Goal: Contribute content: Contribute content

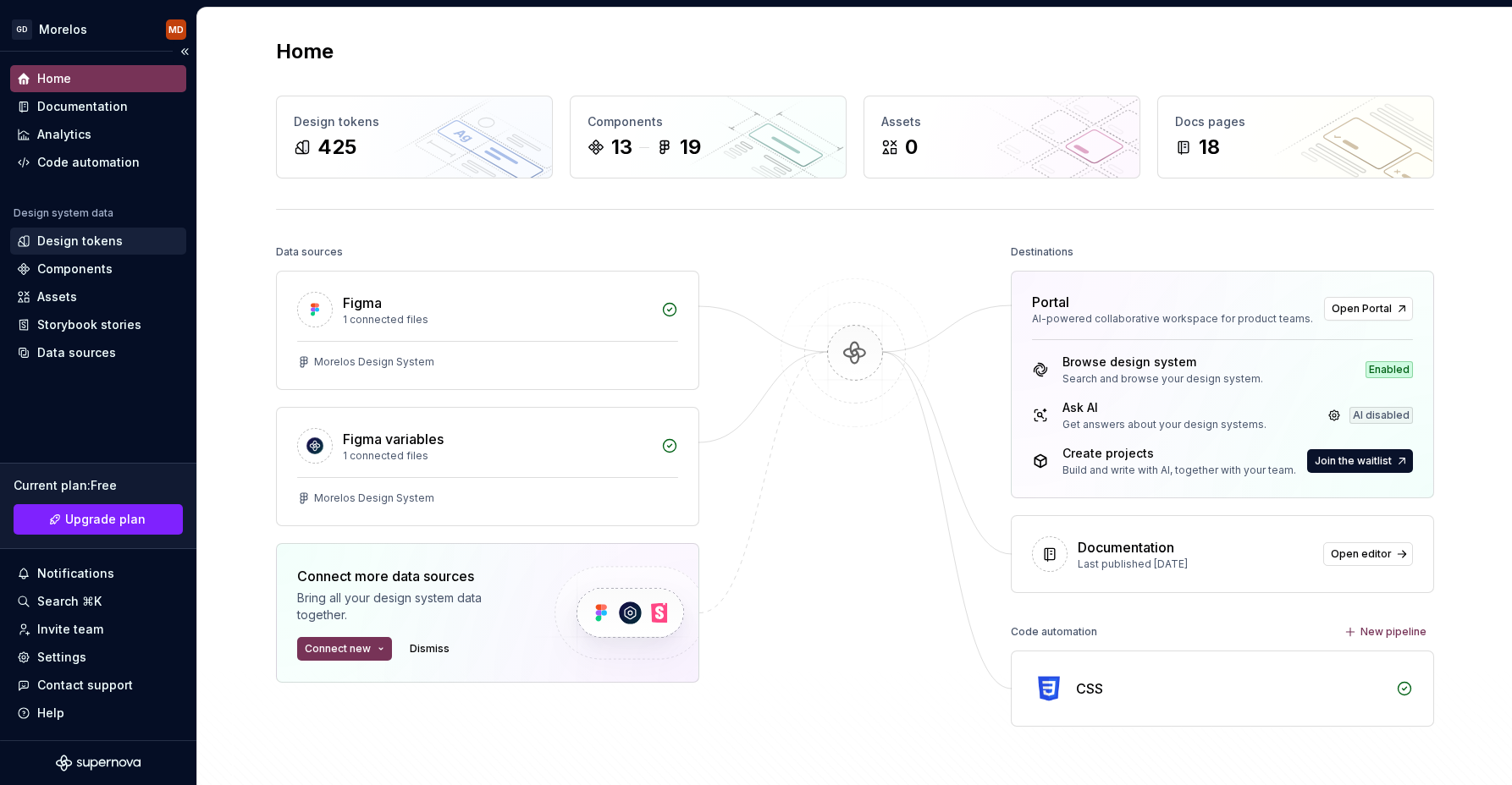
click at [62, 243] on div "Design tokens" at bounding box center [80, 240] width 86 height 17
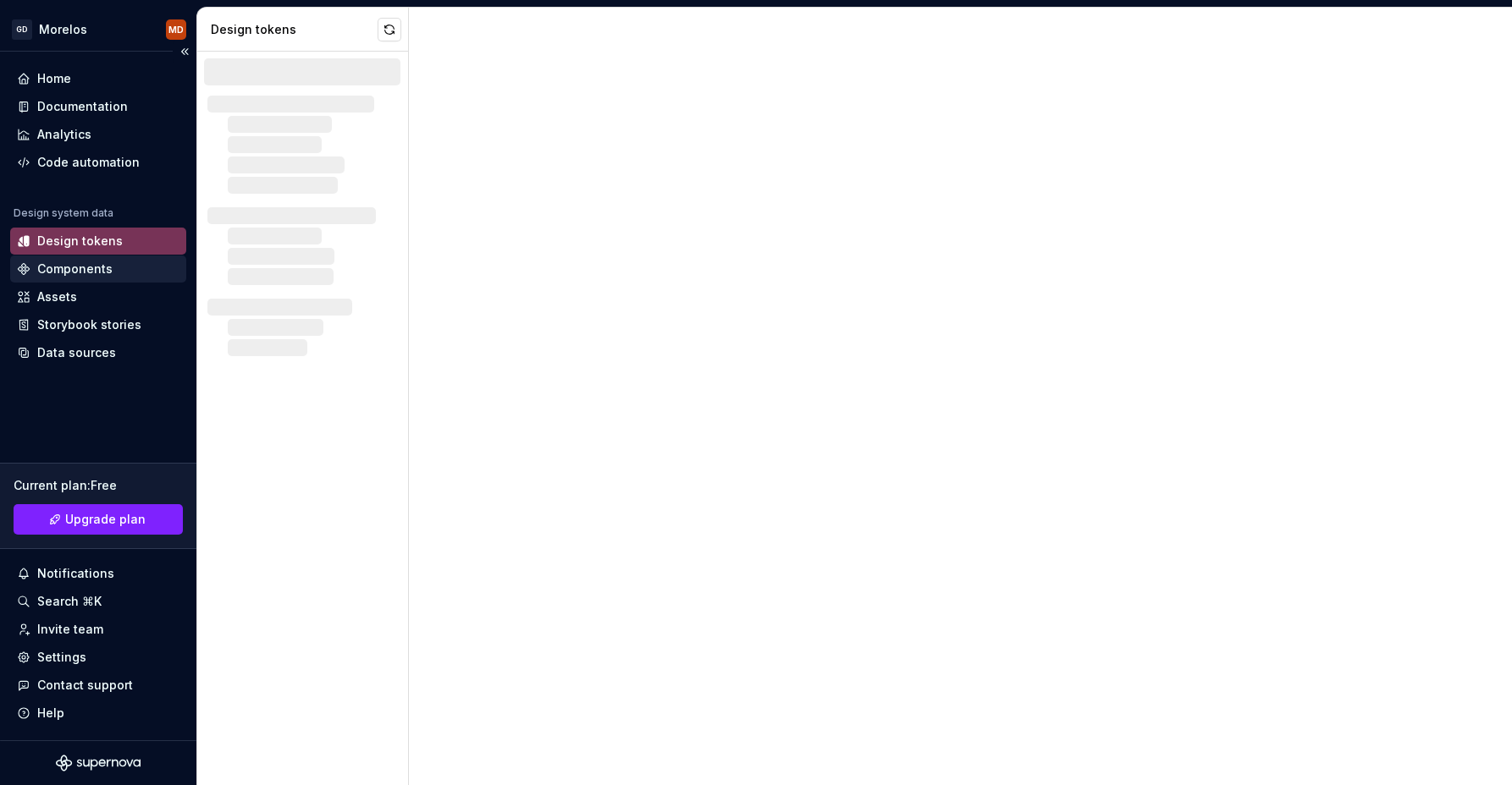
click at [66, 264] on div "Components" at bounding box center [74, 269] width 75 height 17
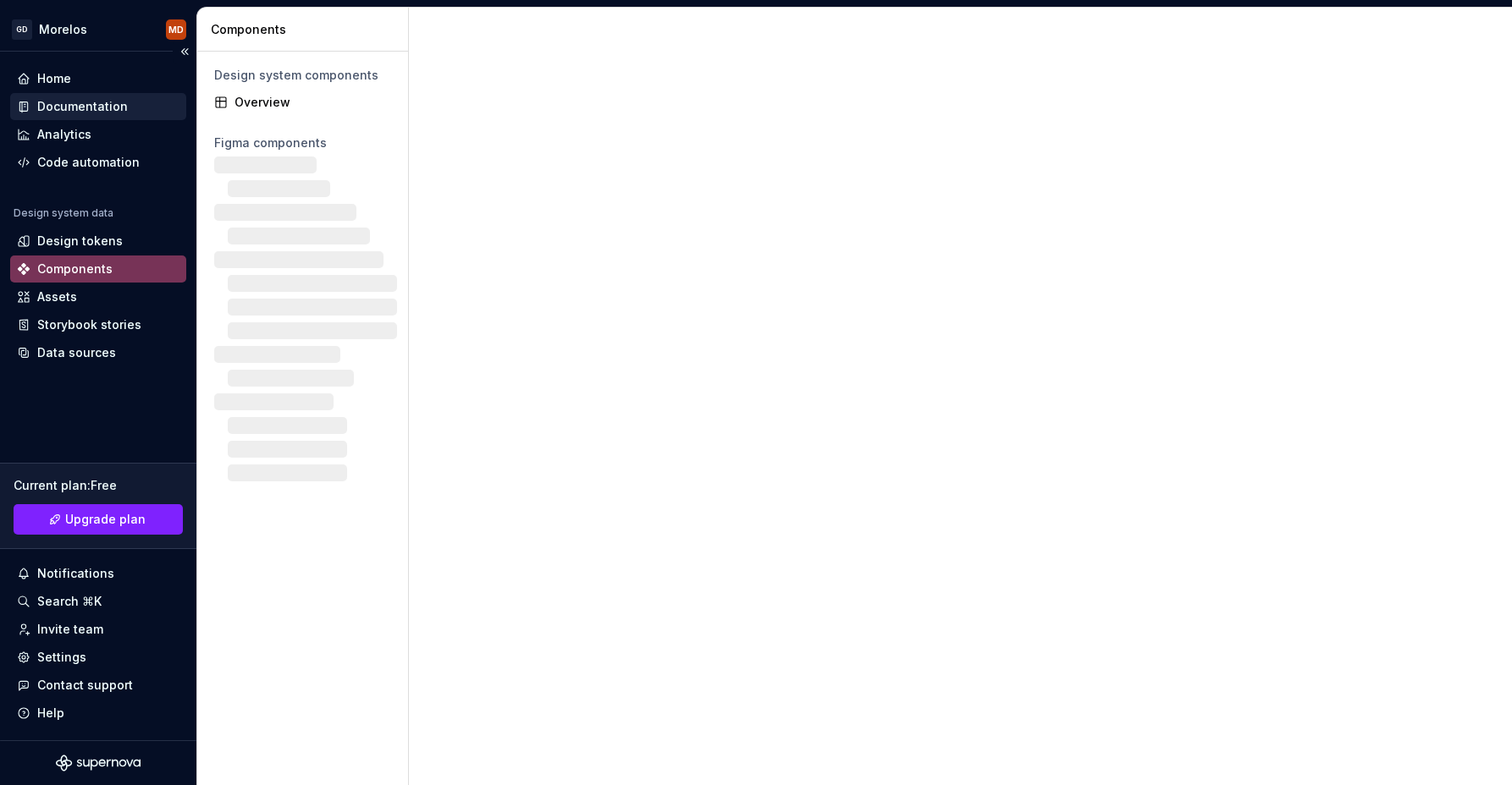
click at [106, 113] on div "Documentation" at bounding box center [82, 106] width 91 height 17
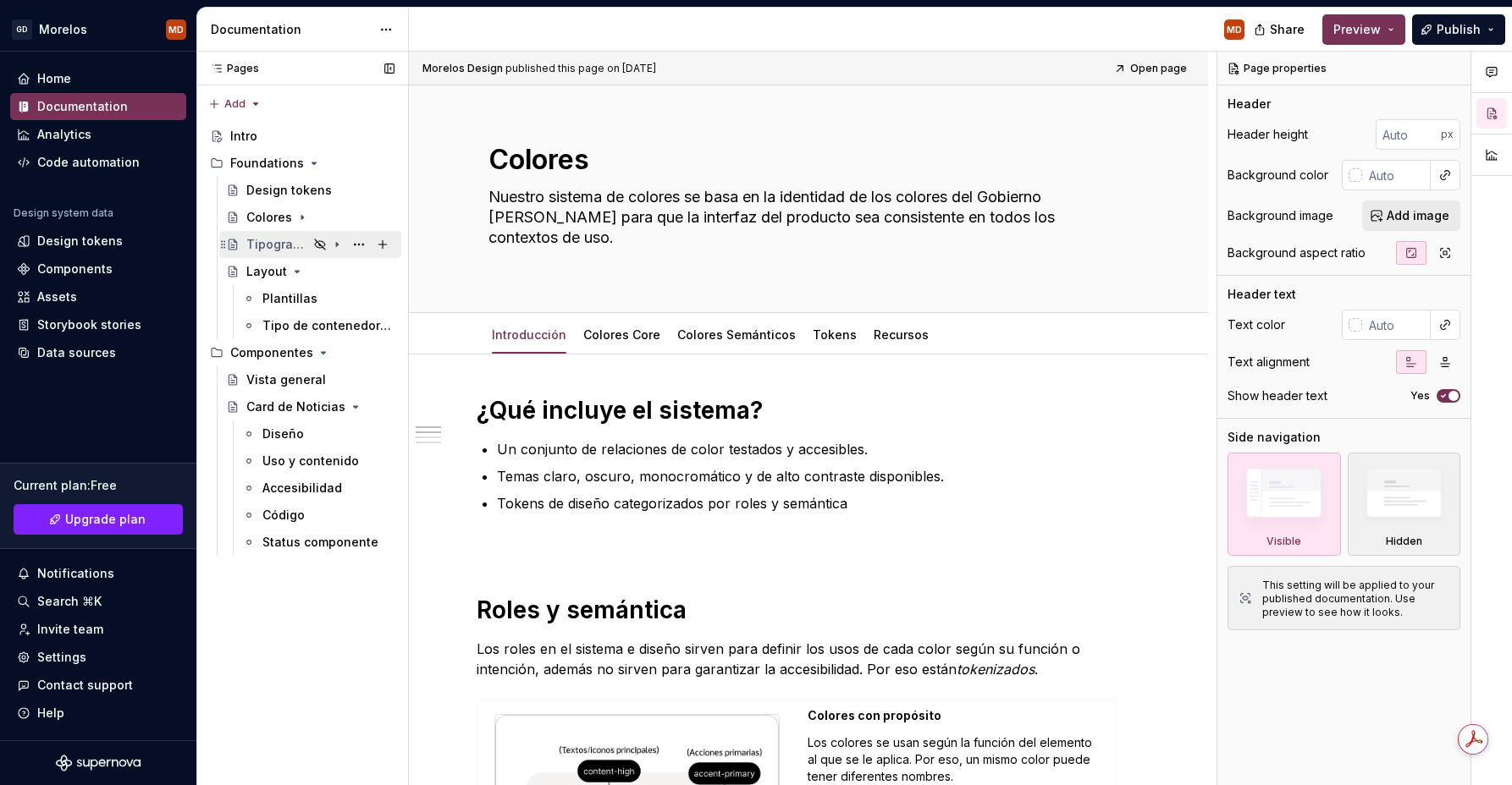
click at [260, 248] on div "Tipografía" at bounding box center [276, 244] width 62 height 17
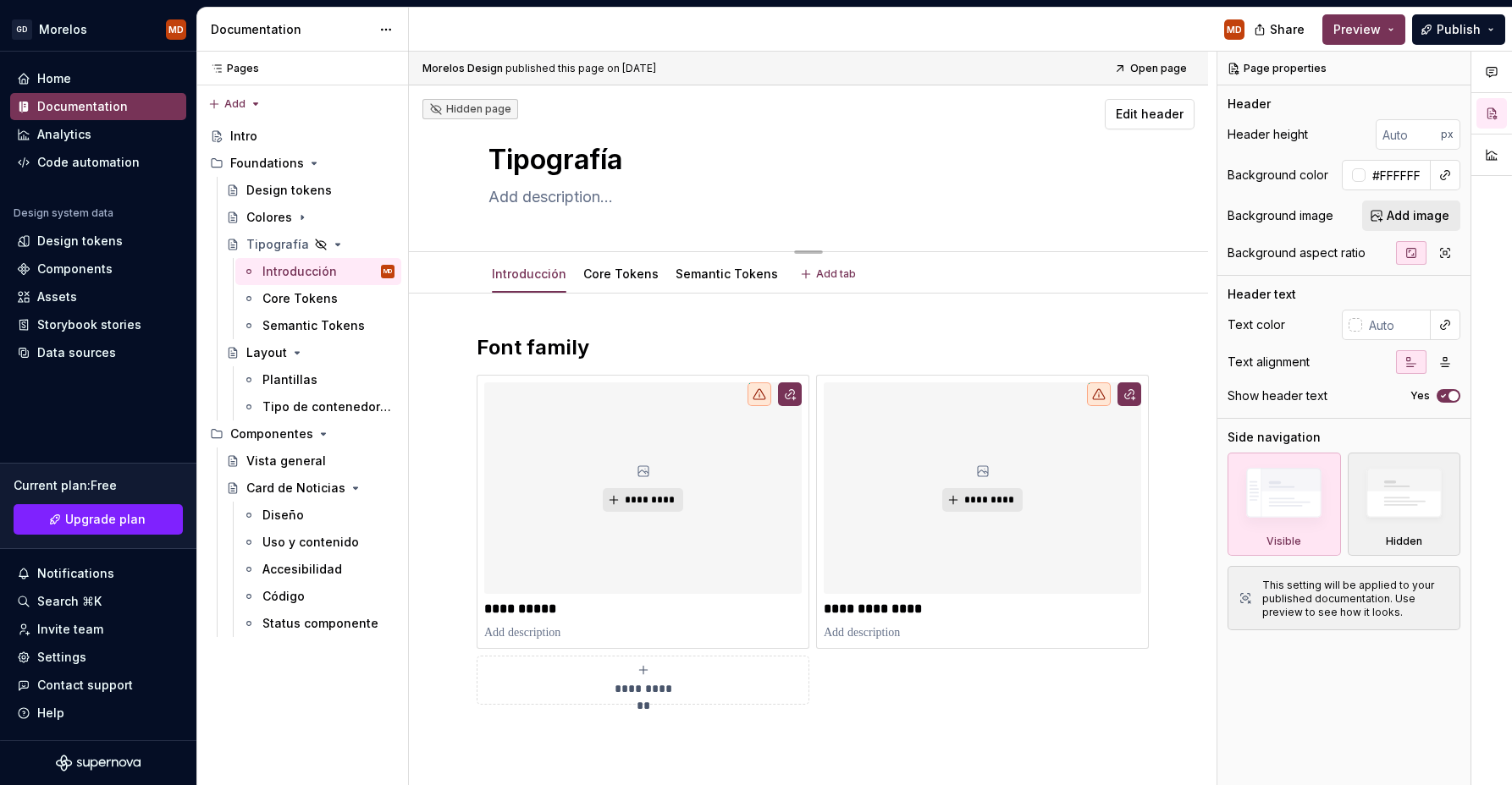
click at [606, 202] on textarea at bounding box center [805, 197] width 640 height 27
paste textarea "La tipografía define cómo se presenta el texto: su forma, tamaño y jerarquía. G…"
type textarea "*"
type textarea "La tipografía define cómo se presenta el texto: su forma, tamaño y jerarquía. G…"
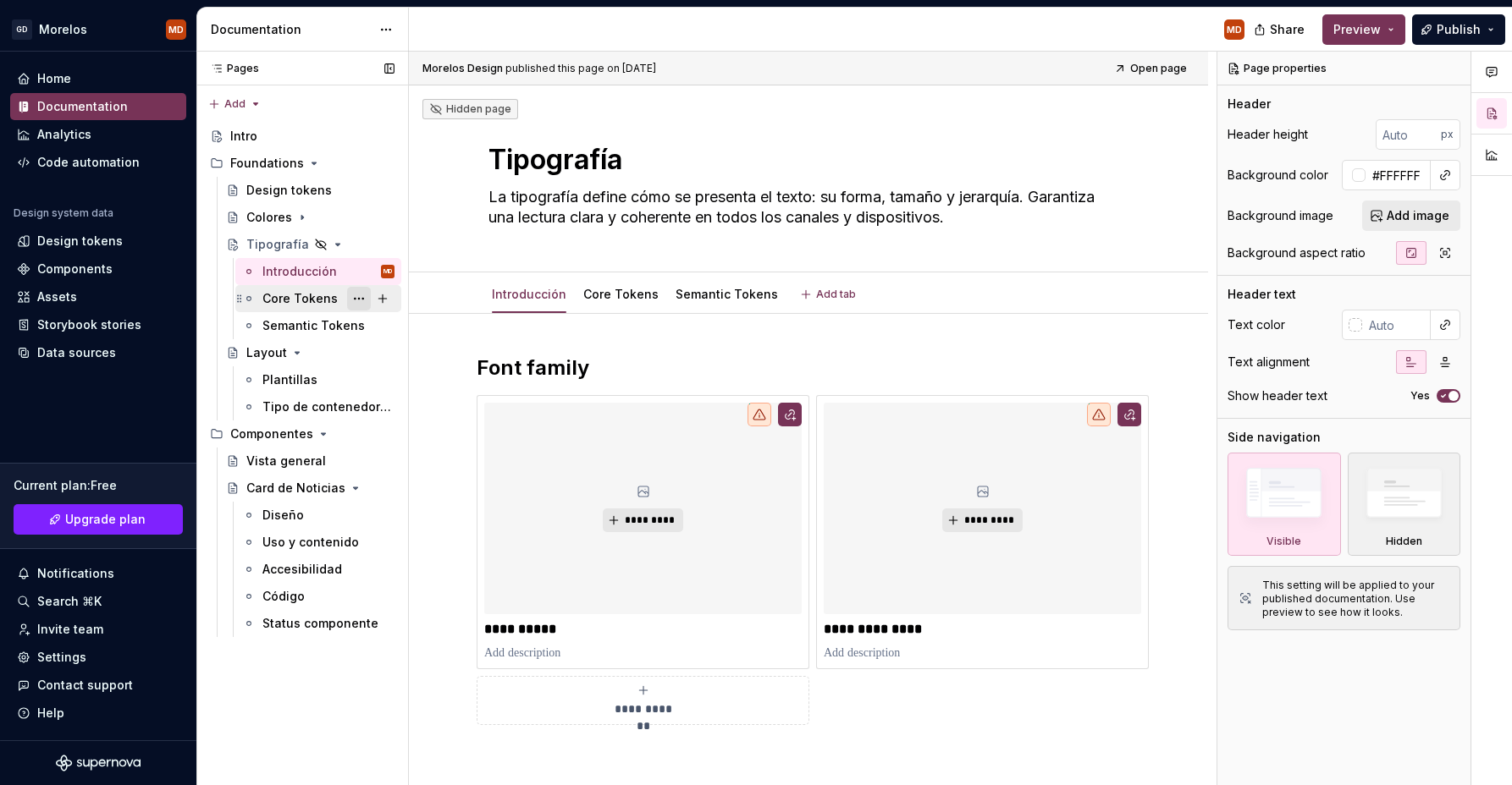
type textarea "*"
type textarea "La tipografía define cómo se presenta el texto: su forma, tamaño y jerarquía. G…"
click at [269, 227] on div "Colores" at bounding box center [320, 218] width 148 height 23
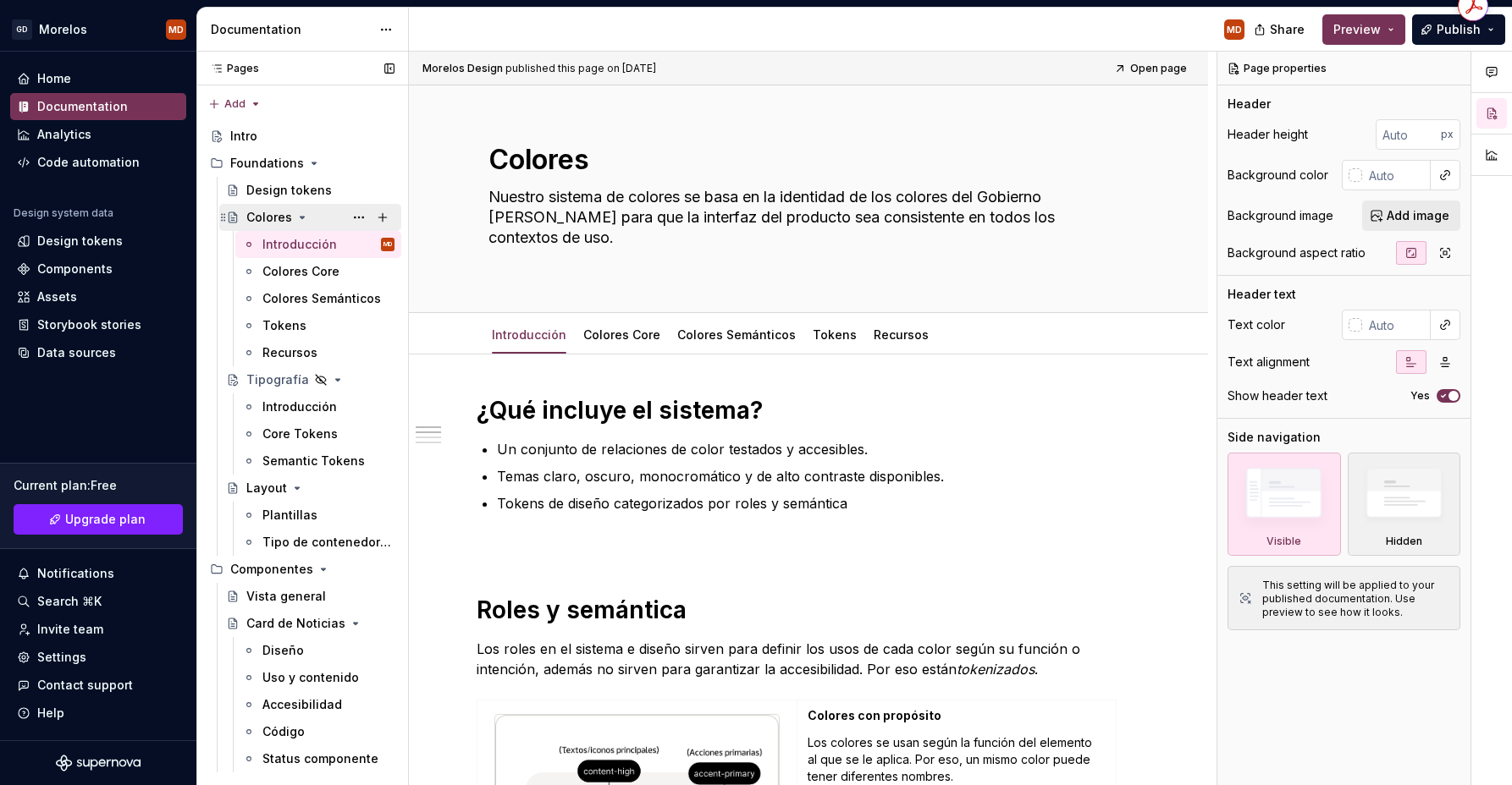
click at [297, 216] on icon "Page tree" at bounding box center [302, 218] width 14 height 14
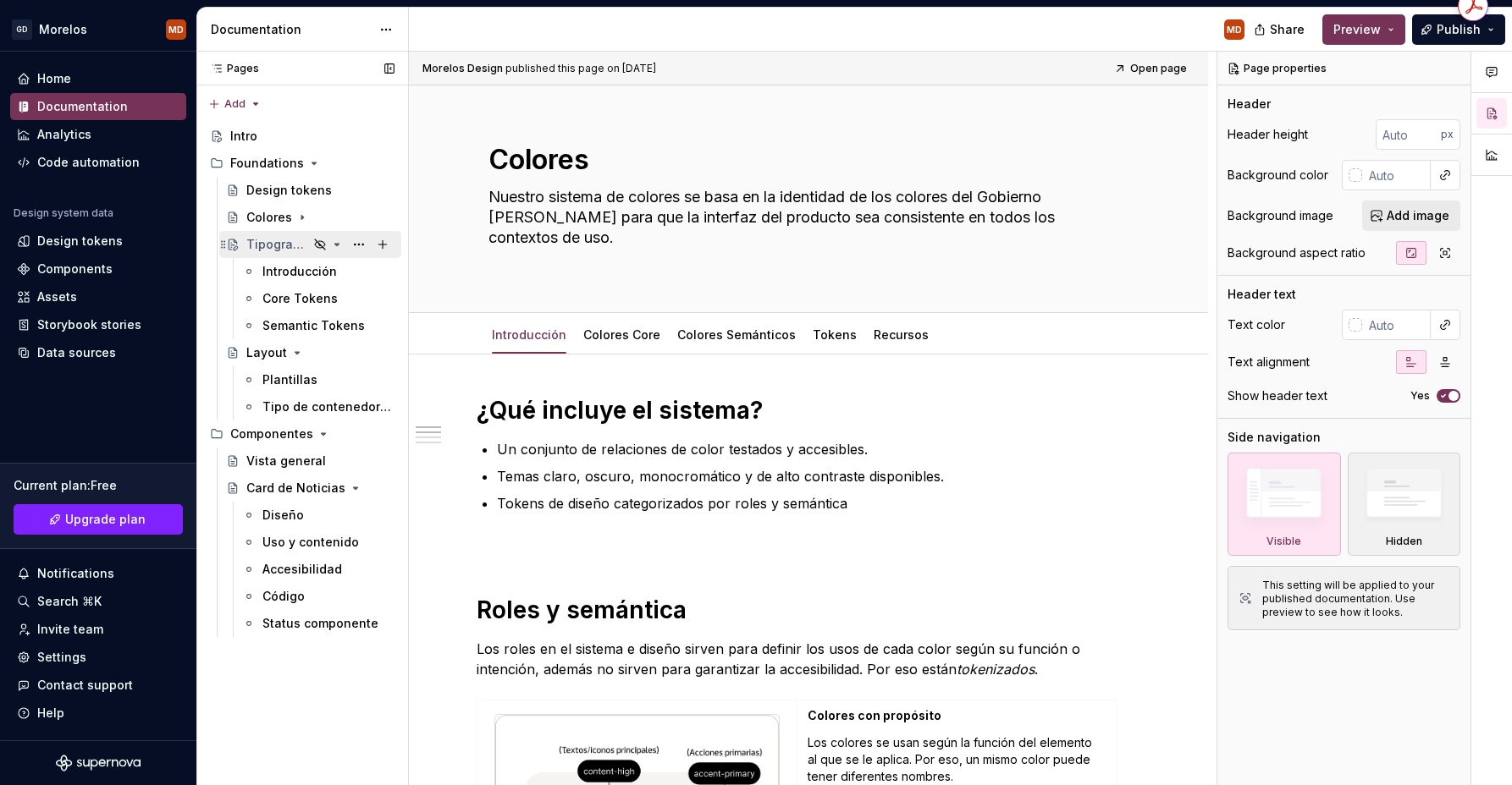
click at [335, 244] on icon "Page tree" at bounding box center [337, 245] width 4 height 2
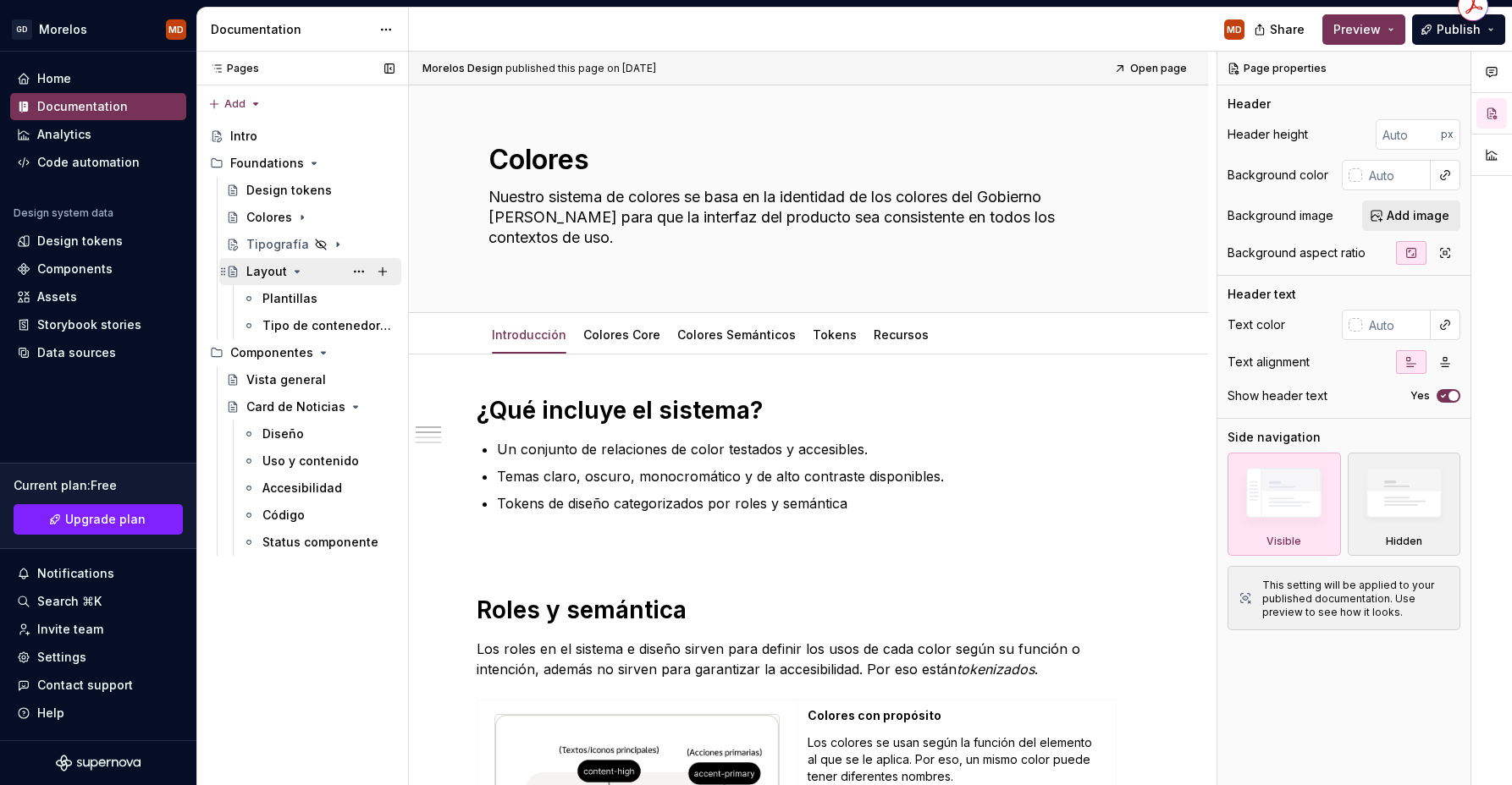
click at [302, 269] on div "Layout" at bounding box center [320, 271] width 148 height 23
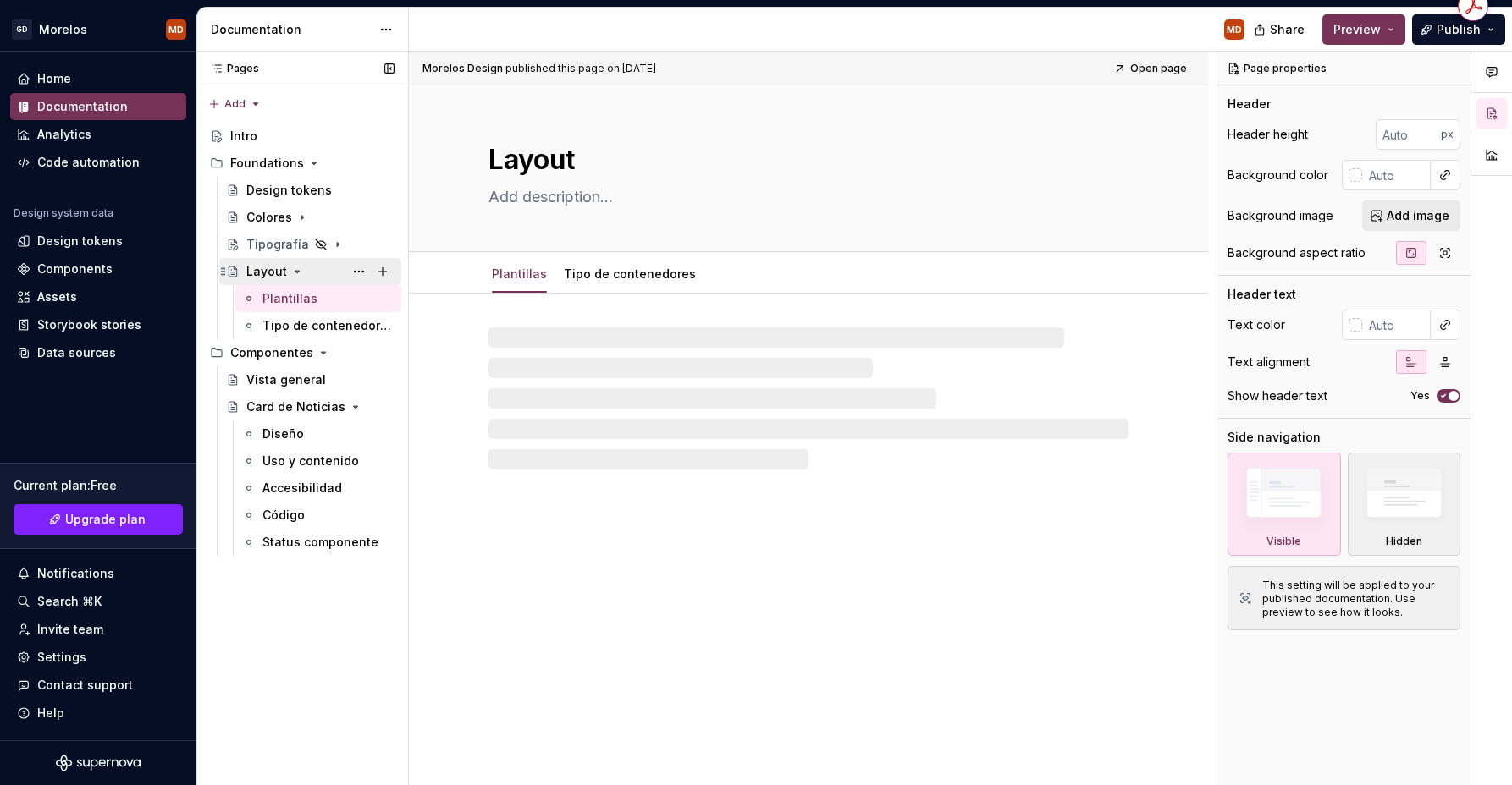
click at [297, 272] on icon "Page tree" at bounding box center [297, 271] width 14 height 14
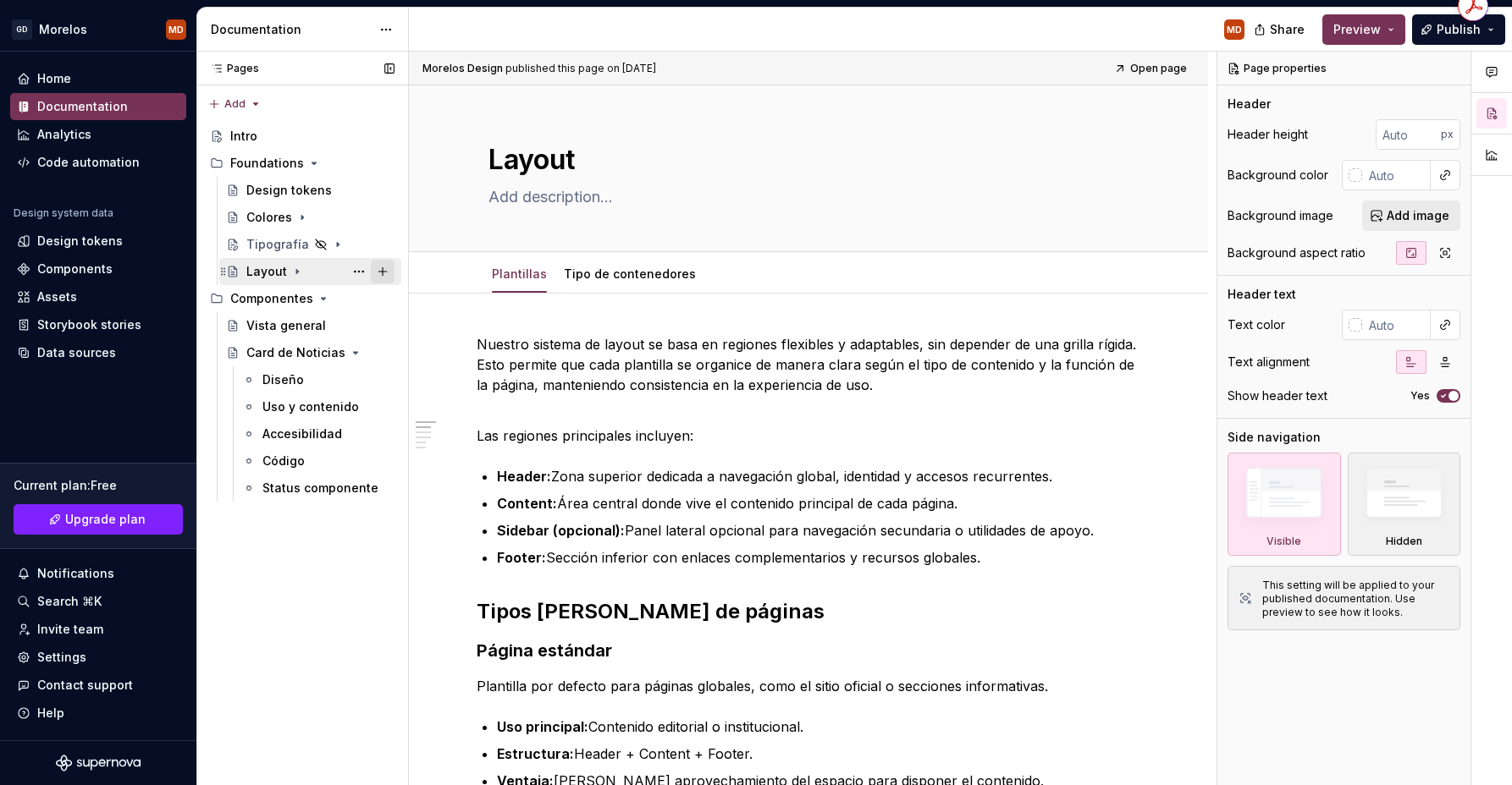
click at [385, 273] on button "Page tree" at bounding box center [383, 271] width 23 height 23
type textarea "*"
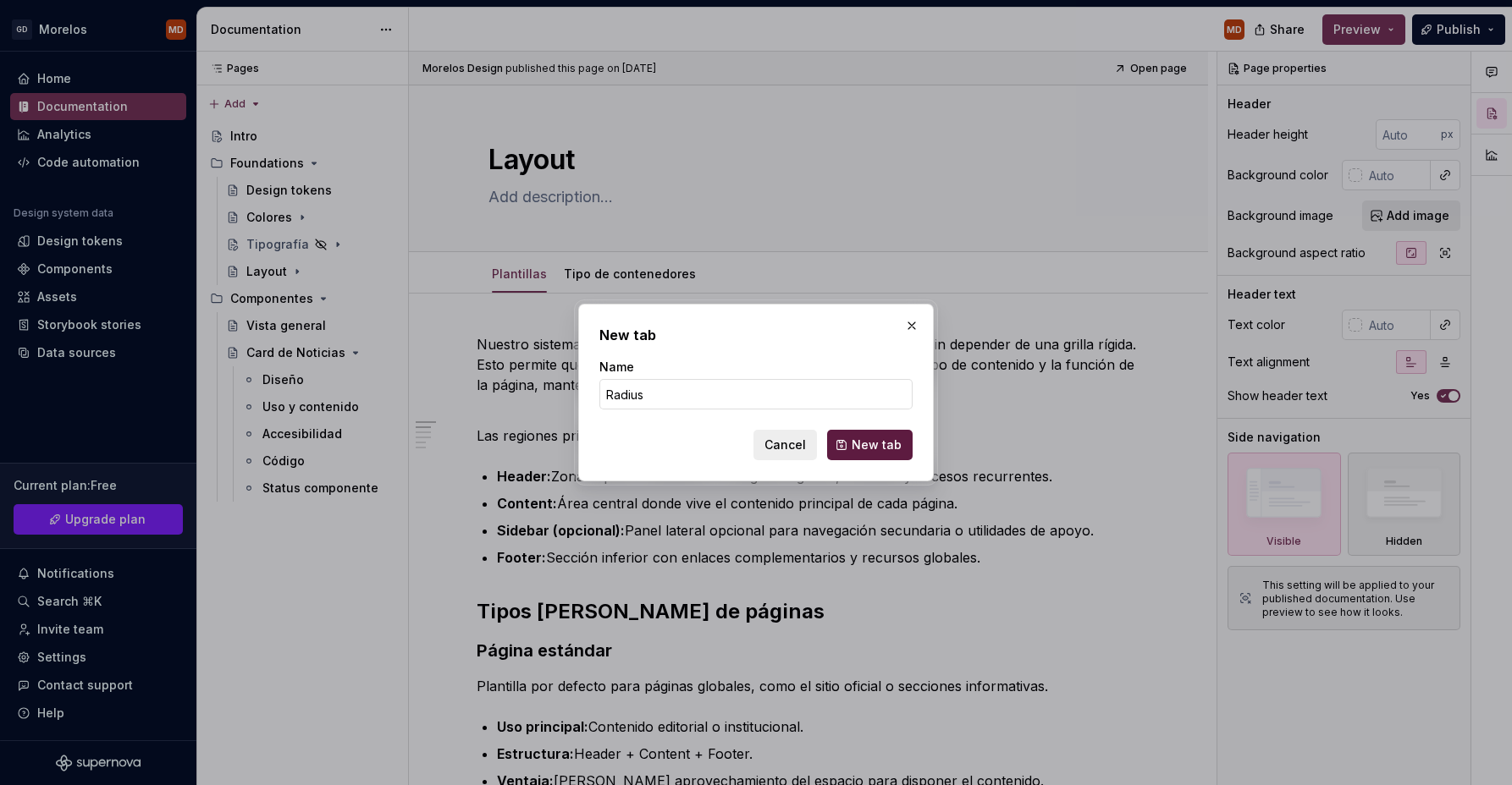
type input "Radius"
click at [909, 444] on button "New tab" at bounding box center [870, 444] width 86 height 30
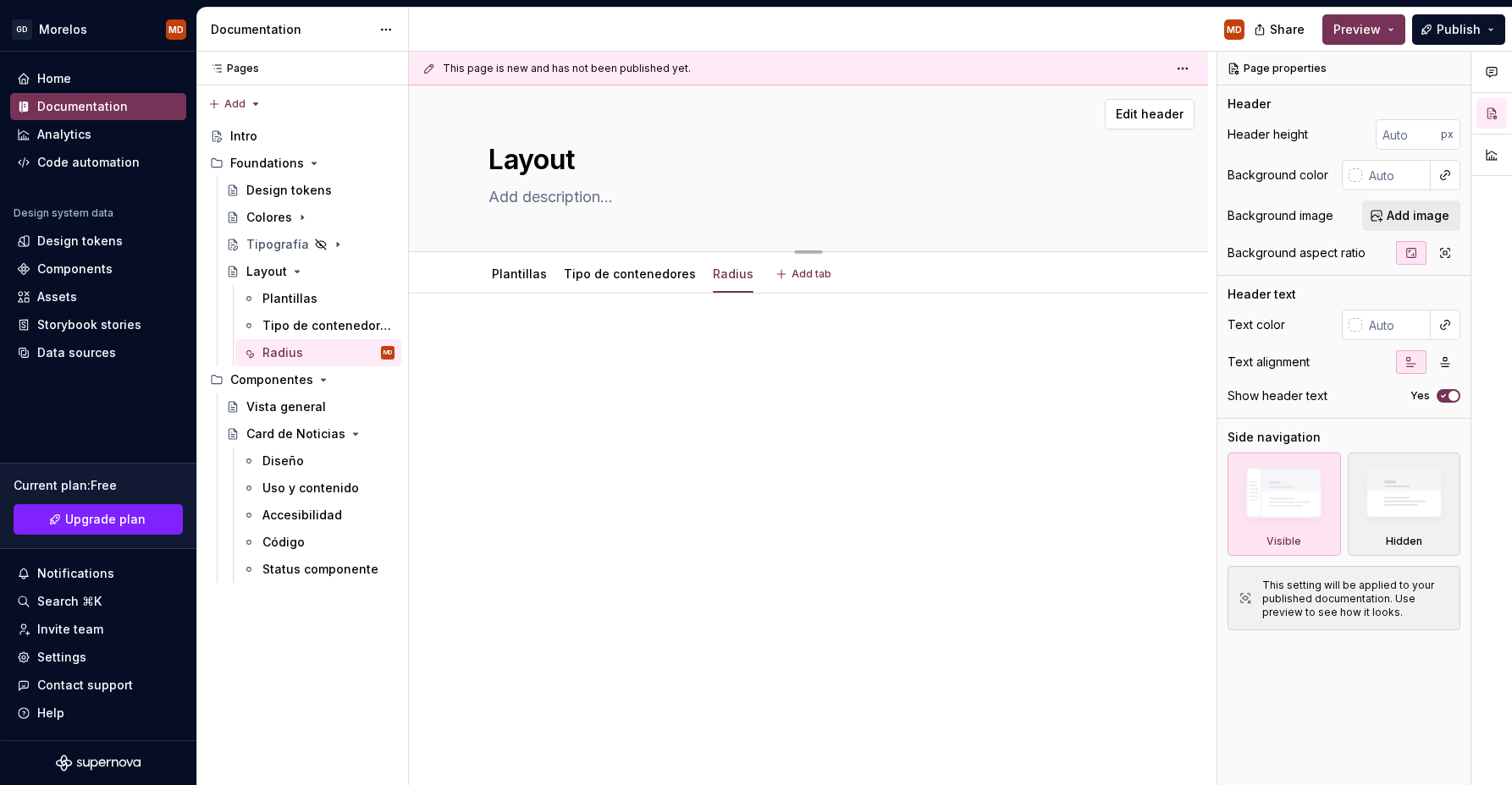
click at [673, 197] on textarea at bounding box center [805, 197] width 640 height 27
paste textarea "Los bordes redondeados aportan suavidad y coherencia a los componentes. Contrib…"
type textarea "*"
type textarea "Los bordes redondeados aportan suavidad y coherencia a los componentes. Contrib…"
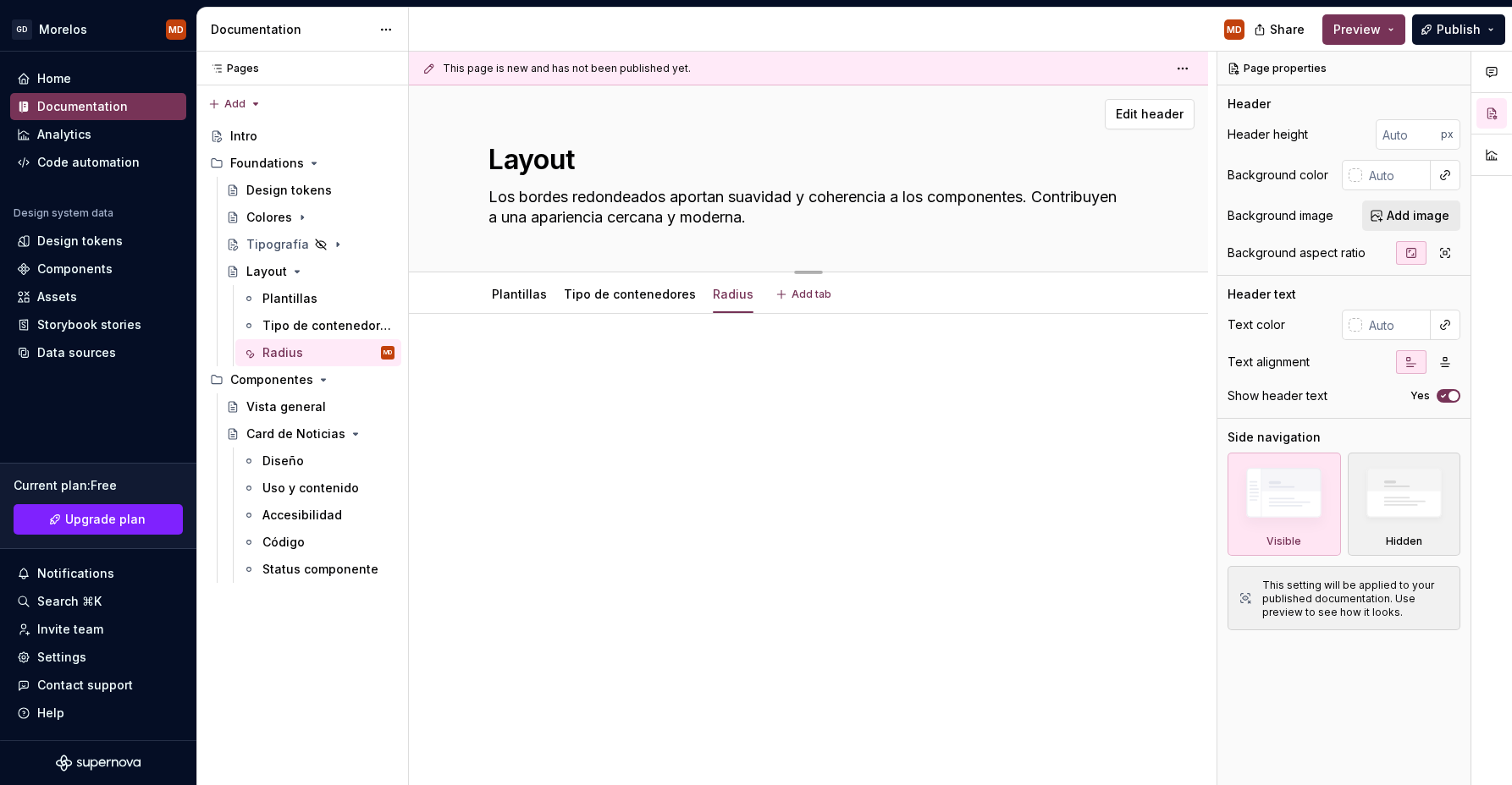
type textarea "*"
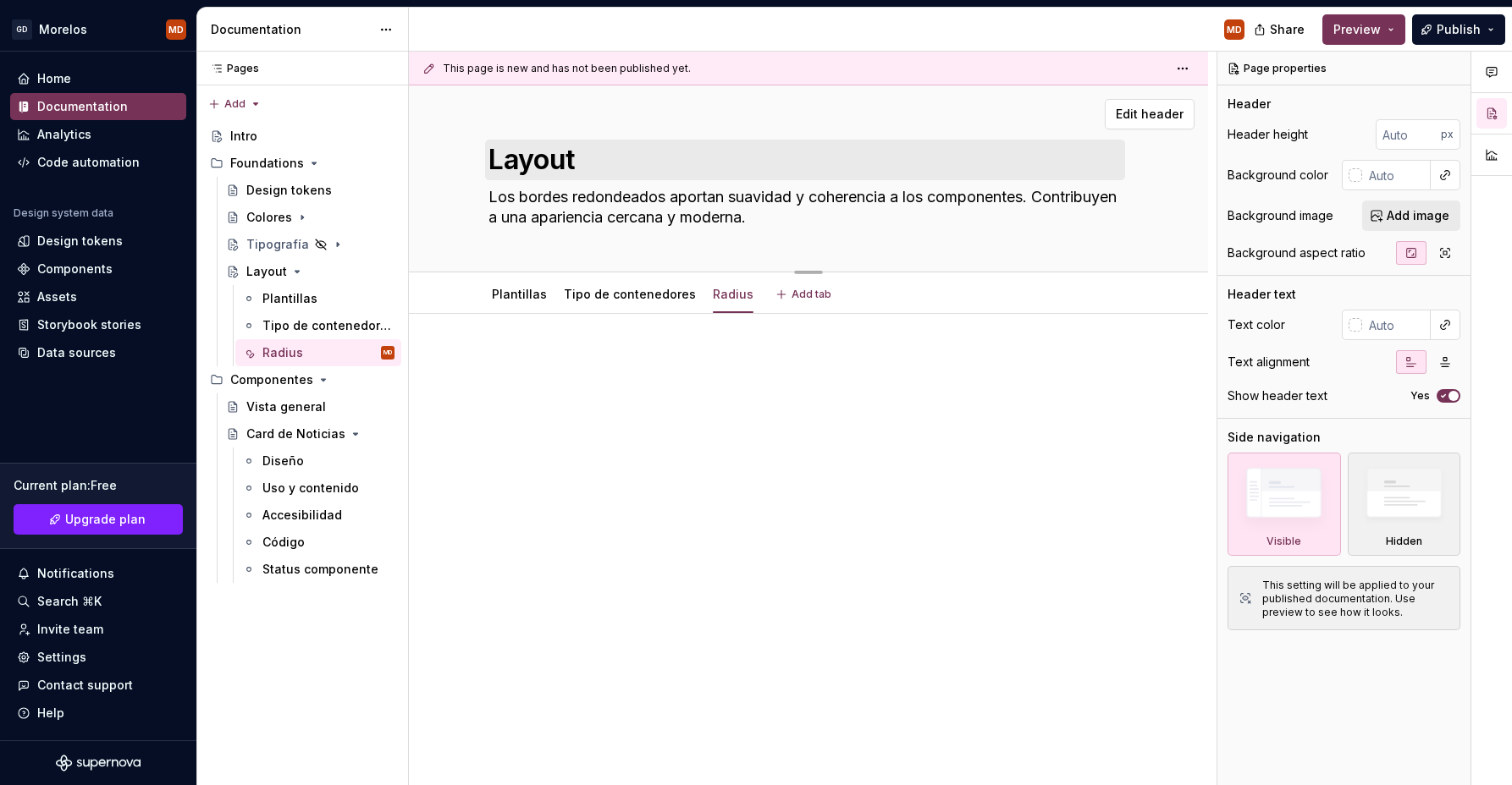
type textarea "Los bordes redondeados aportan suavidad y coherencia a los componentes. Contrib…"
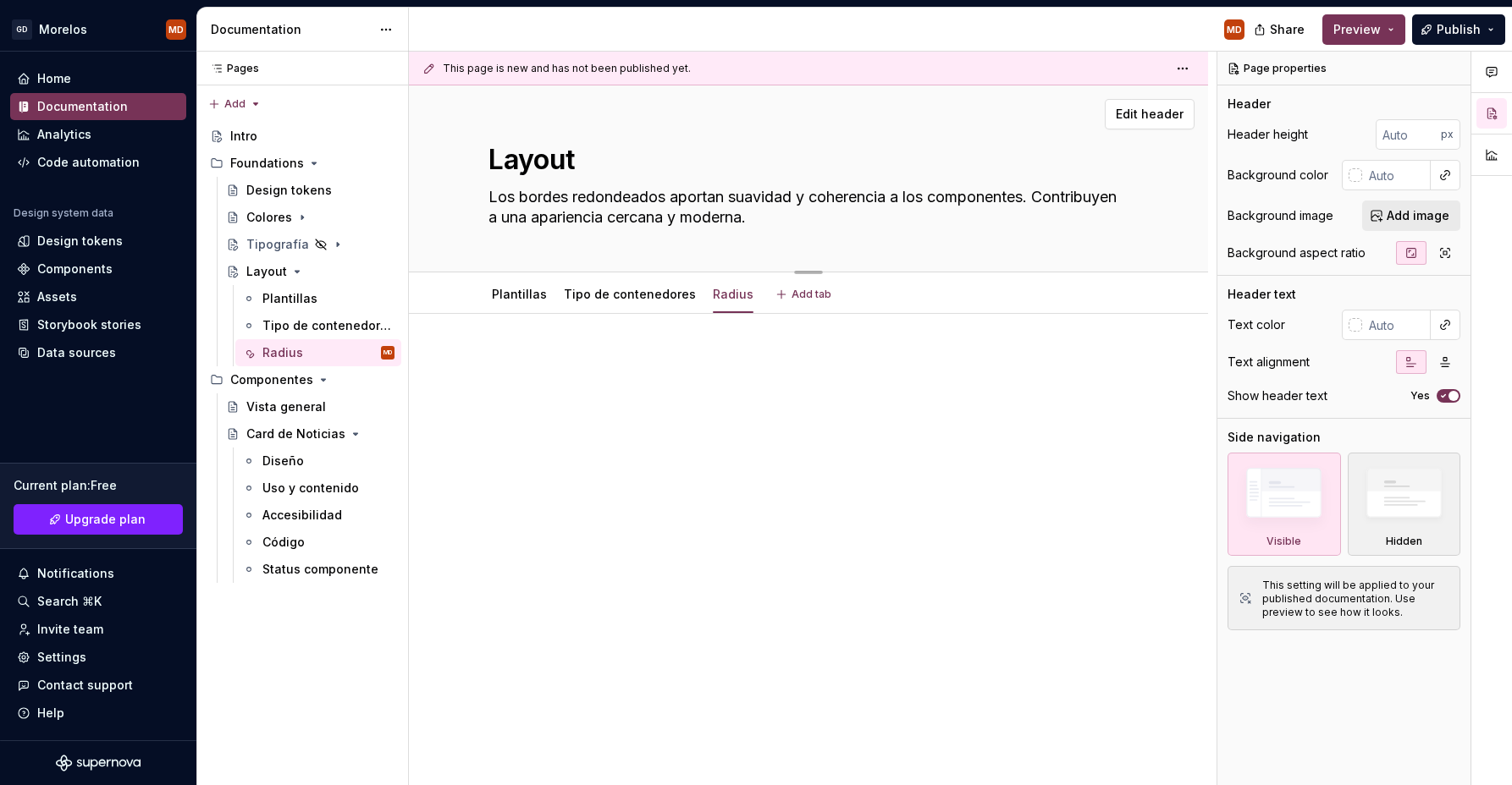
click at [509, 176] on textarea "Layout" at bounding box center [805, 160] width 640 height 41
click at [509, 175] on textarea "Layout" at bounding box center [805, 160] width 640 height 41
click at [539, 166] on textarea "Layout" at bounding box center [805, 160] width 640 height 41
type textarea "*"
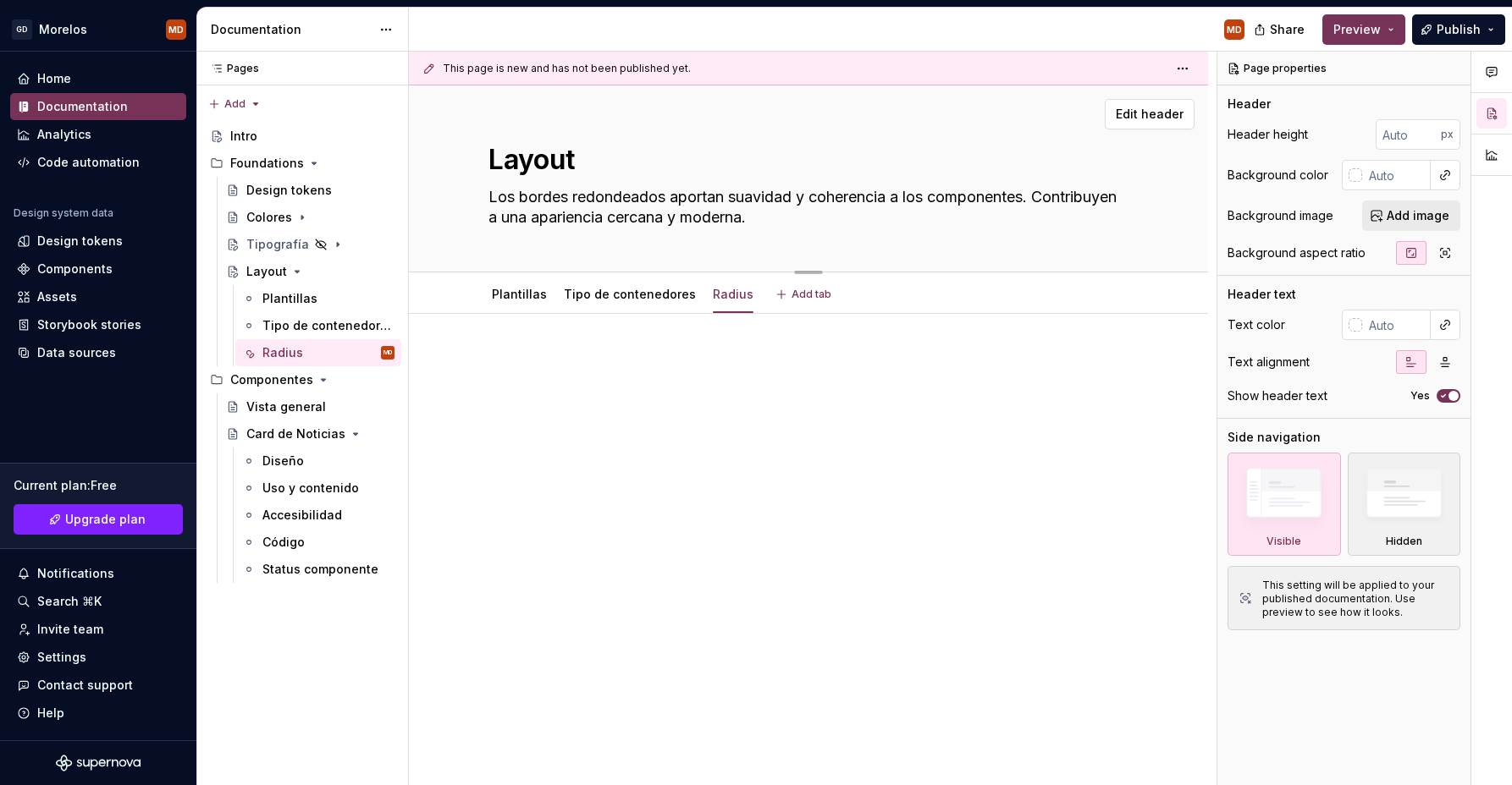
type textarea "R"
type textarea "*"
type textarea "Ra"
type textarea "*"
type textarea "Rad"
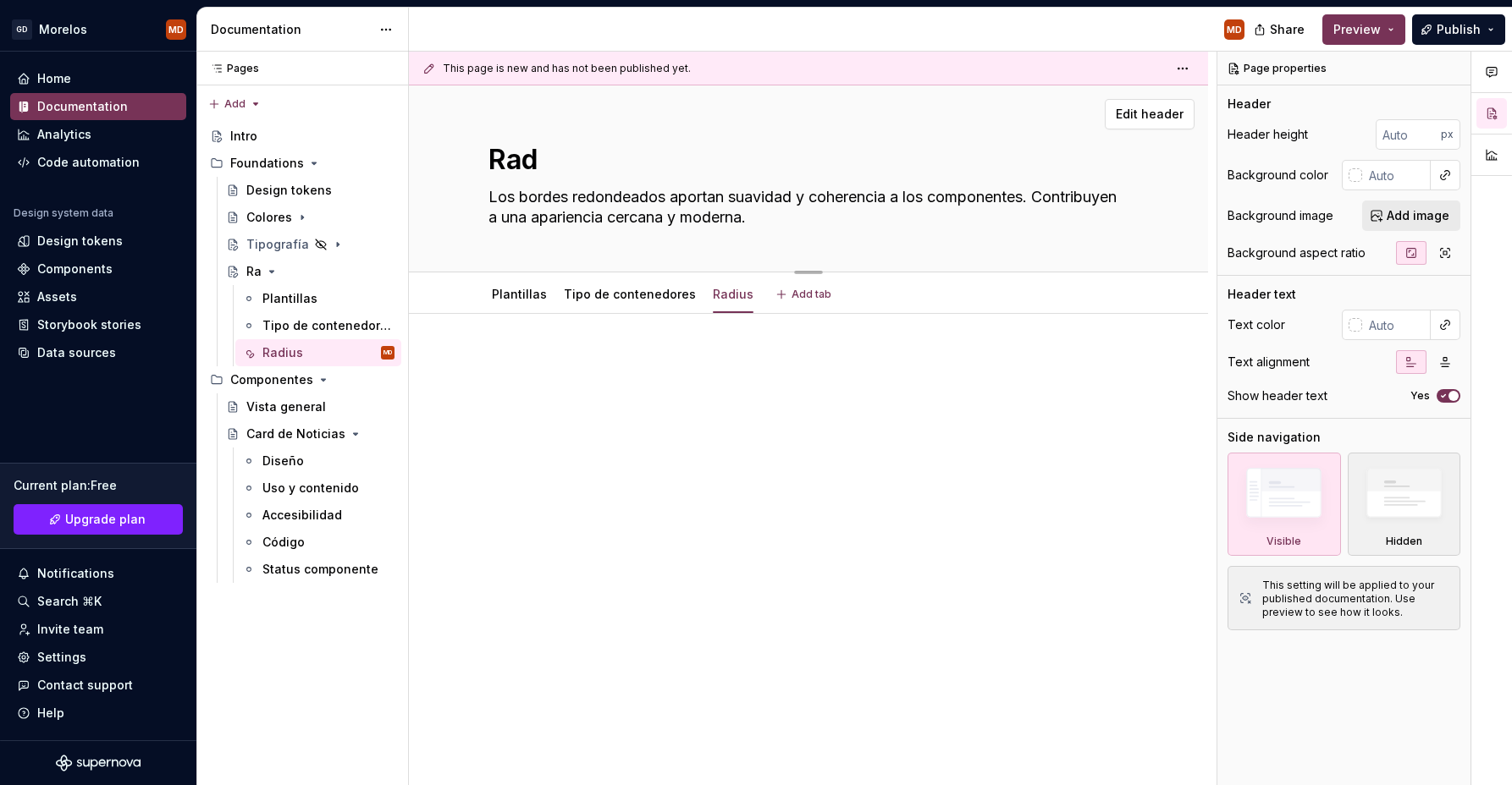
type textarea "*"
type textarea "Radi"
type textarea "*"
type textarea "Radiu"
type textarea "*"
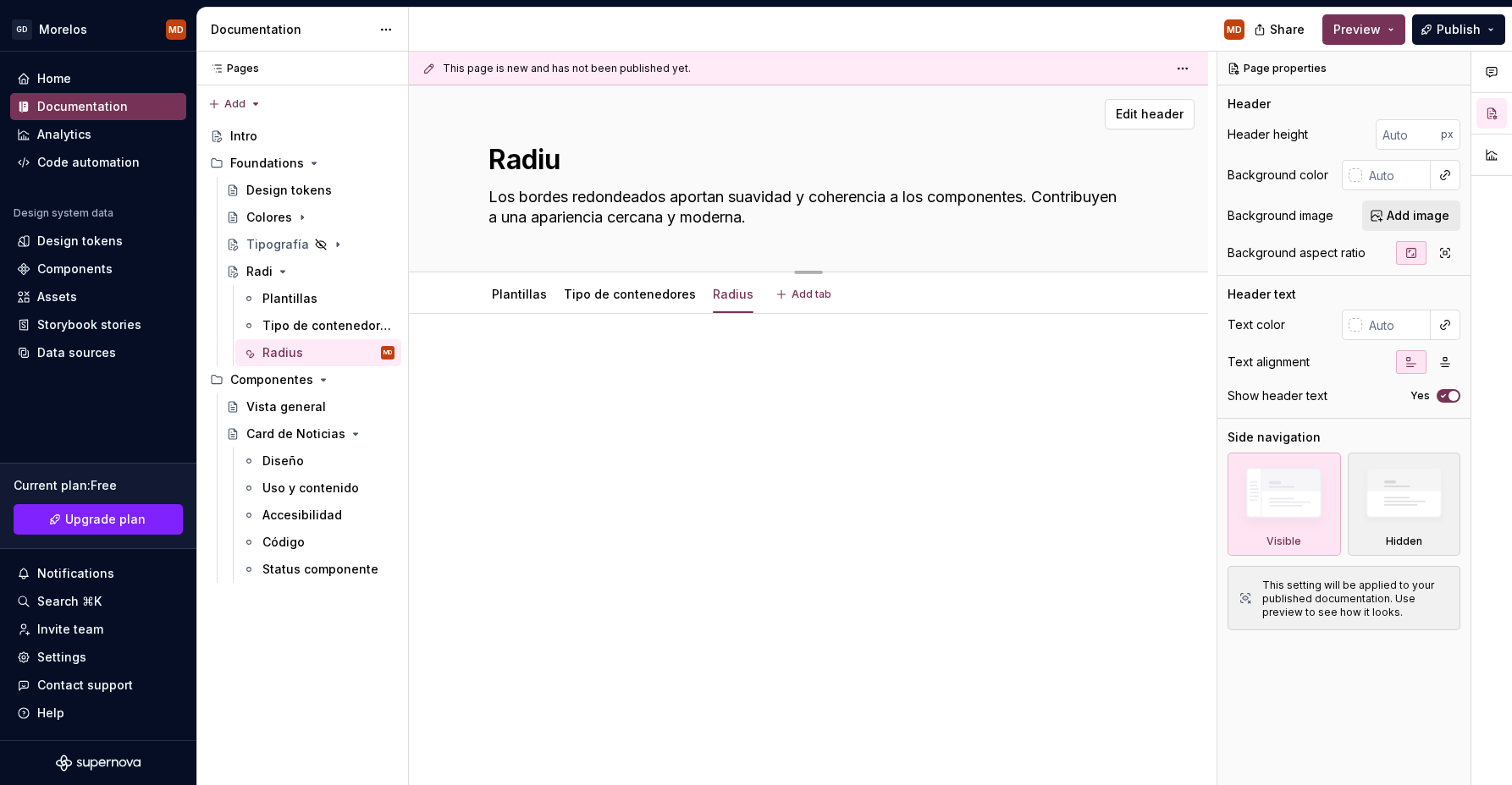
type textarea "Radius"
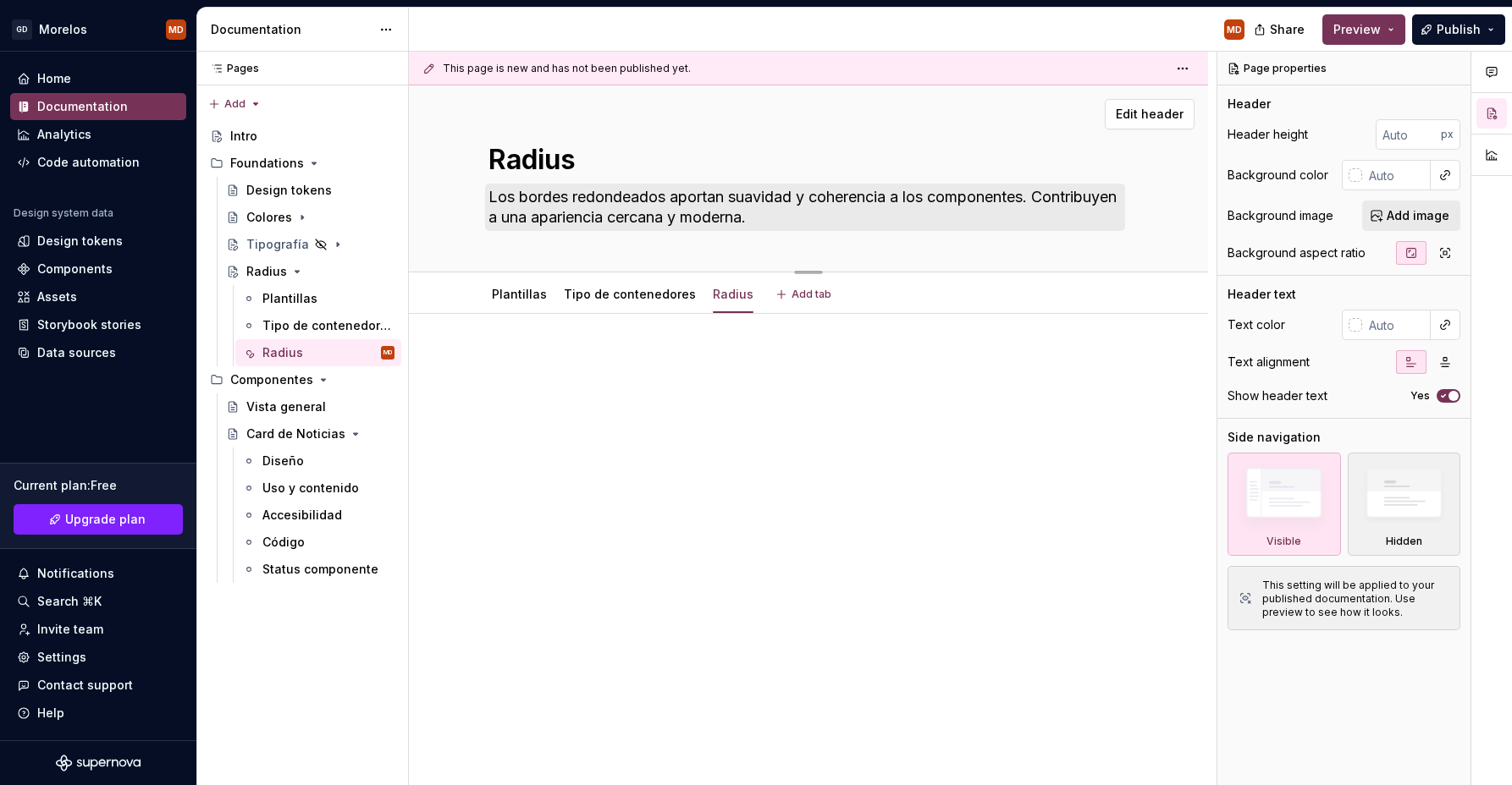
type textarea "*"
type textarea "Radius"
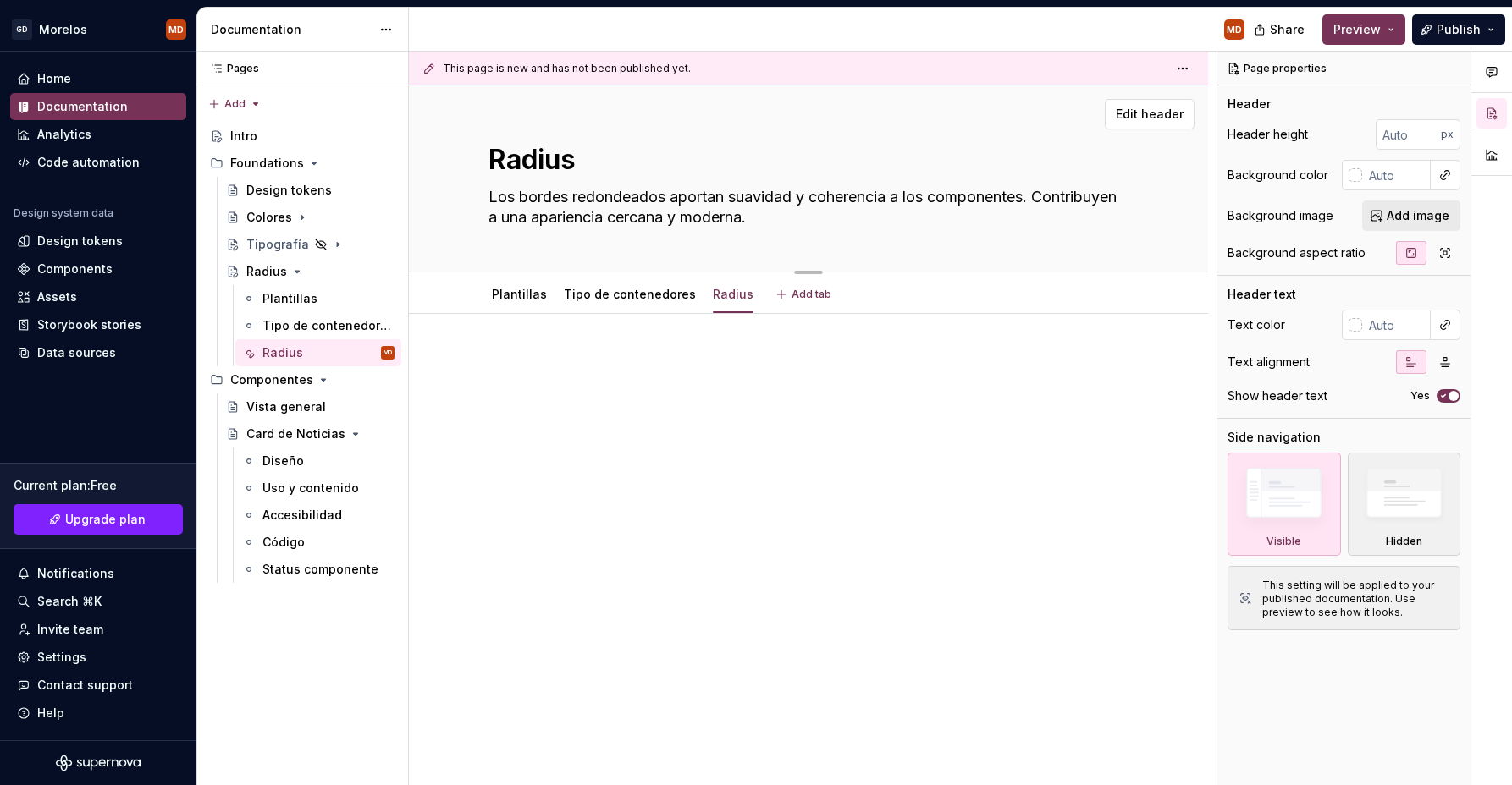
click at [565, 198] on textarea "Los bordes redondeados aportan suavidad y coherencia a los componentes. Contrib…" at bounding box center [805, 207] width 640 height 48
click at [573, 197] on textarea "Los bordes redondeados aportan suavidad y coherencia a los componentes. Contrib…" at bounding box center [805, 207] width 640 height 48
click at [645, 188] on textarea "Los bordes redondeados aportan suavidad y coherencia a los componentes. Contrib…" at bounding box center [805, 207] width 640 height 48
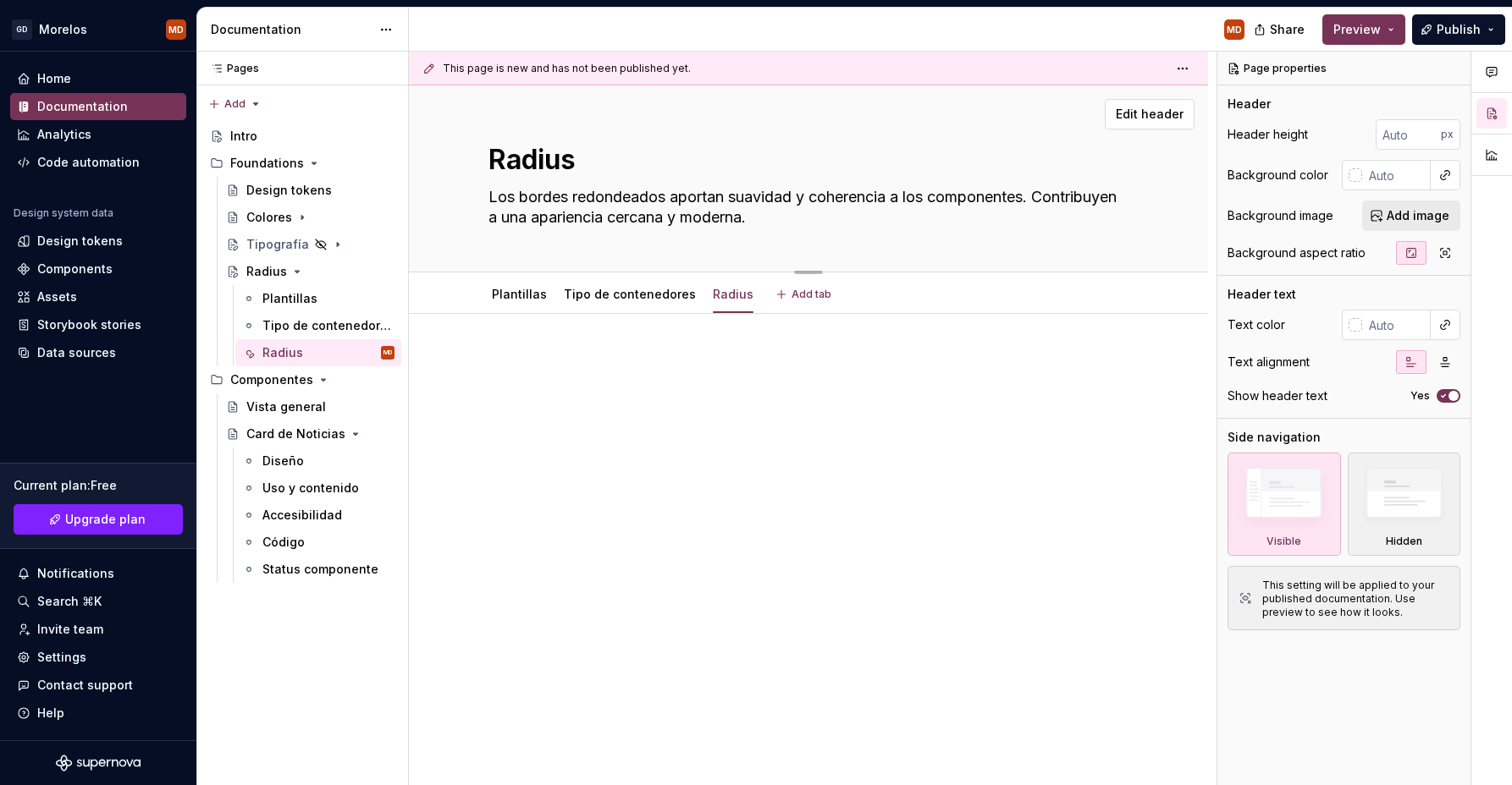
click at [645, 188] on textarea "Los bordes redondeados aportan suavidad y coherencia a los componentes. Contrib…" at bounding box center [805, 207] width 640 height 48
click at [507, 163] on textarea "Radius" at bounding box center [805, 160] width 640 height 41
click at [502, 156] on textarea "Radius" at bounding box center [805, 160] width 640 height 41
type textarea "*"
type textarea "BRadius"
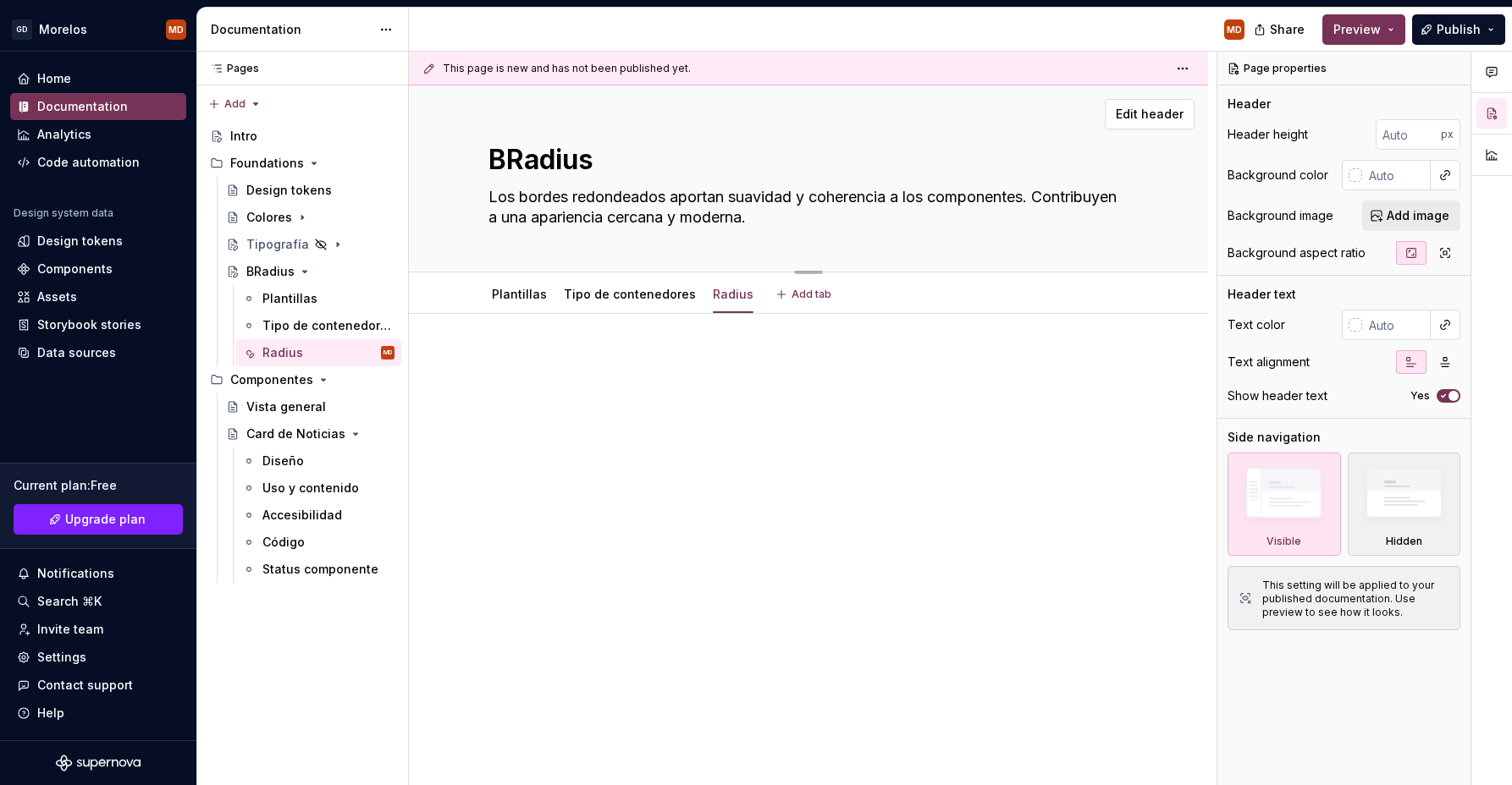
type textarea "*"
type textarea "BoRadius"
type textarea "*"
type textarea "BorRadius"
type textarea "*"
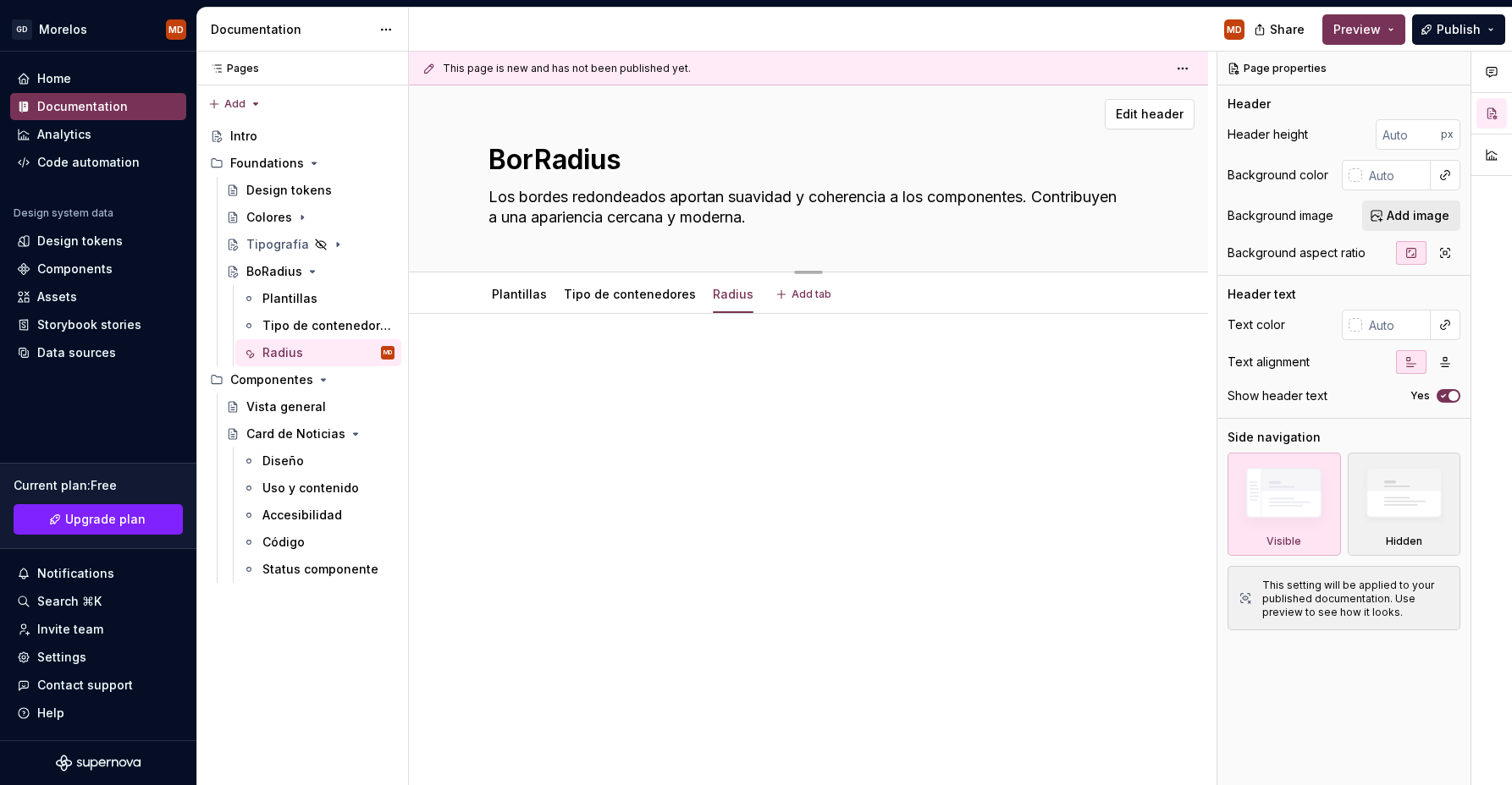
type textarea "BordRadius"
type textarea "*"
type textarea "BordeRadius"
type textarea "*"
type textarea "BorderRadius"
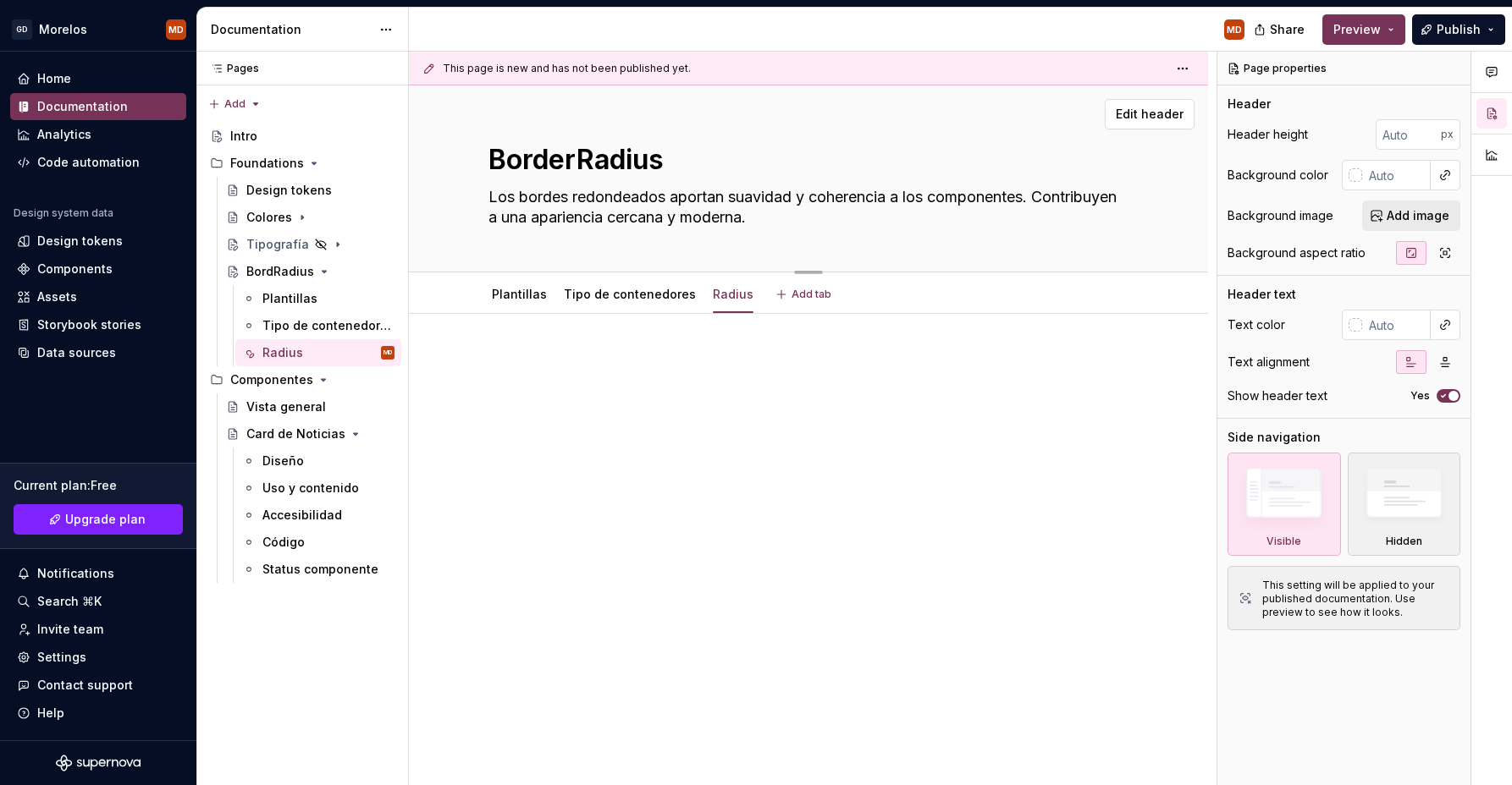
type textarea "*"
type textarea "Border Radius"
type textarea "*"
type textarea "Border Radius"
click at [588, 469] on div at bounding box center [809, 494] width 799 height 360
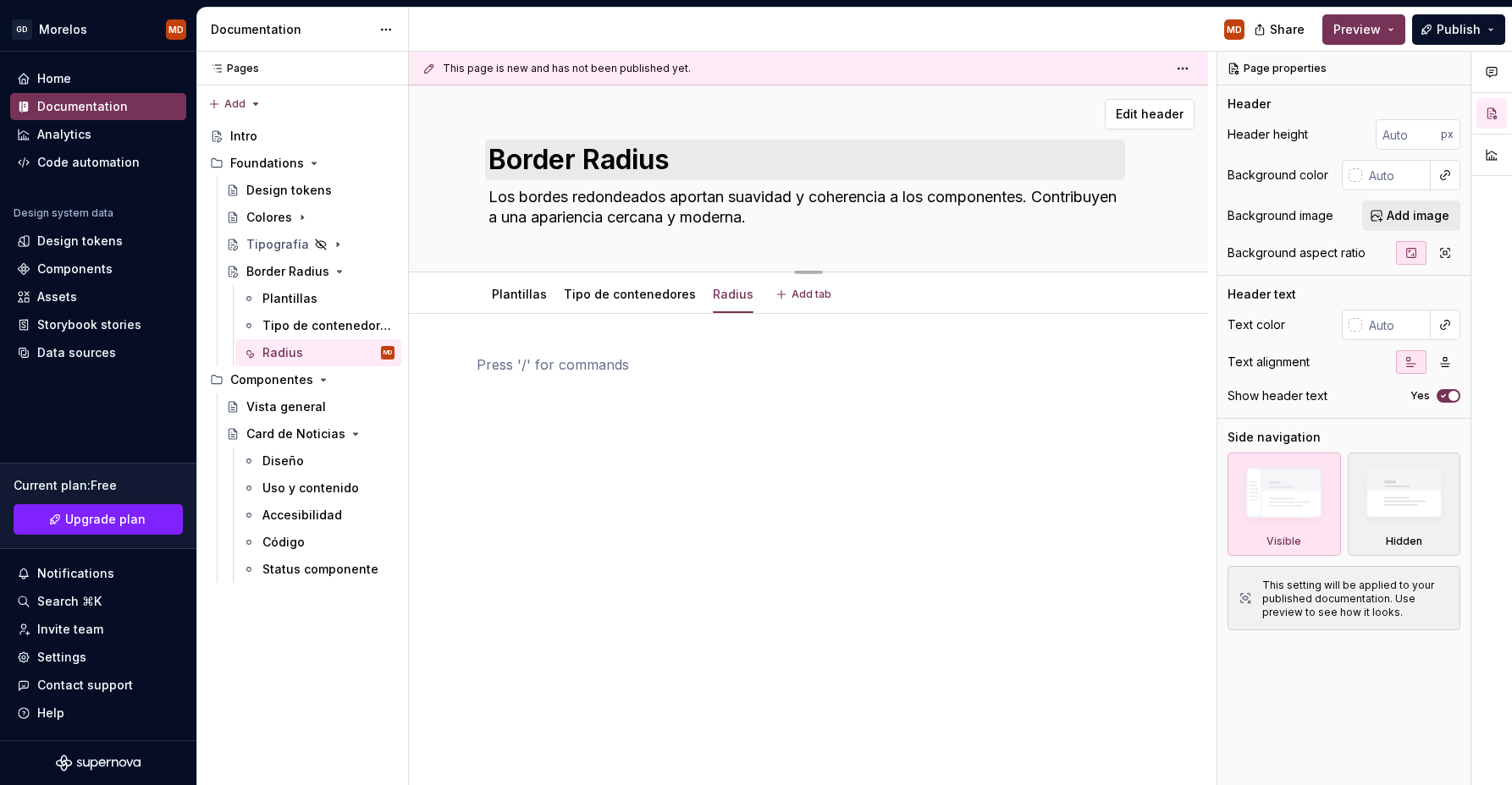
type textarea "*"
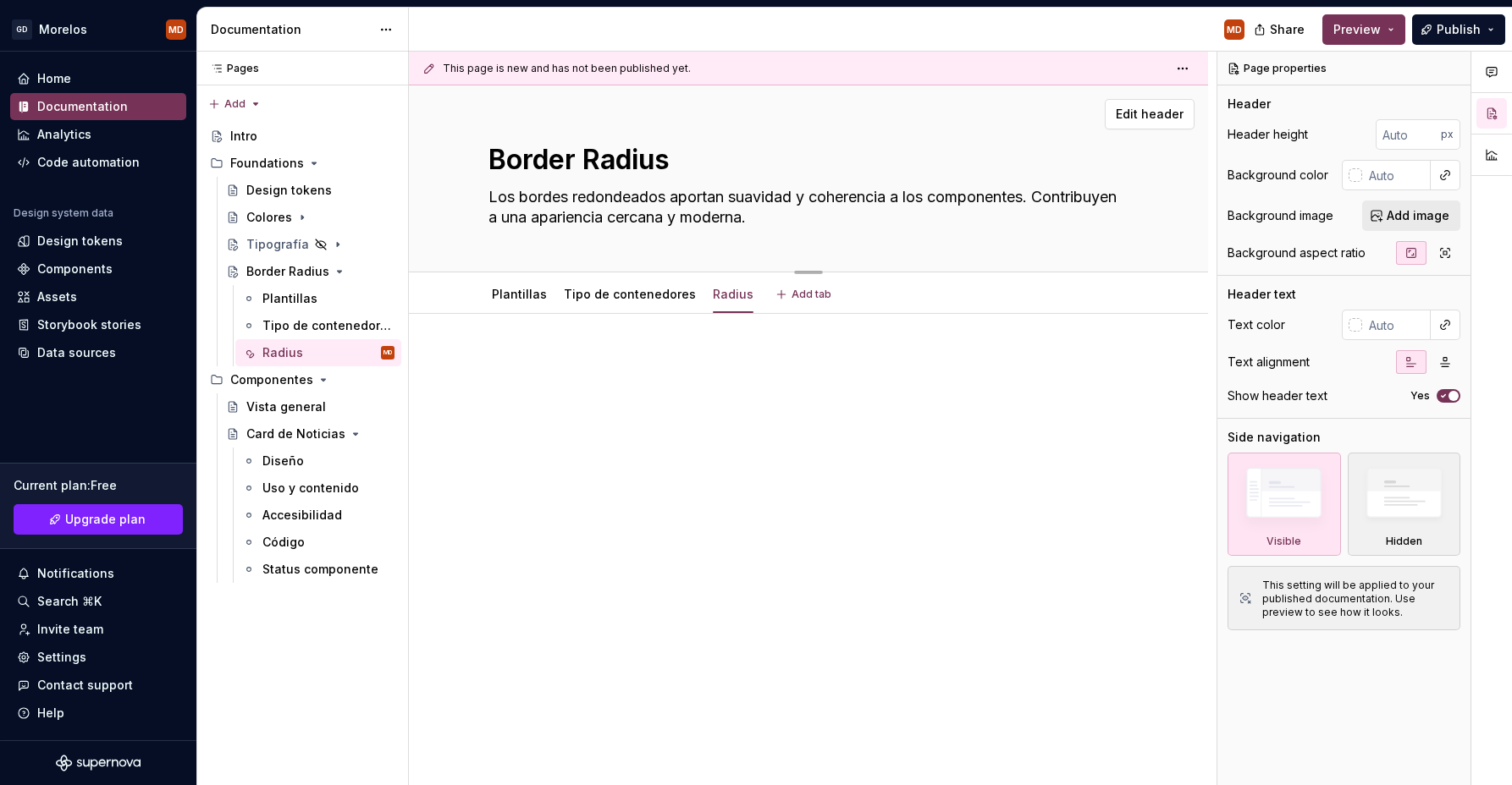
click at [594, 161] on textarea "Border Radius" at bounding box center [805, 160] width 640 height 41
click at [605, 160] on textarea "Border Radius" at bounding box center [805, 160] width 640 height 41
type textarea "Border adius"
type textarea "*"
type textarea "Border radius"
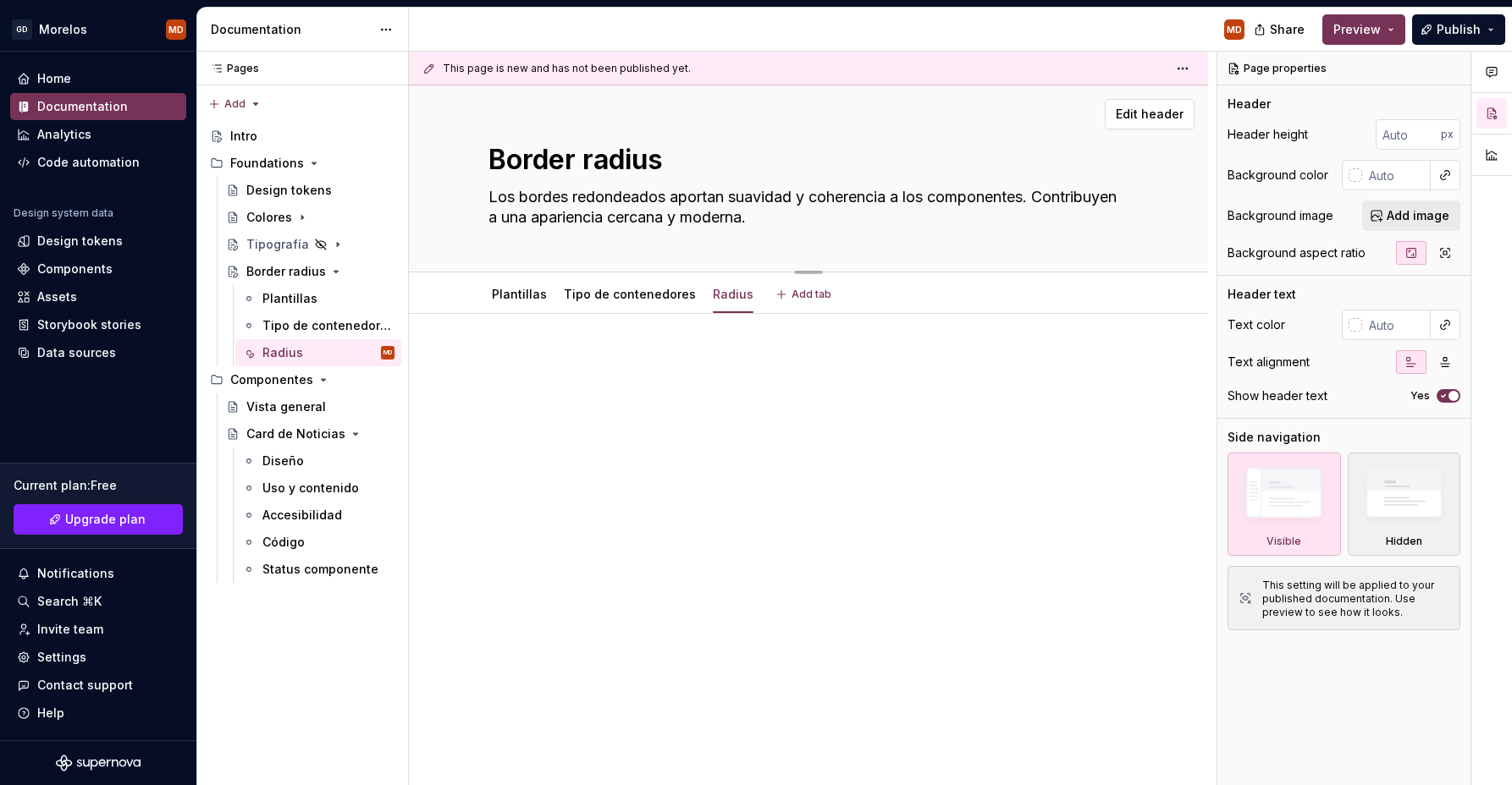
type textarea "*"
type textarea "Border adius"
type textarea "*"
type textarea "Border Radius"
drag, startPoint x: 574, startPoint y: 164, endPoint x: 727, endPoint y: 155, distance: 153.3
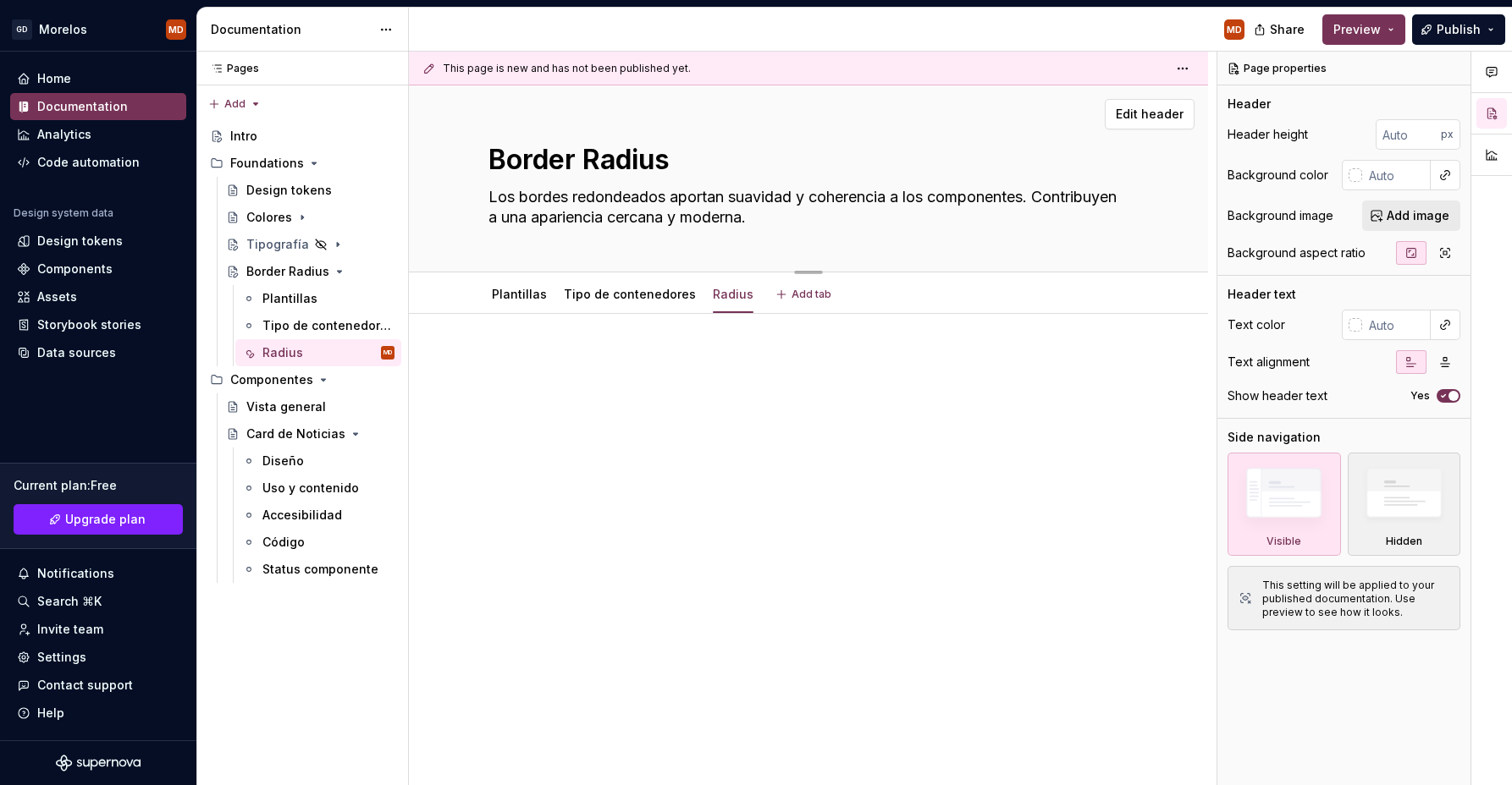
click at [727, 155] on textarea "Border Radius" at bounding box center [805, 160] width 640 height 41
type textarea "*"
type textarea "Bordes"
type textarea "*"
type textarea "Bordes"
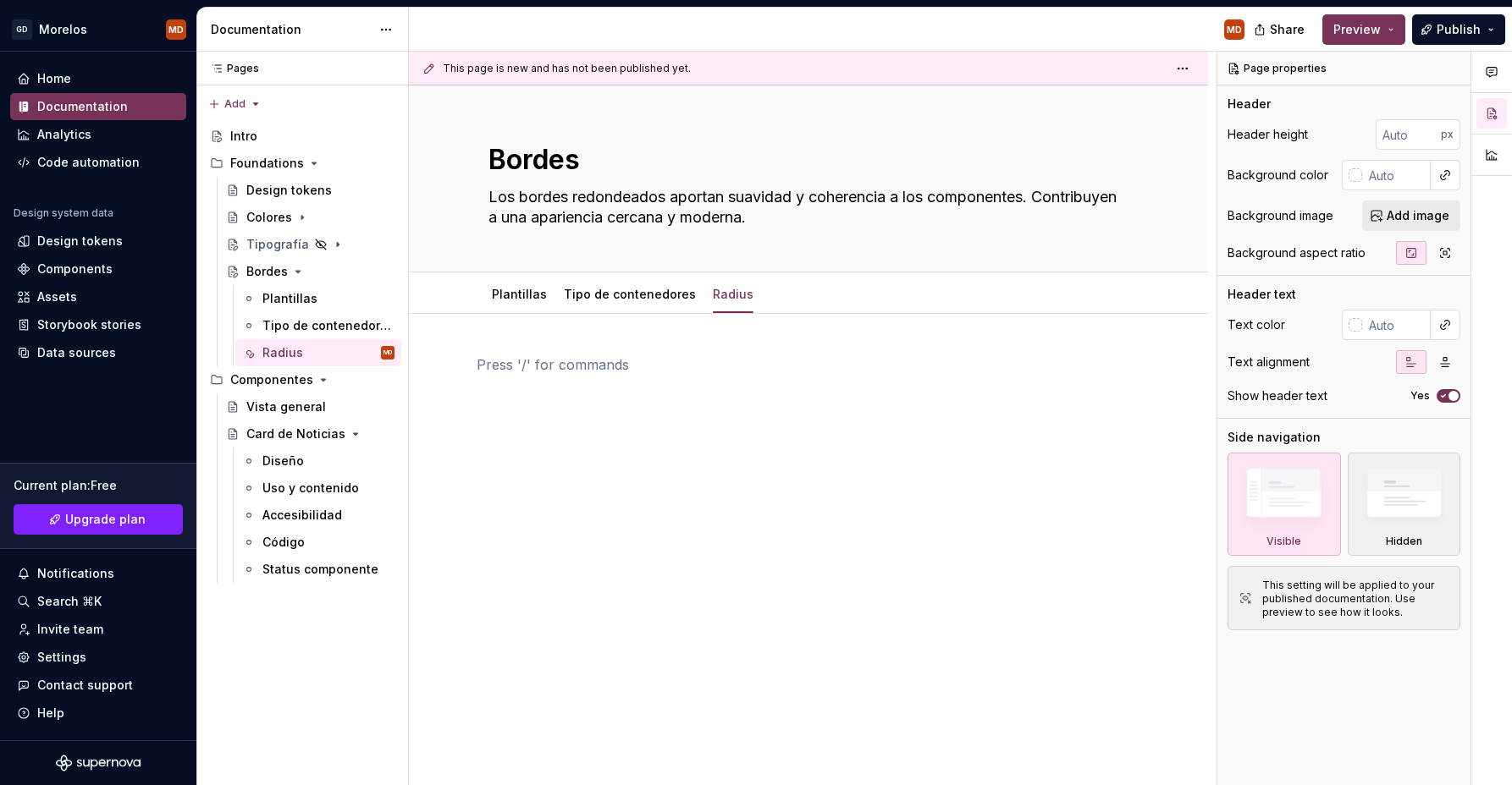
click at [693, 392] on div at bounding box center [808, 387] width 663 height 64
click at [298, 355] on div "Radius" at bounding box center [283, 352] width 41 height 17
click at [292, 276] on icon "Page tree" at bounding box center [298, 271] width 14 height 14
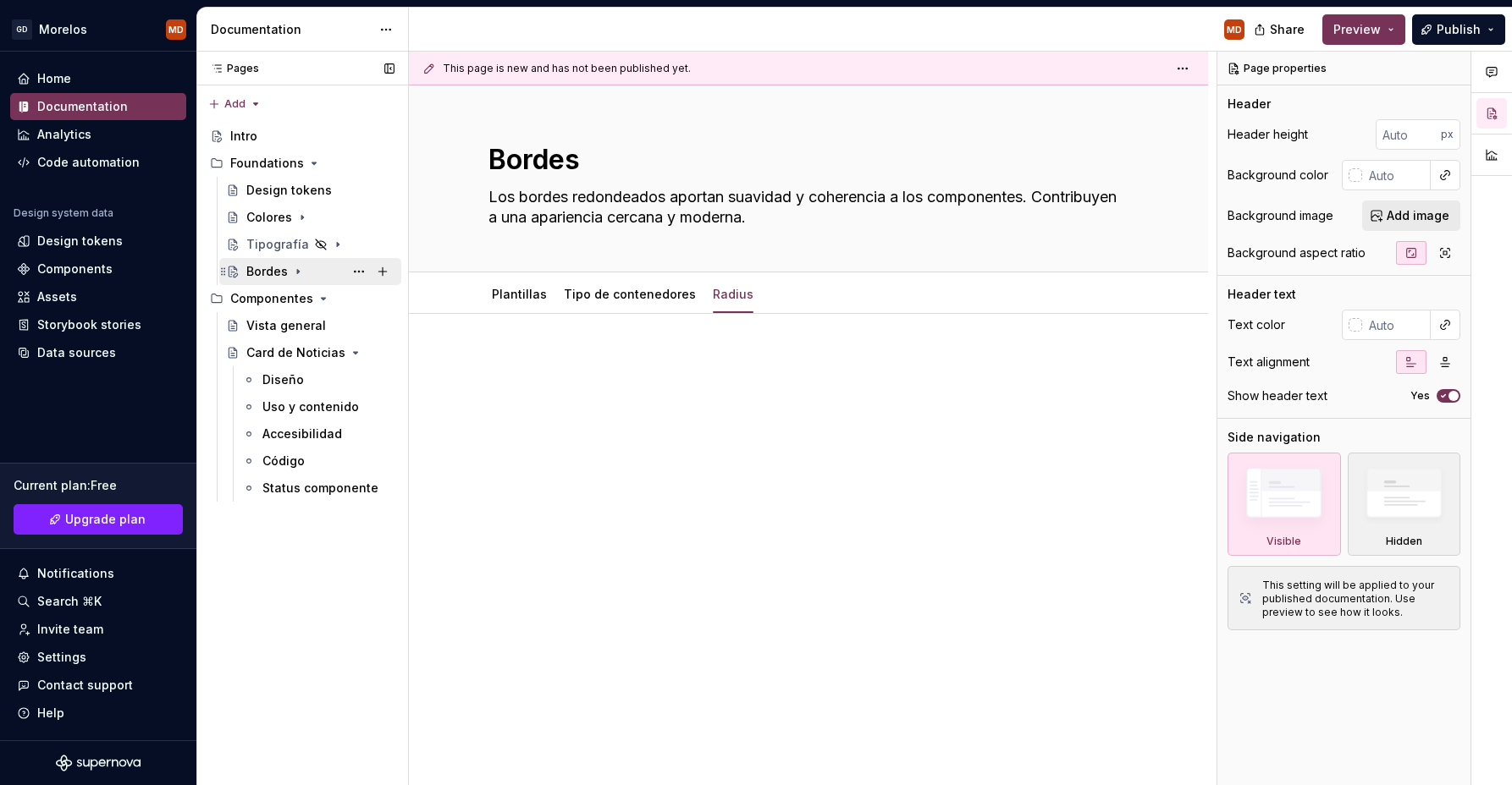
click at [292, 276] on icon "Page tree" at bounding box center [298, 271] width 14 height 14
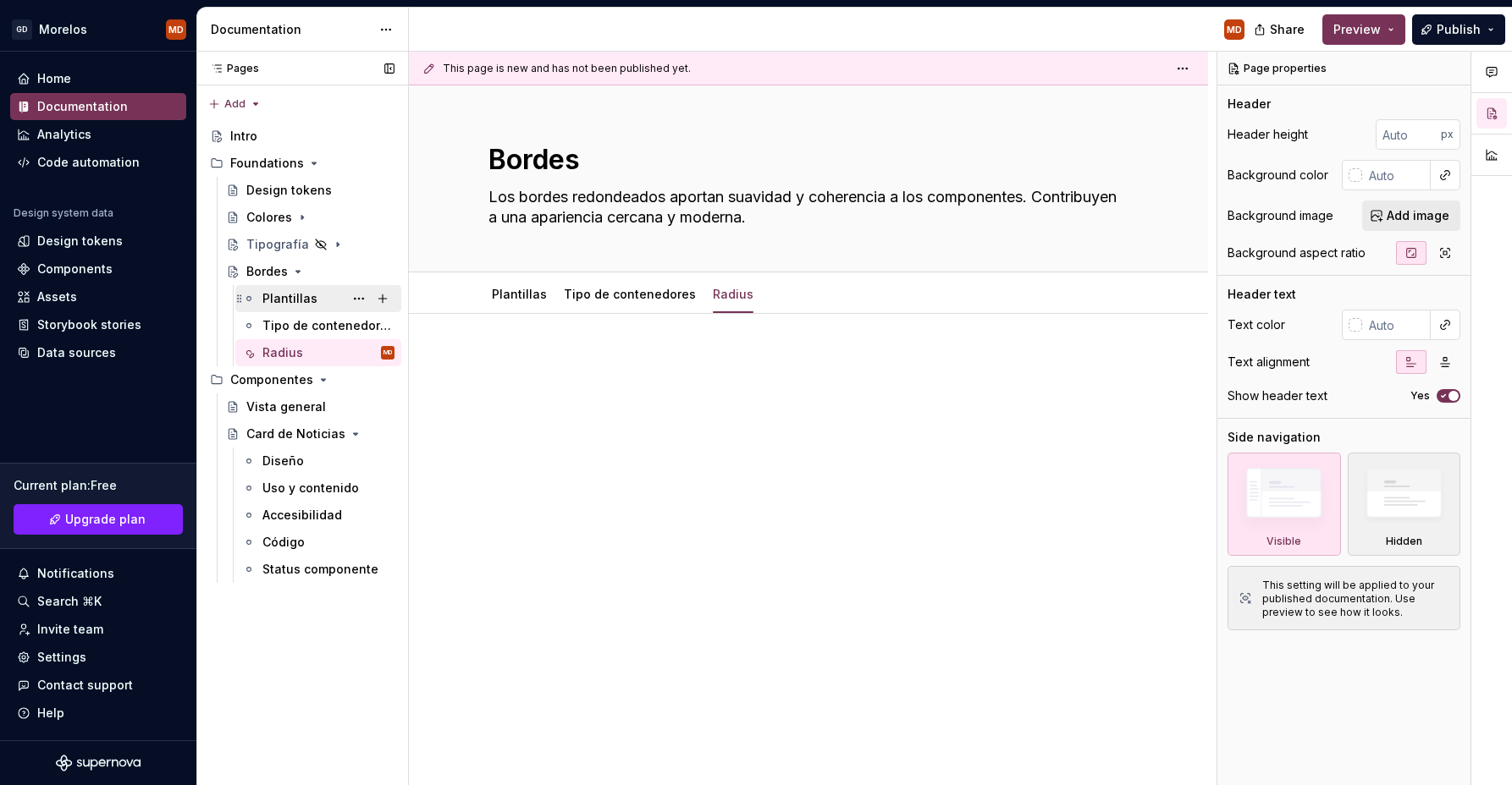
click at [290, 305] on div "Plantillas" at bounding box center [290, 298] width 55 height 17
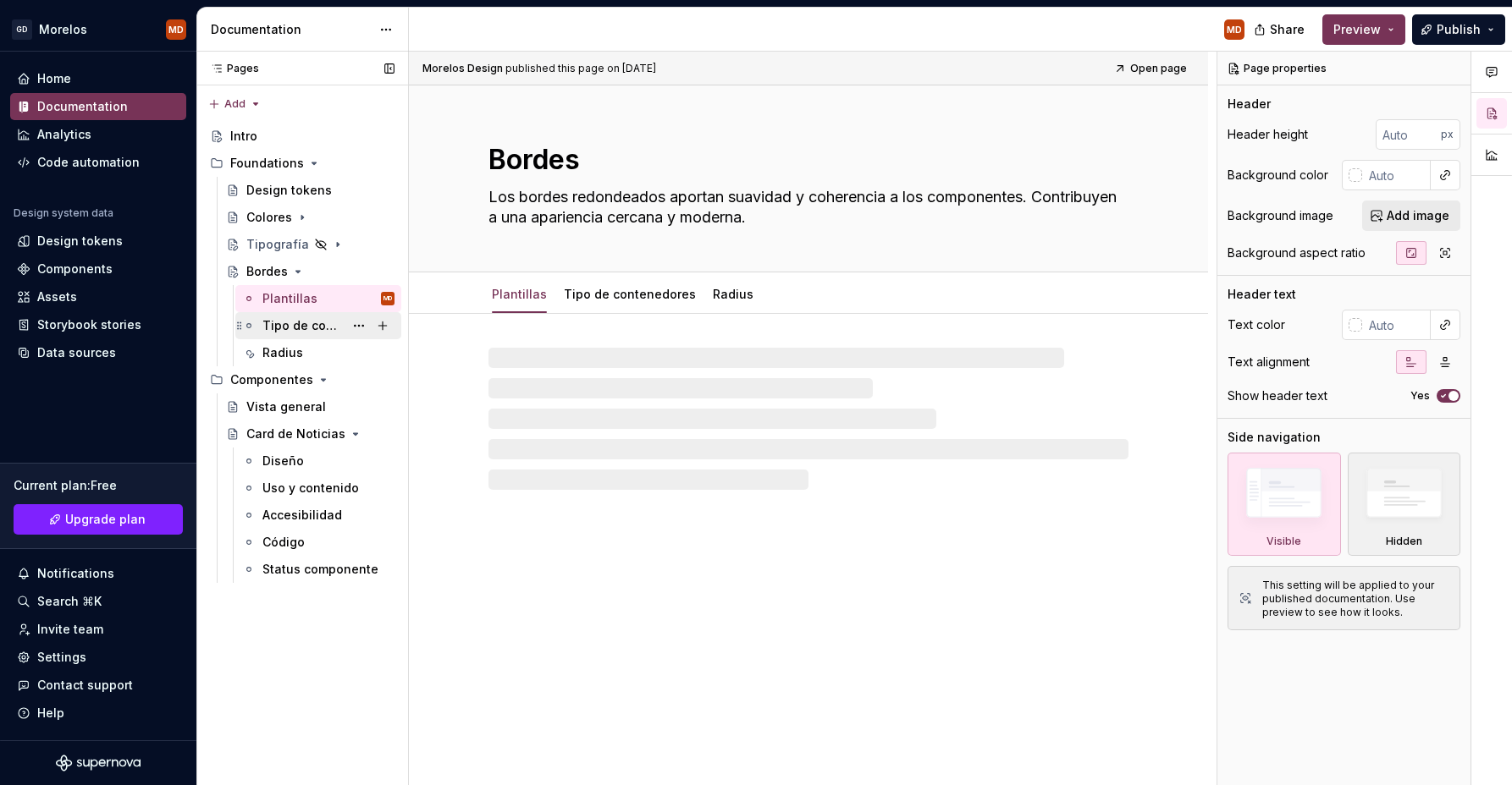
click at [289, 327] on div "Tipo de contenedores" at bounding box center [303, 325] width 81 height 17
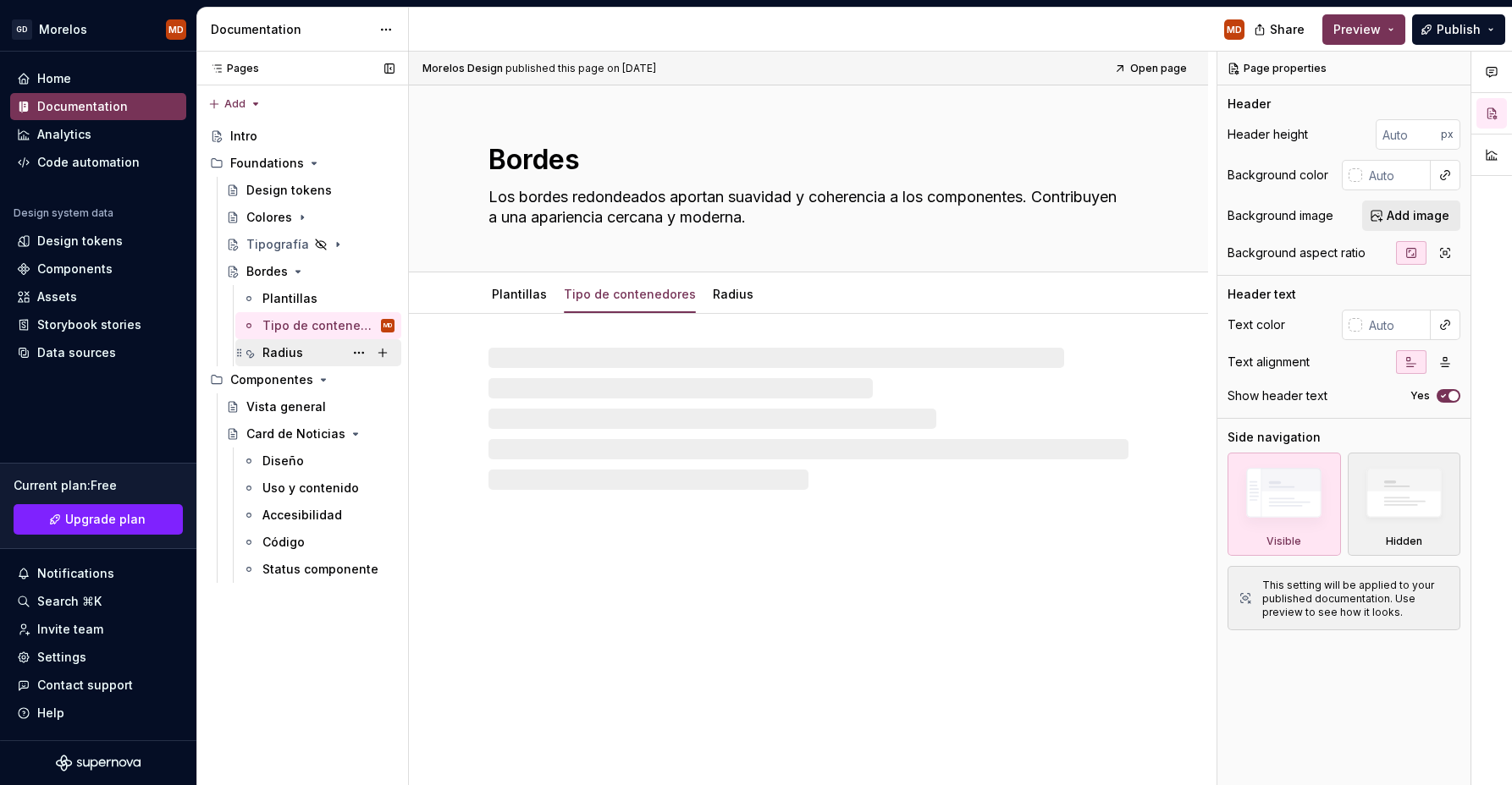
click at [283, 348] on div "Radius" at bounding box center [283, 352] width 41 height 17
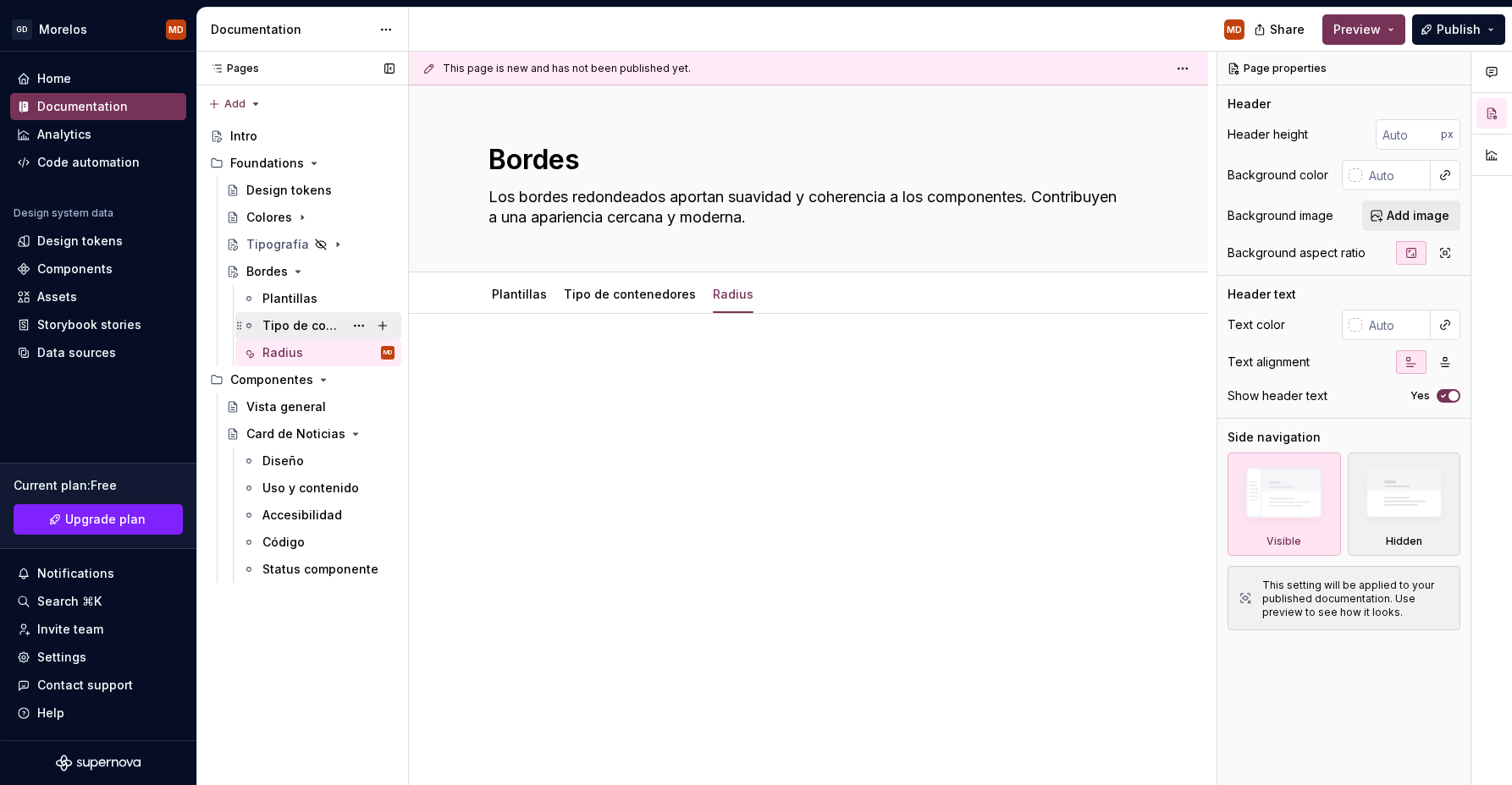
click at [291, 326] on div "Tipo de contenedores" at bounding box center [303, 325] width 81 height 17
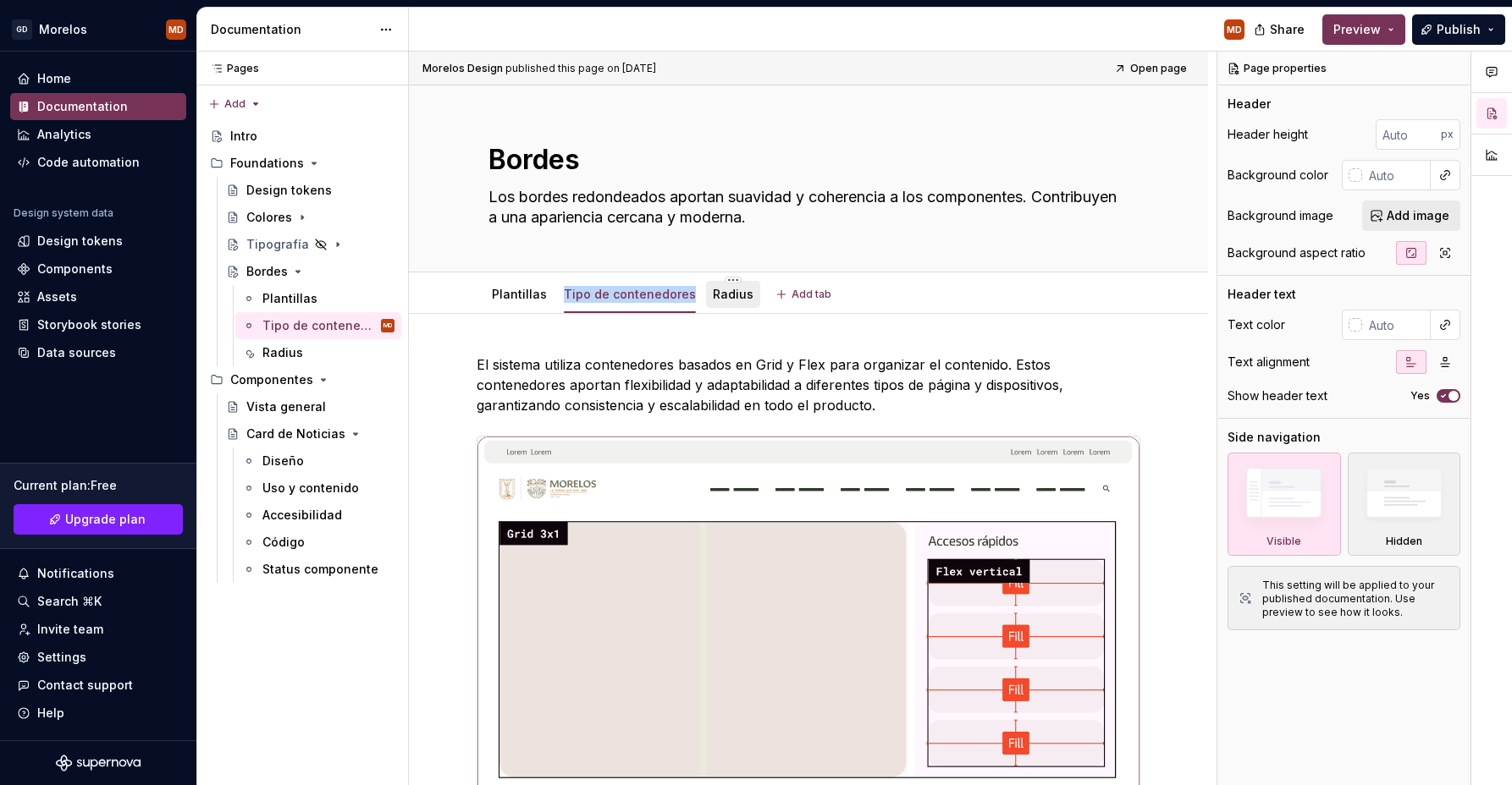
click at [730, 290] on link "Radius" at bounding box center [734, 294] width 41 height 15
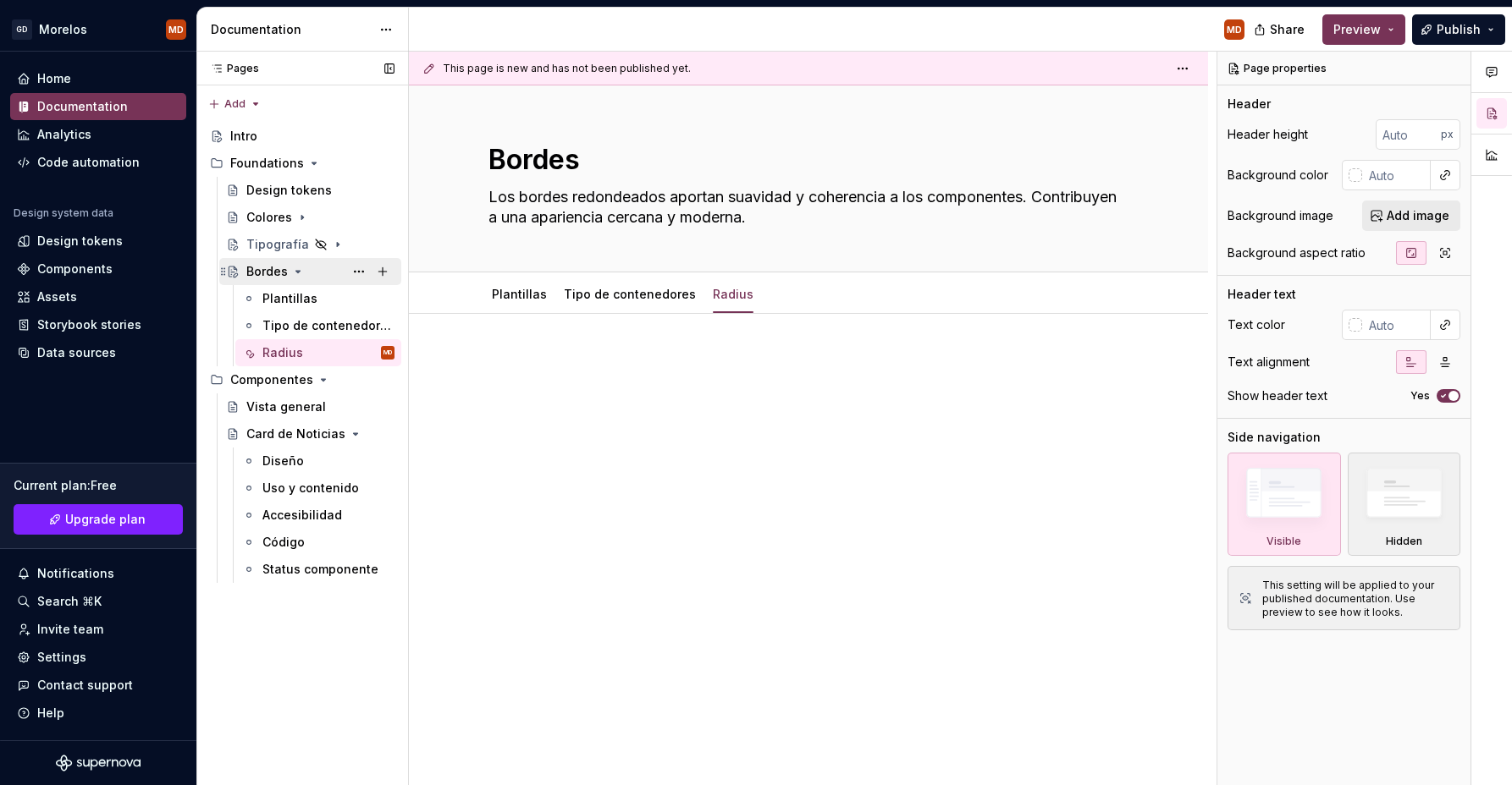
click at [269, 269] on div "Bordes" at bounding box center [267, 271] width 41 height 17
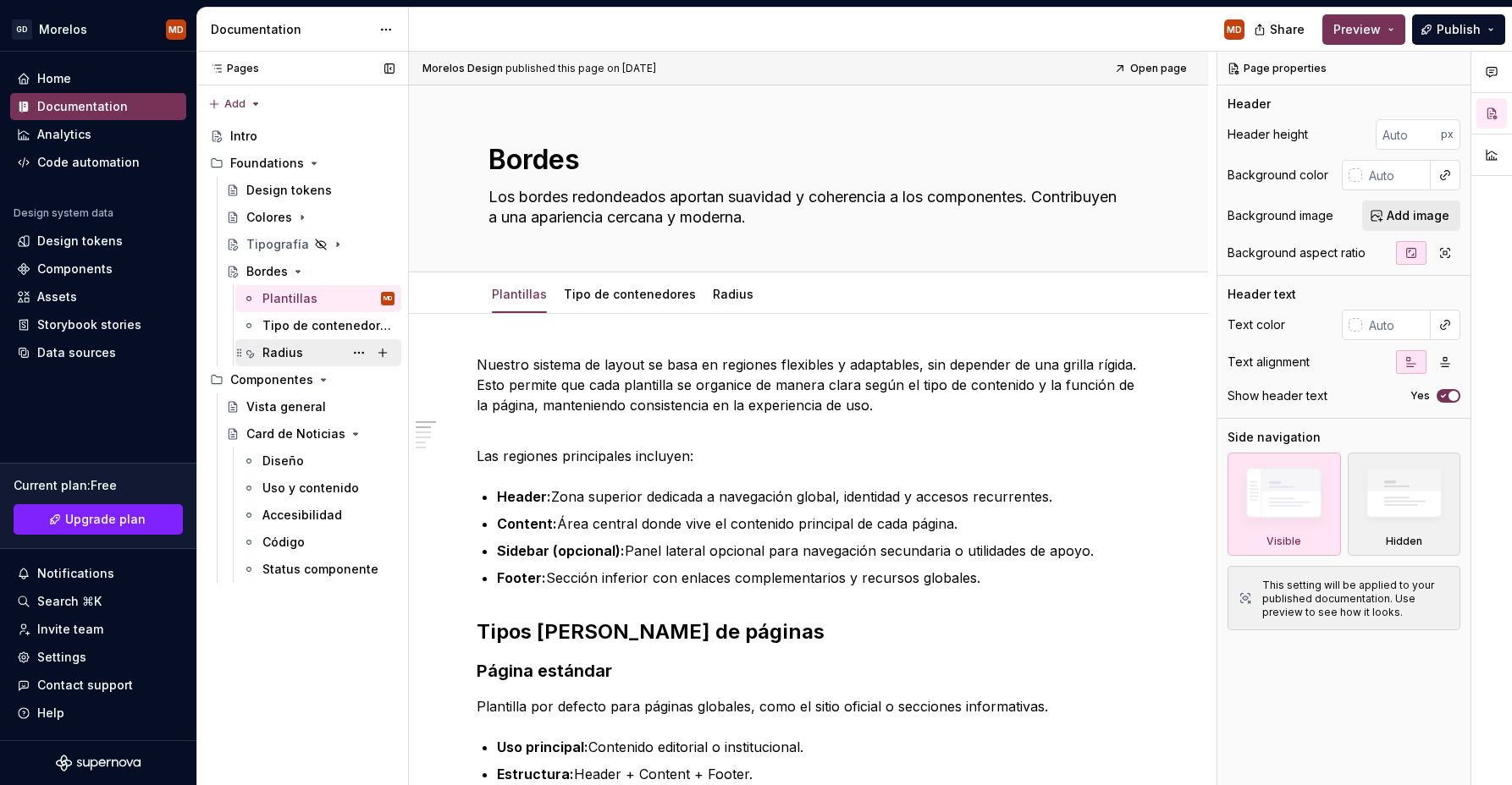
click at [276, 349] on div "Radius" at bounding box center [283, 352] width 41 height 17
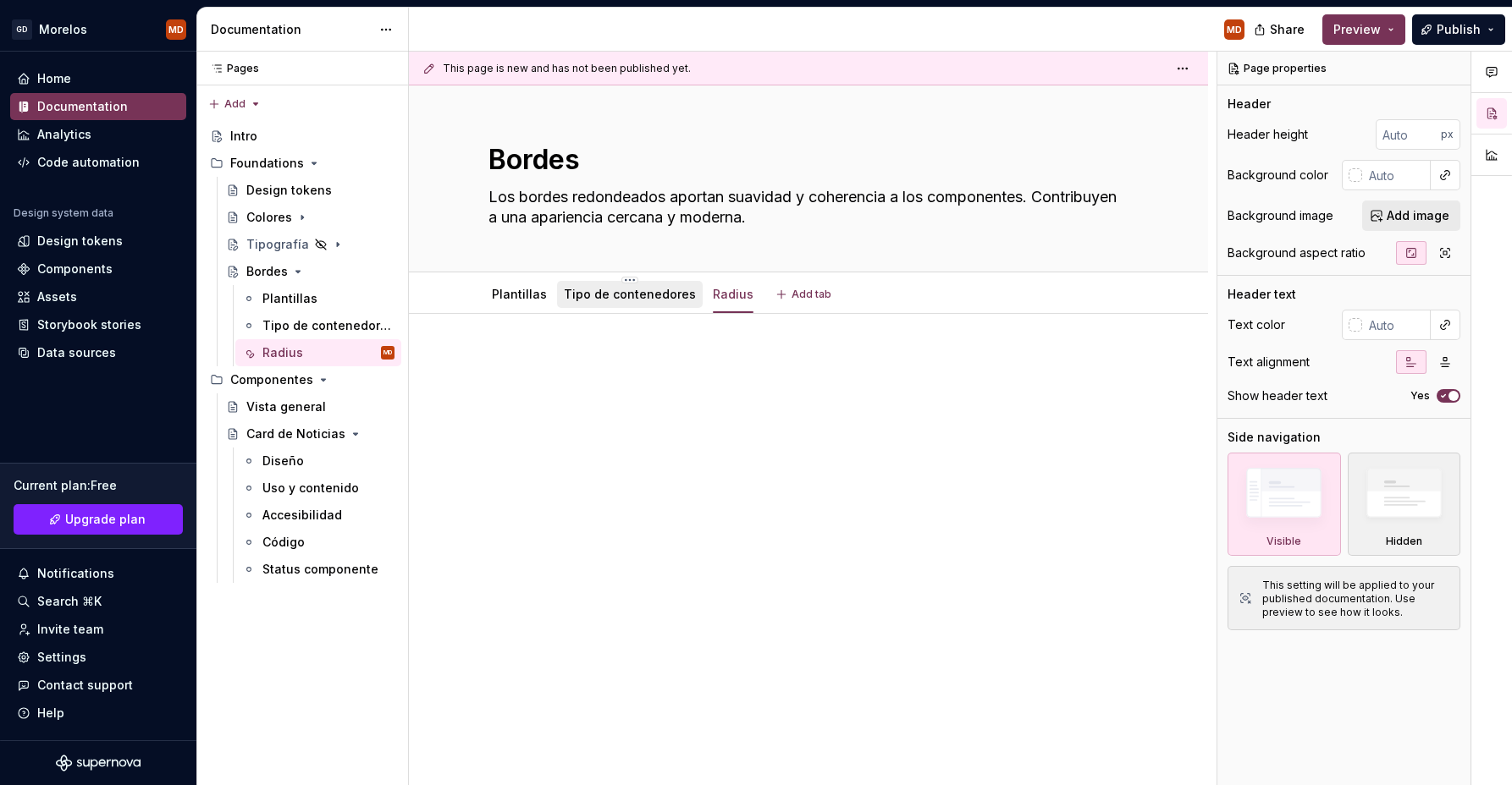
click at [627, 303] on div "Tipo de contenedores" at bounding box center [629, 294] width 132 height 21
click at [727, 276] on html "GD [PERSON_NAME] MD Home Documentation Analytics Code automation Design system …" at bounding box center [756, 392] width 1512 height 785
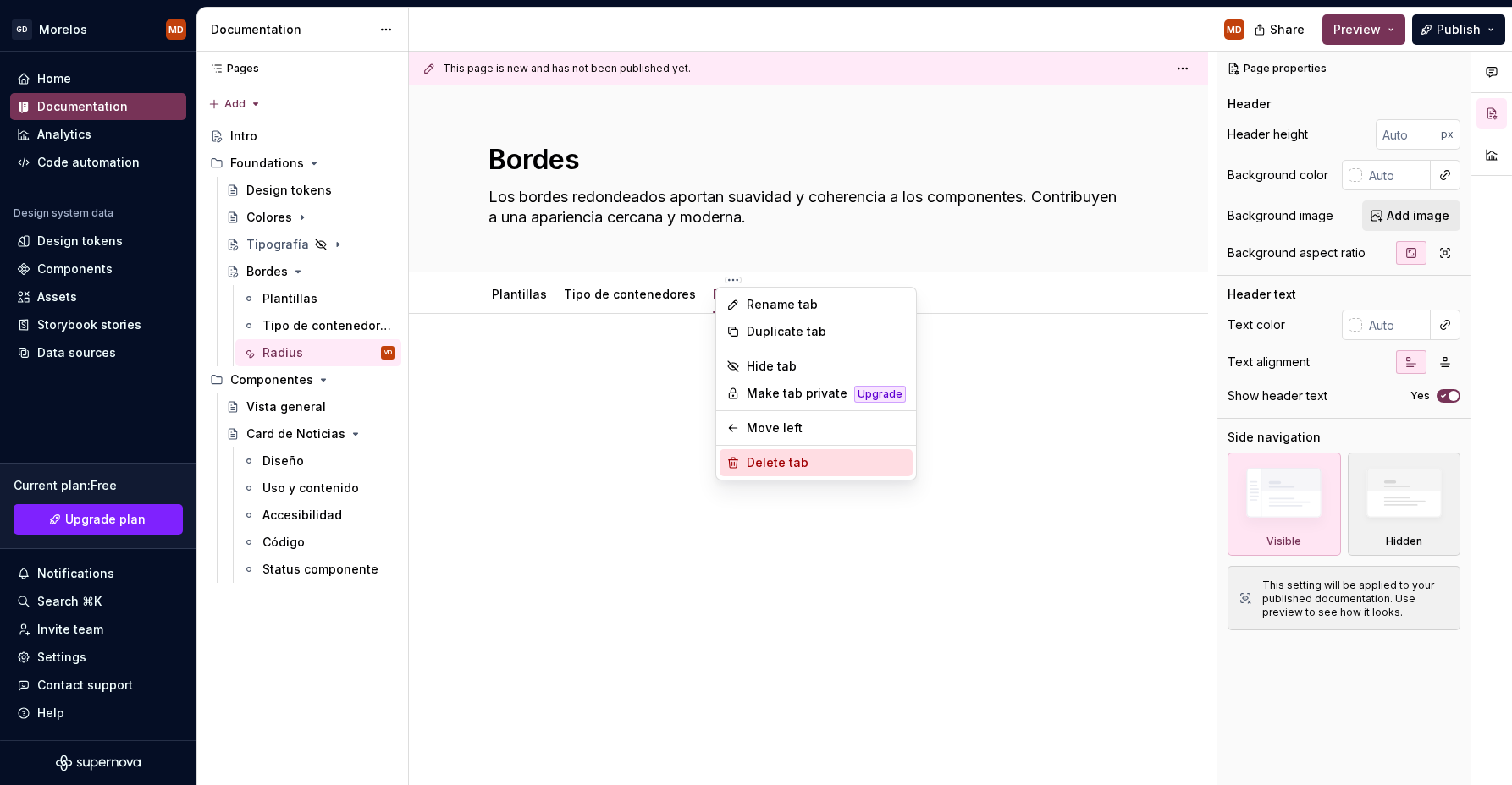
click at [765, 460] on div "Delete tab" at bounding box center [825, 462] width 159 height 17
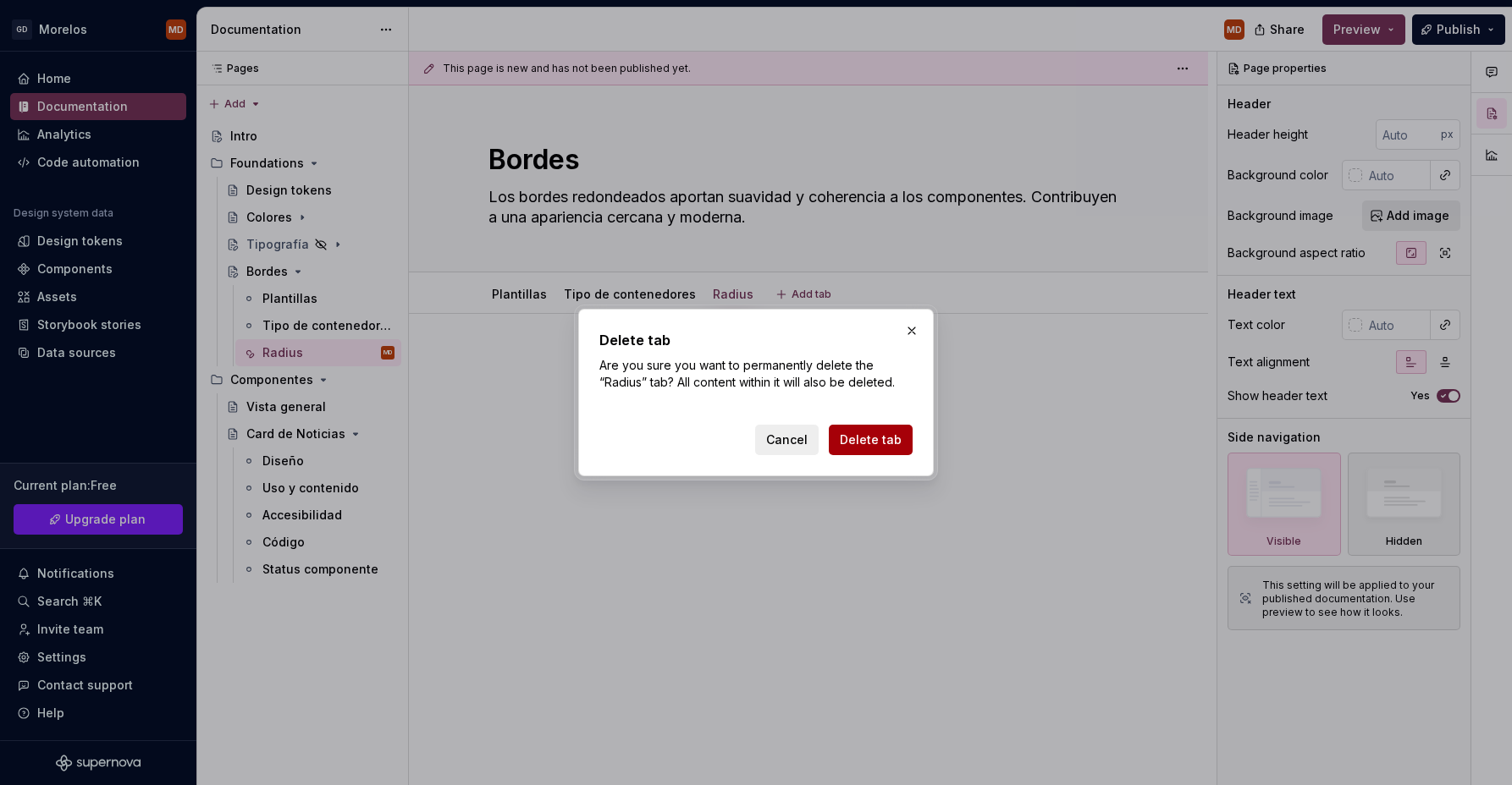
click at [864, 433] on span "Delete tab" at bounding box center [870, 439] width 62 height 17
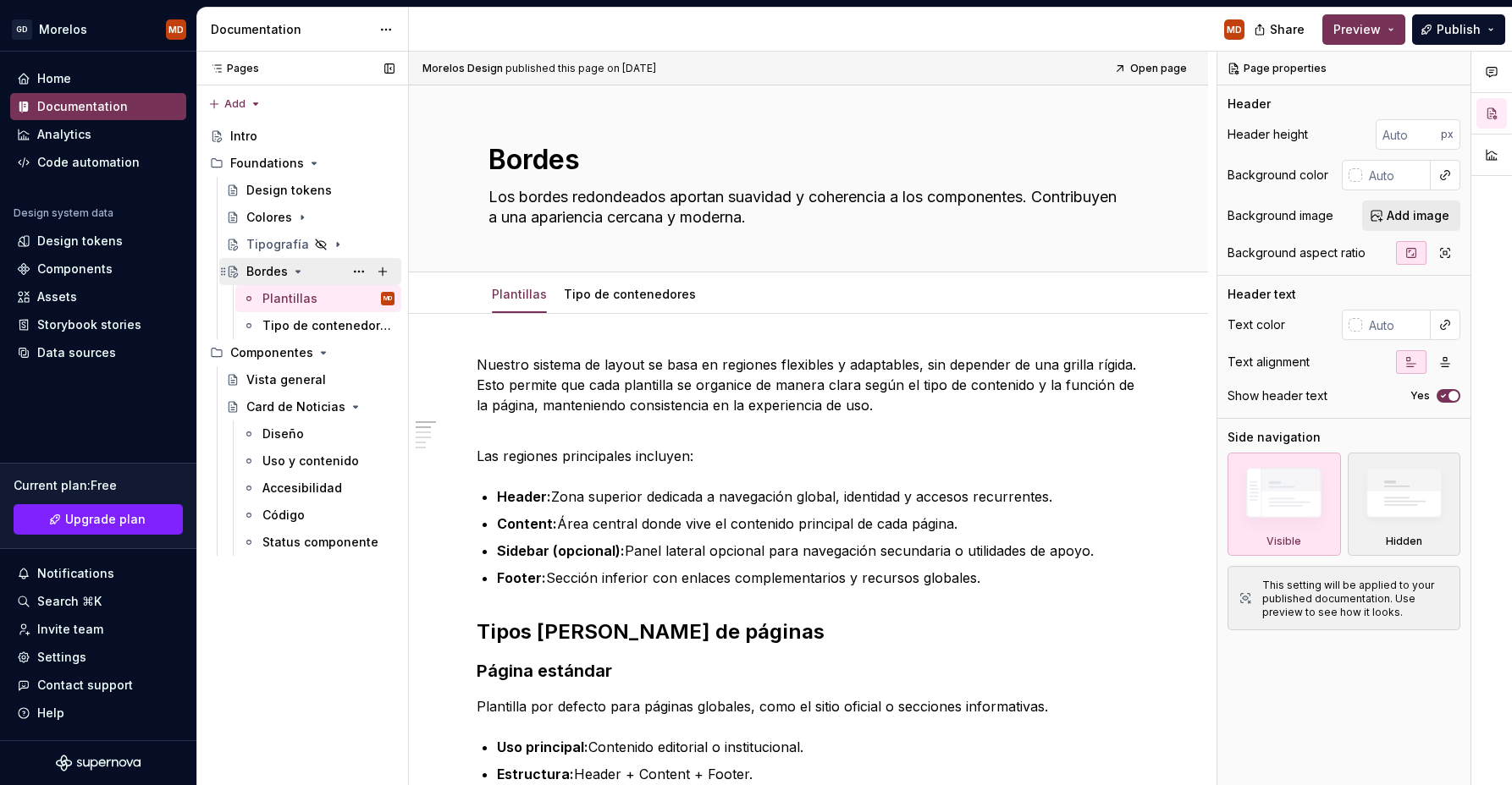
click at [276, 267] on div "Bordes" at bounding box center [267, 271] width 41 height 17
click at [379, 162] on button "Page tree" at bounding box center [383, 163] width 23 height 23
type textarea "*"
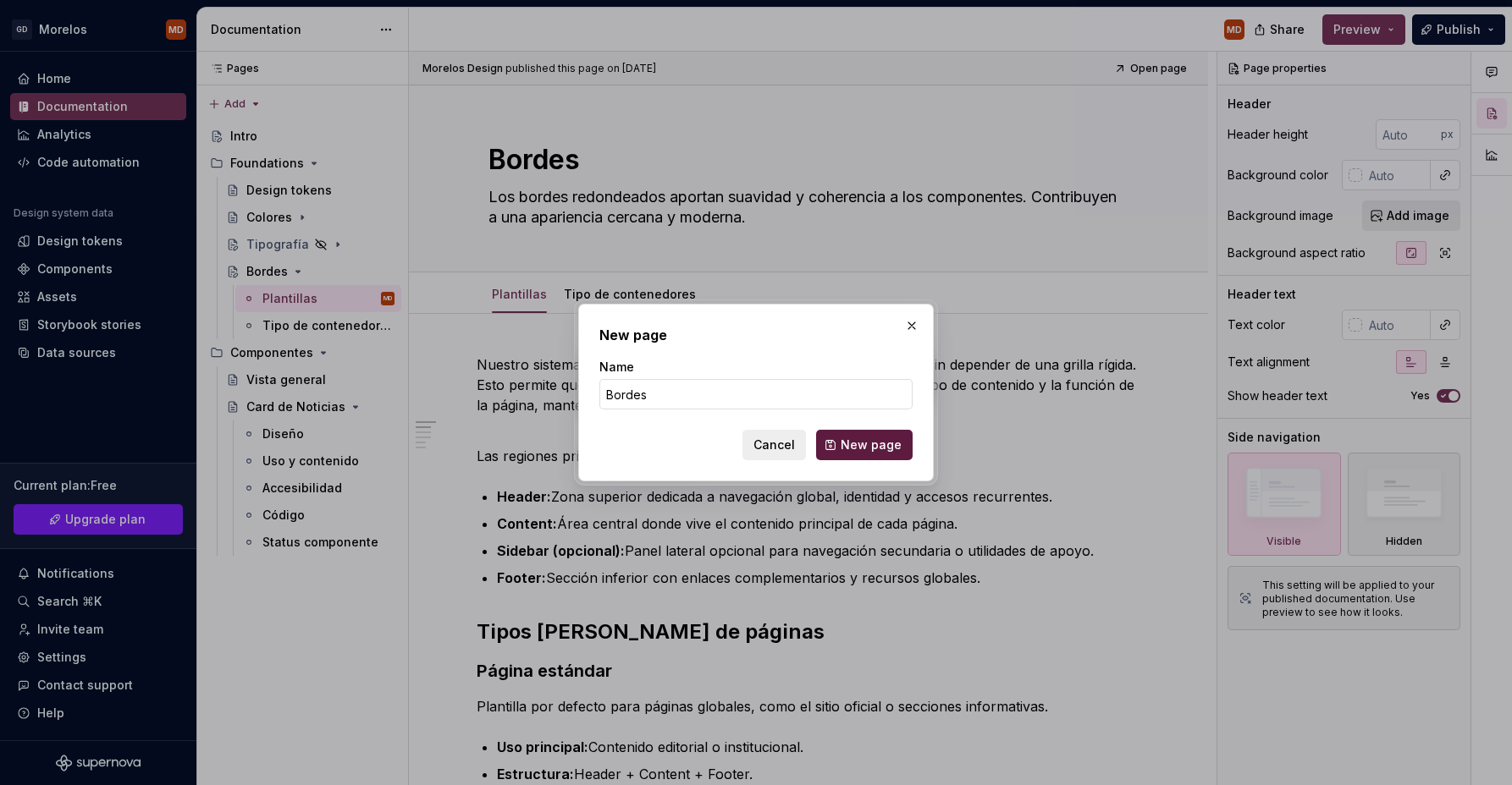
type input "Bordes"
click at [881, 441] on span "New page" at bounding box center [871, 444] width 61 height 17
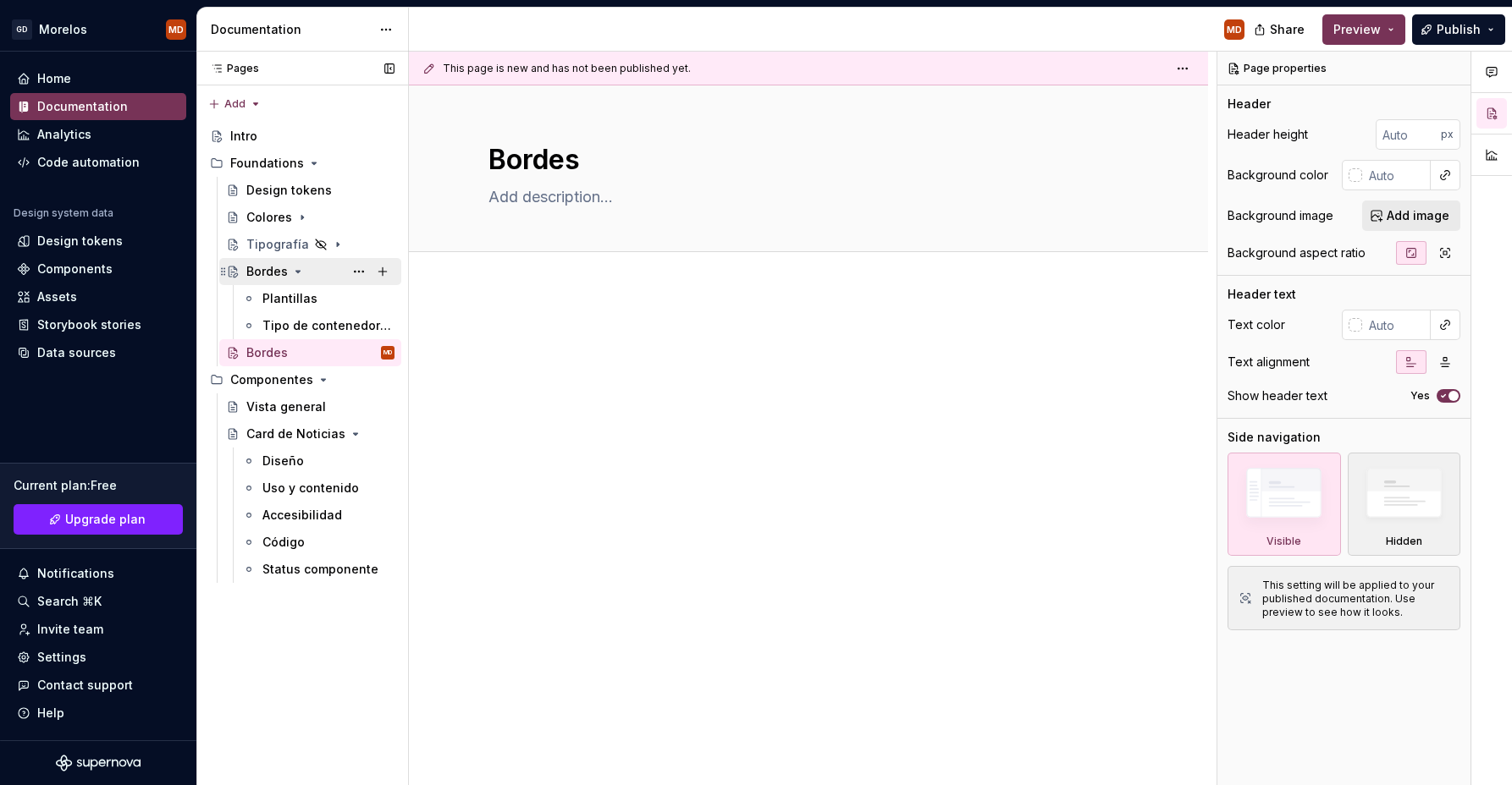
click at [276, 268] on div "Bordes" at bounding box center [267, 271] width 41 height 17
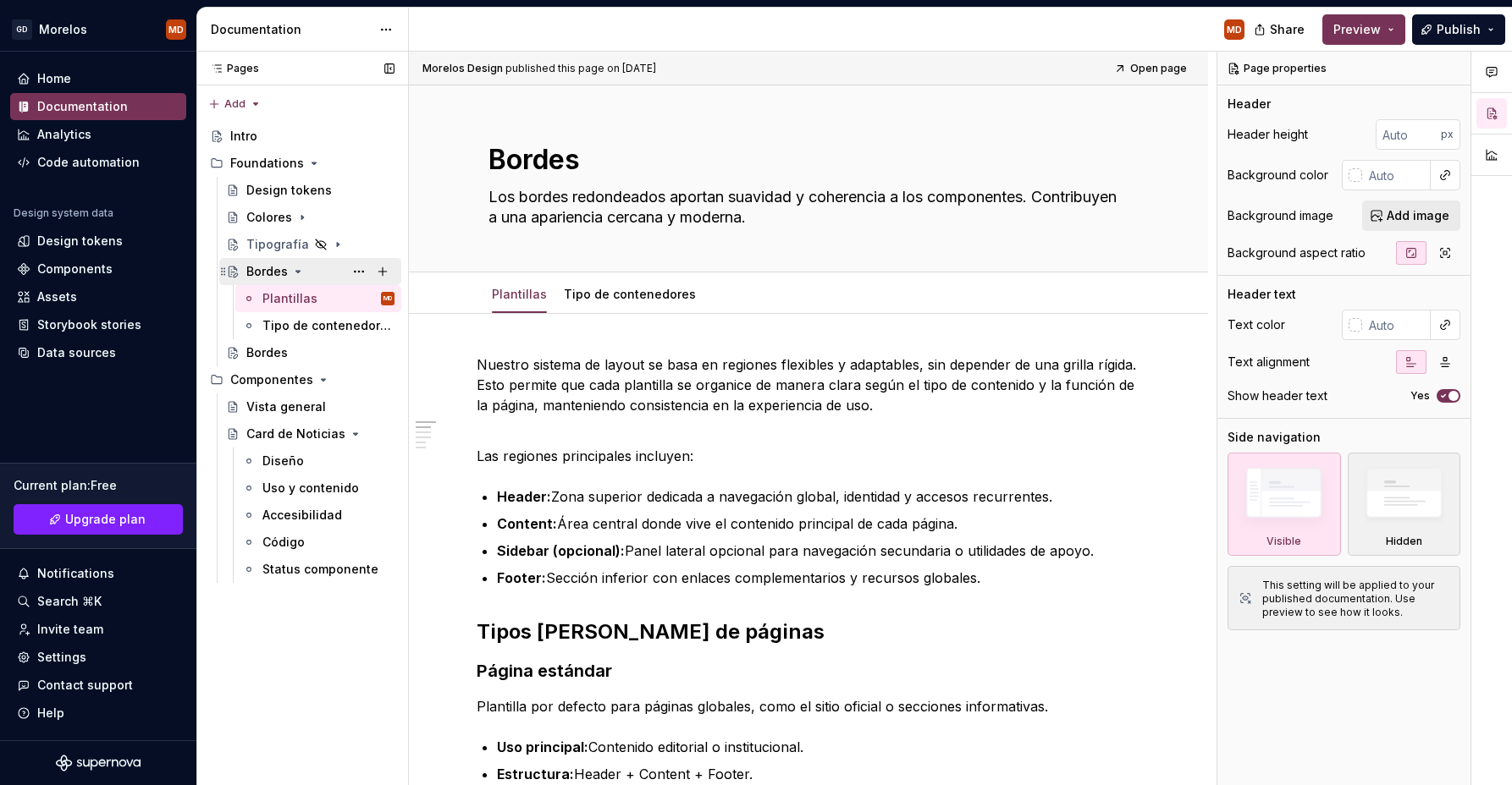
click at [257, 265] on div "Bordes" at bounding box center [267, 271] width 41 height 17
click at [518, 158] on textarea "Bordes" at bounding box center [805, 160] width 640 height 41
click at [547, 152] on textarea "Bordes" at bounding box center [805, 160] width 640 height 41
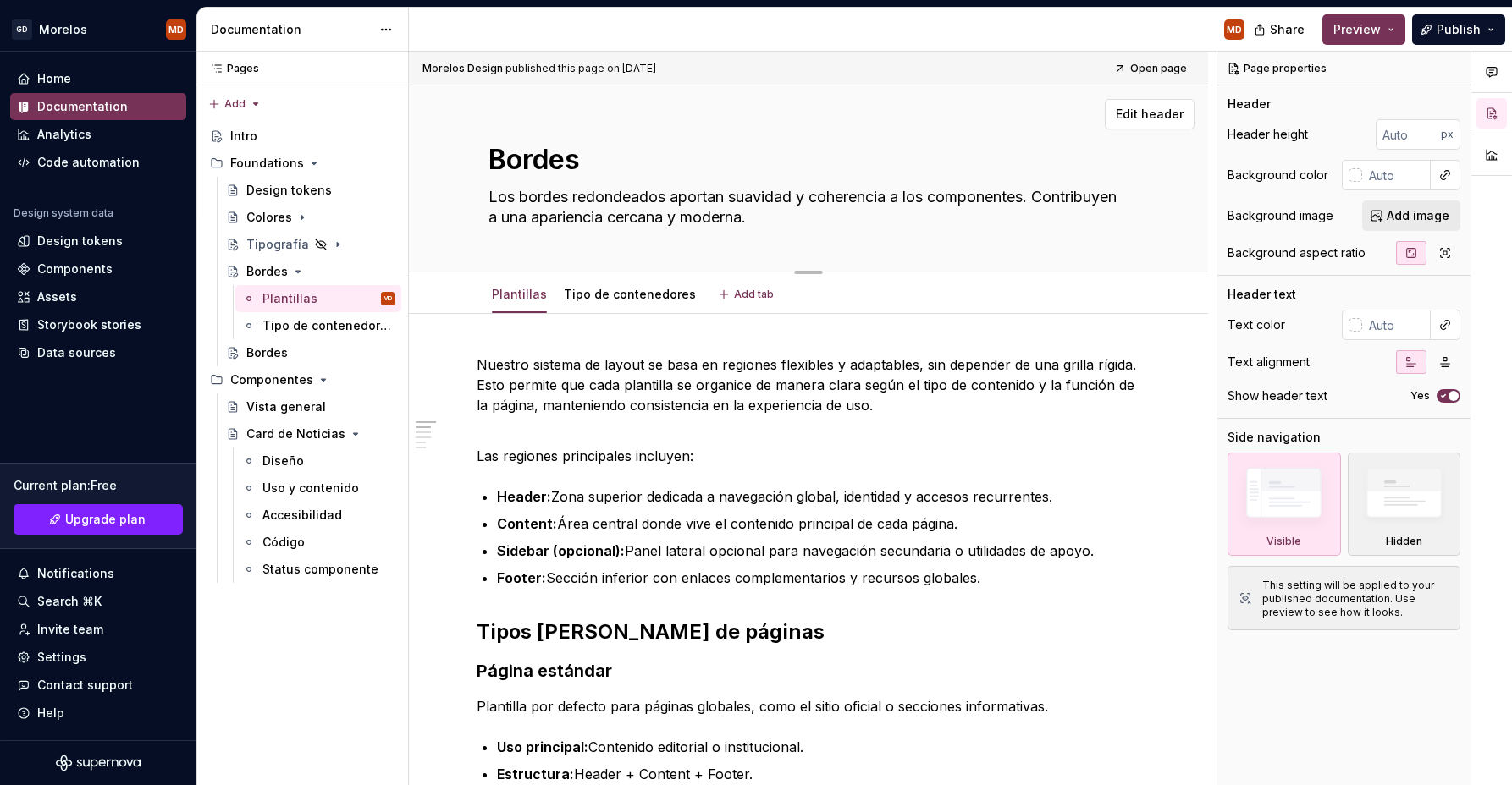
type textarea "*"
type textarea "R"
type textarea "*"
type textarea "Re"
type textarea "*"
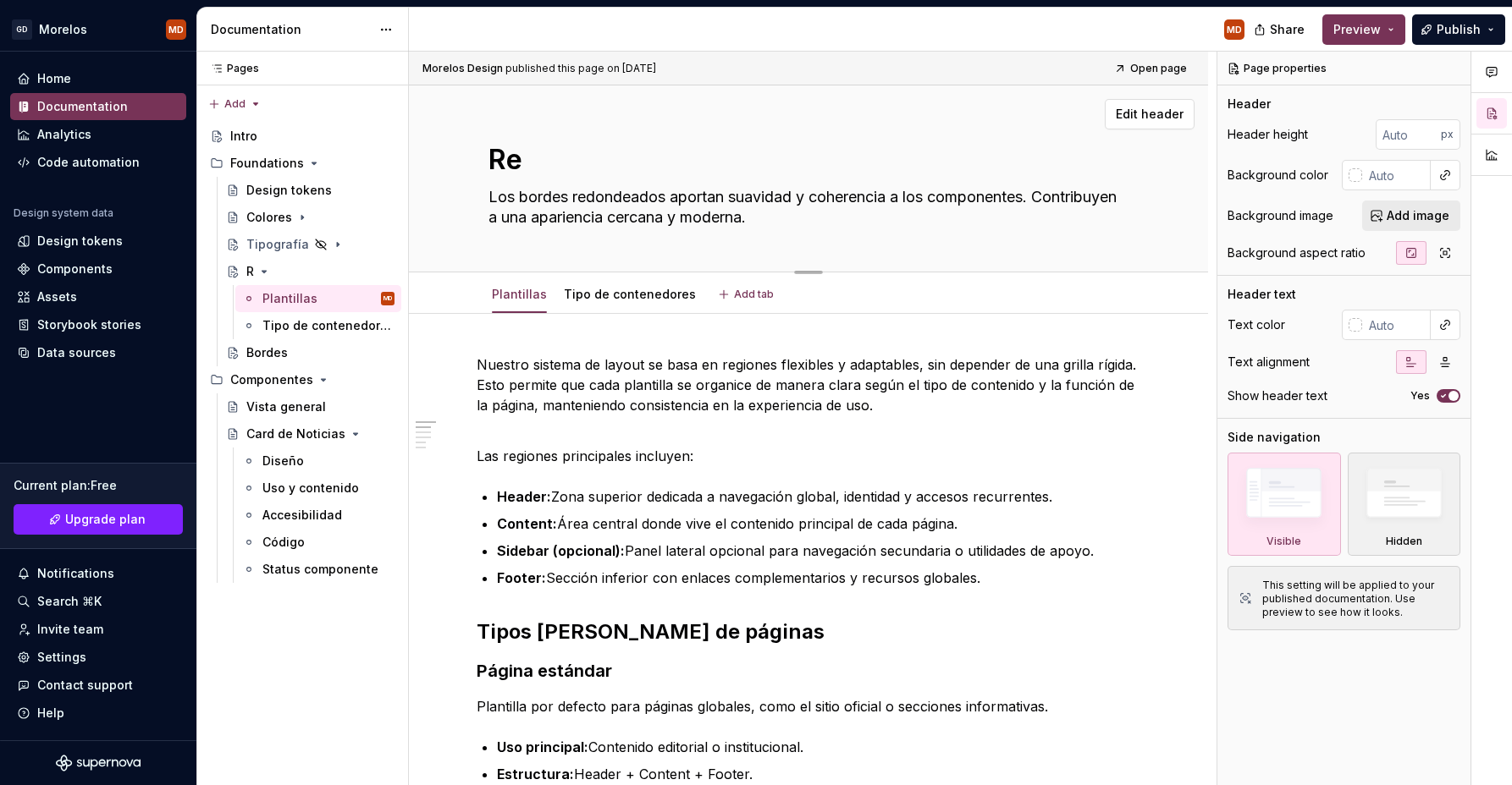
type textarea "Ret"
type textarea "*"
type textarea "Ret´"
type textarea "*"
type textarea "Retí"
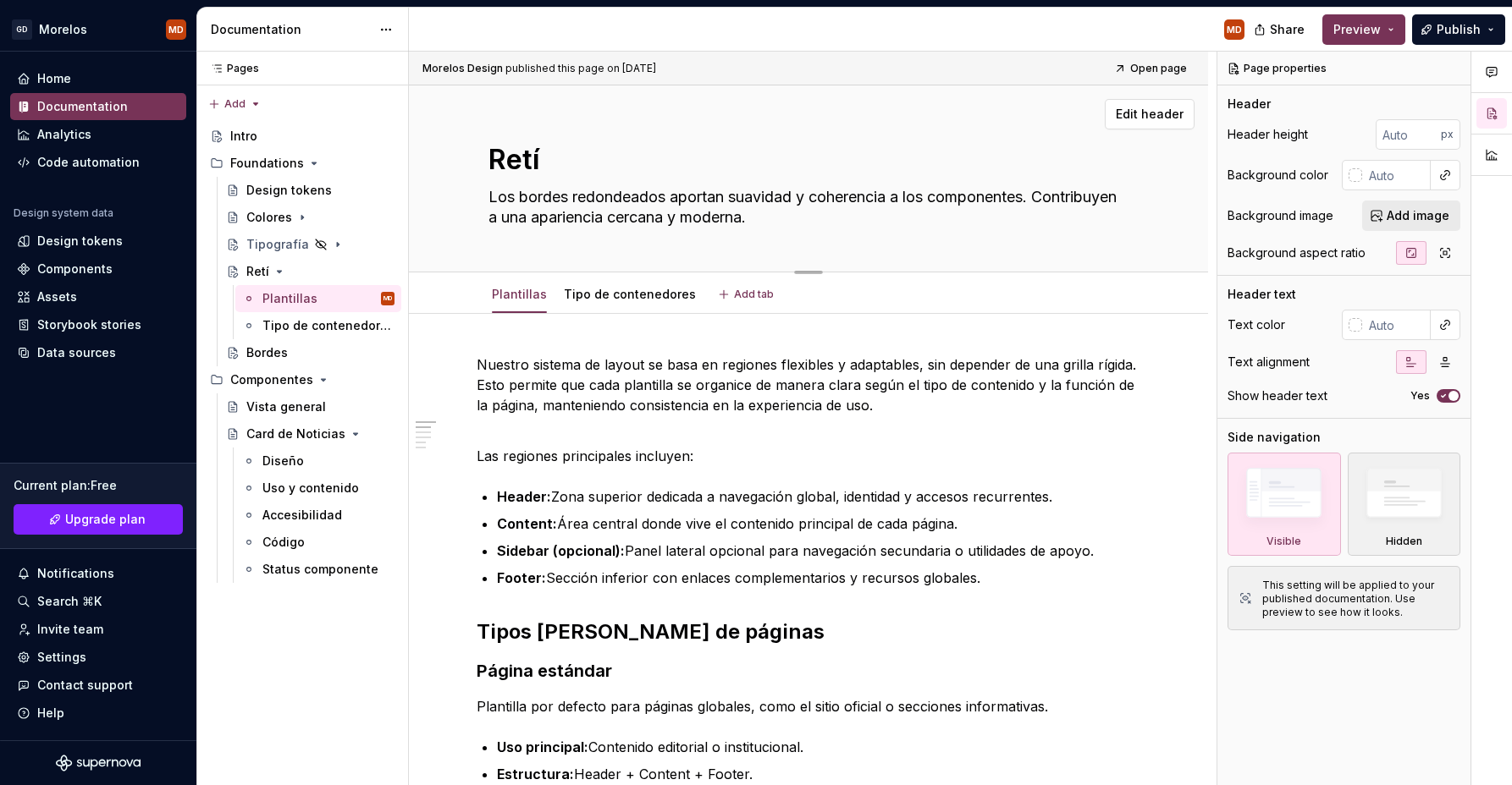
type textarea "*"
type textarea "Retíc"
type textarea "*"
type textarea "Retícu"
type textarea "*"
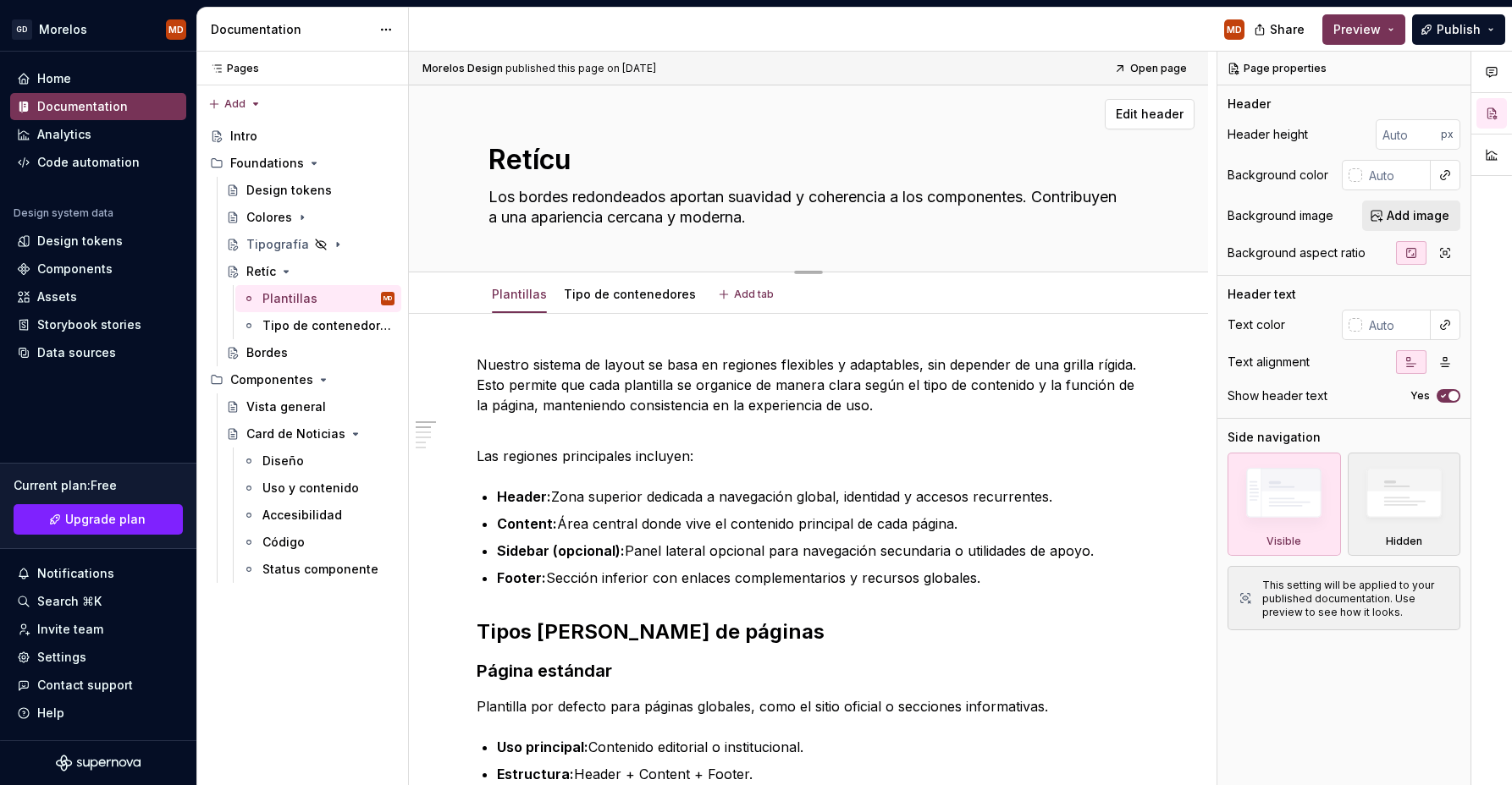
type textarea "Retícul"
type textarea "*"
type textarea "Retícula"
type textarea "*"
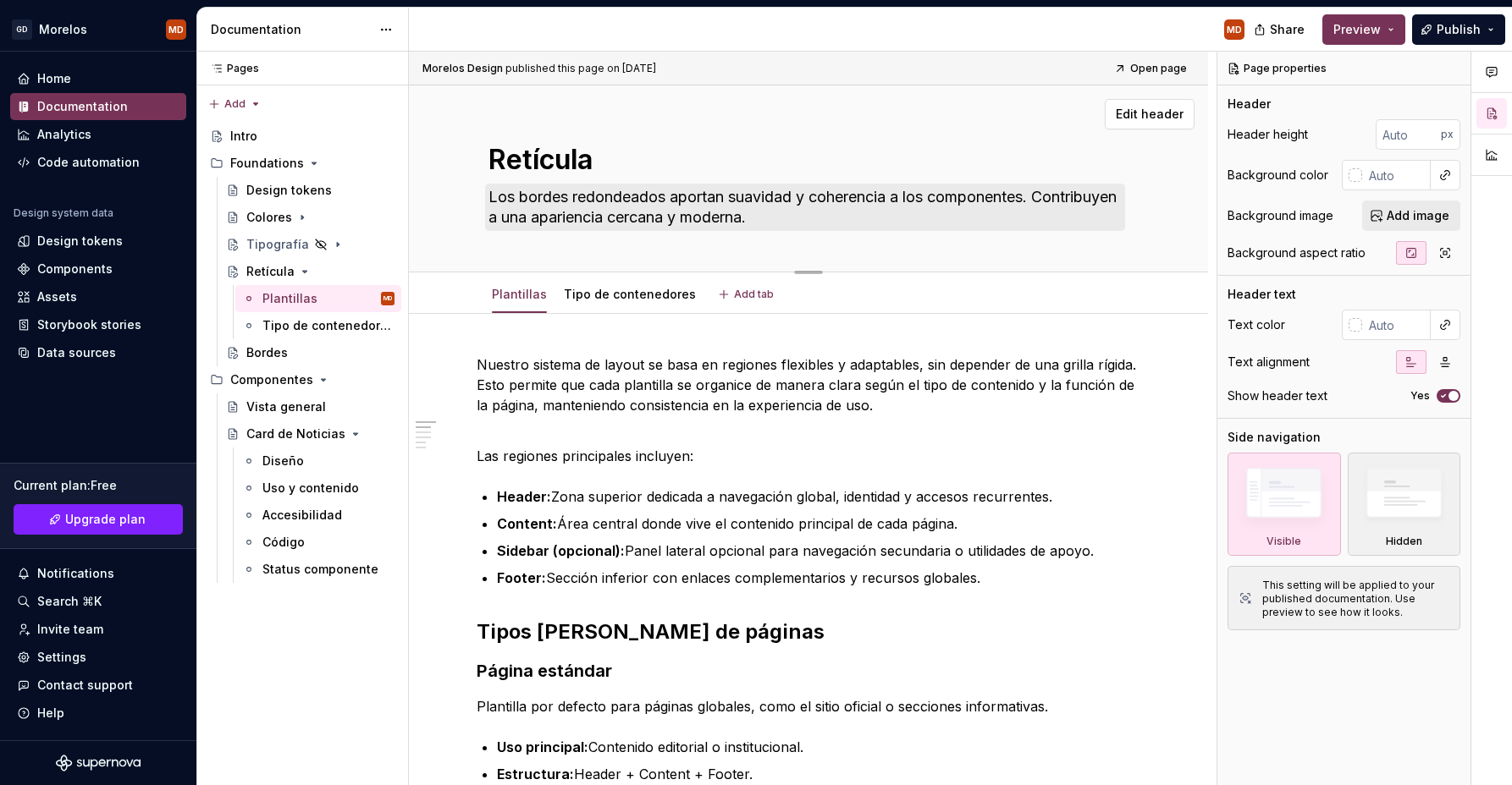
type textarea "Retícula"
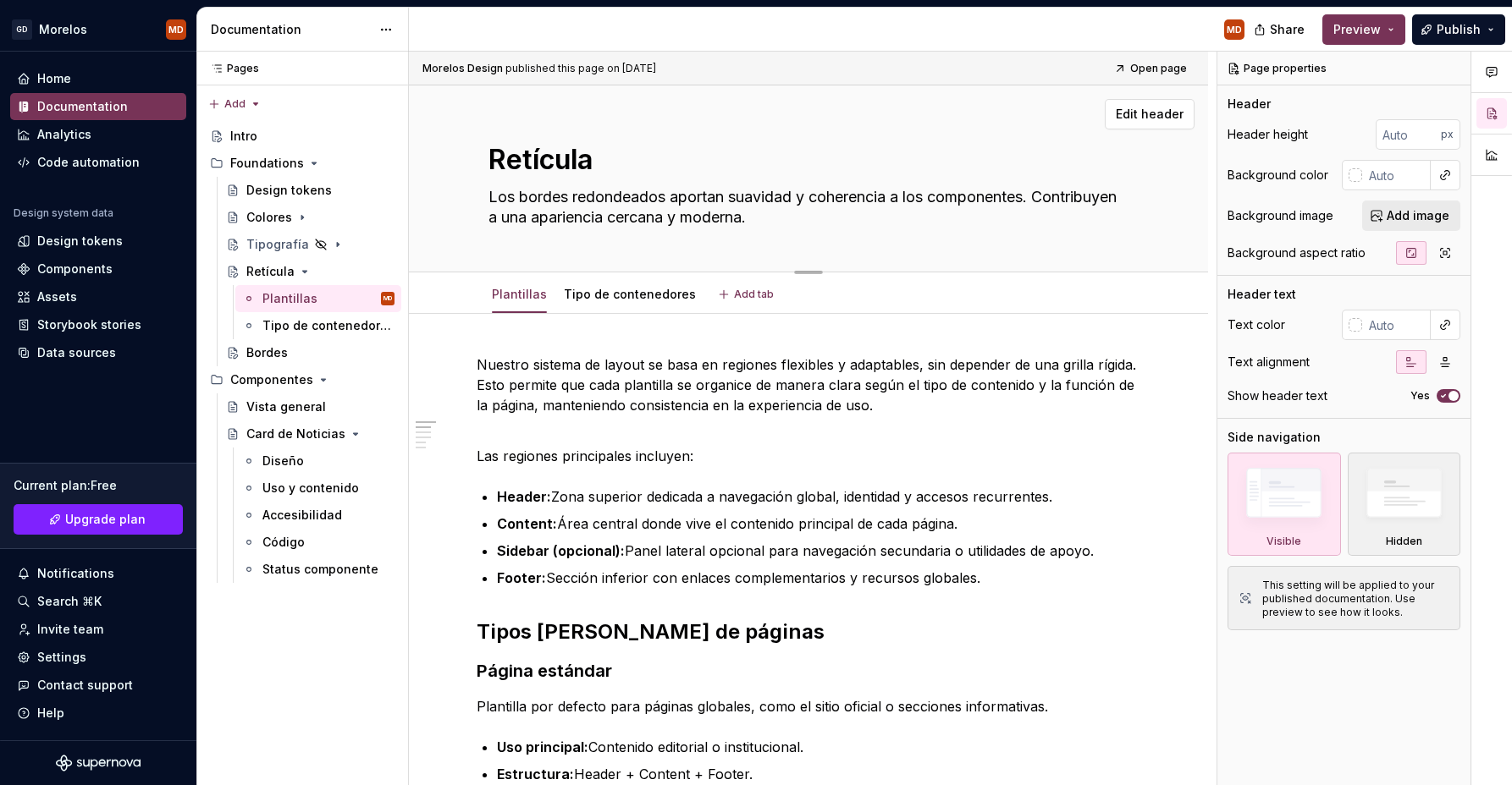
click at [593, 222] on textarea "Los bordes redondeados aportan suavidad y coherencia a los componentes. Contrib…" at bounding box center [805, 207] width 640 height 48
paste textarea "El layout organiza los elementos en la pantalla o página. Establece una estruct…"
type textarea "*"
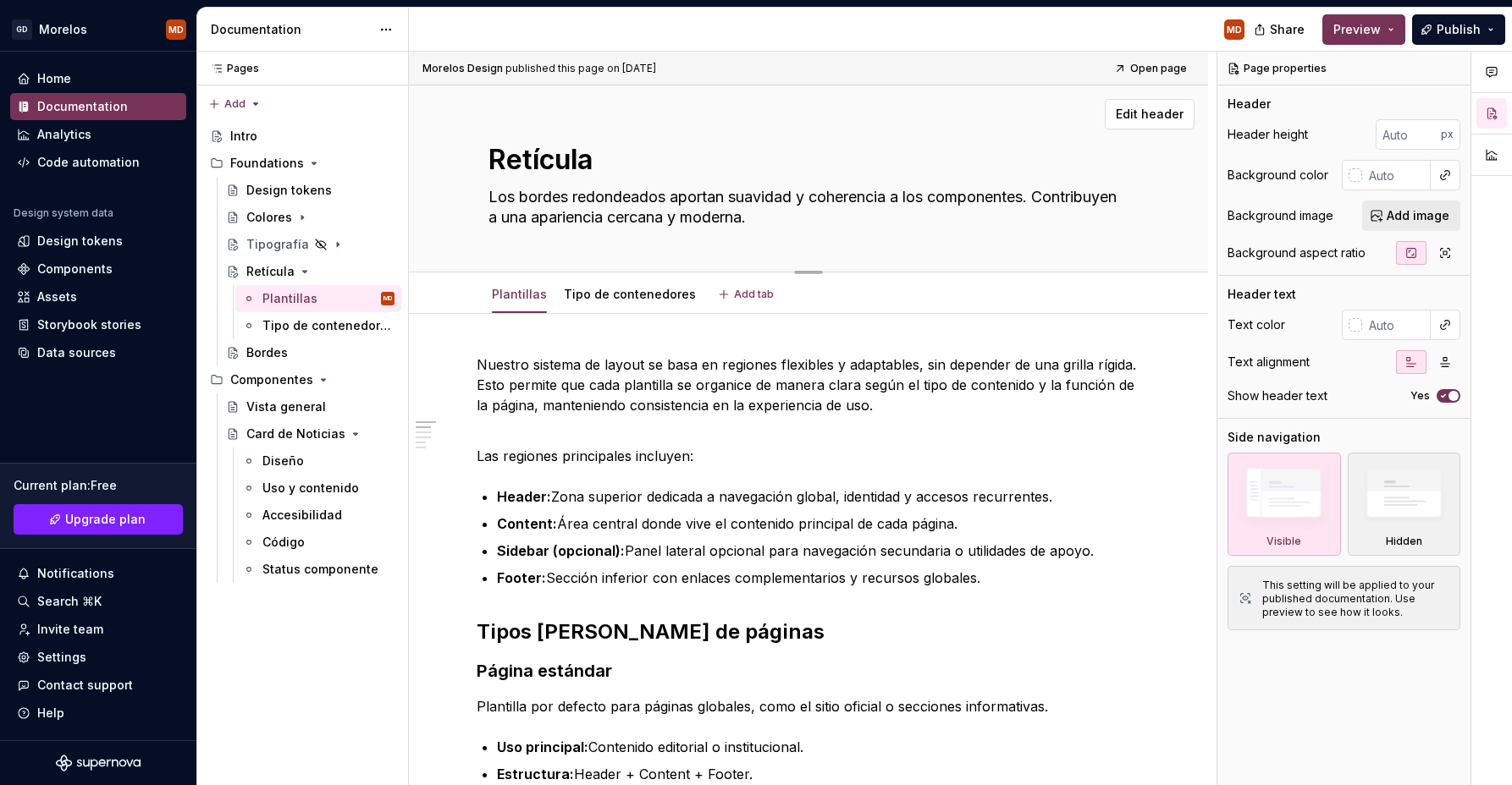
type textarea "El layout organiza los elementos en la pantalla o página. Establece una estruct…"
type textarea "*"
click at [527, 198] on textarea "El layout organiza los elementos en la pantalla o página. Establece una estruct…" at bounding box center [805, 207] width 640 height 48
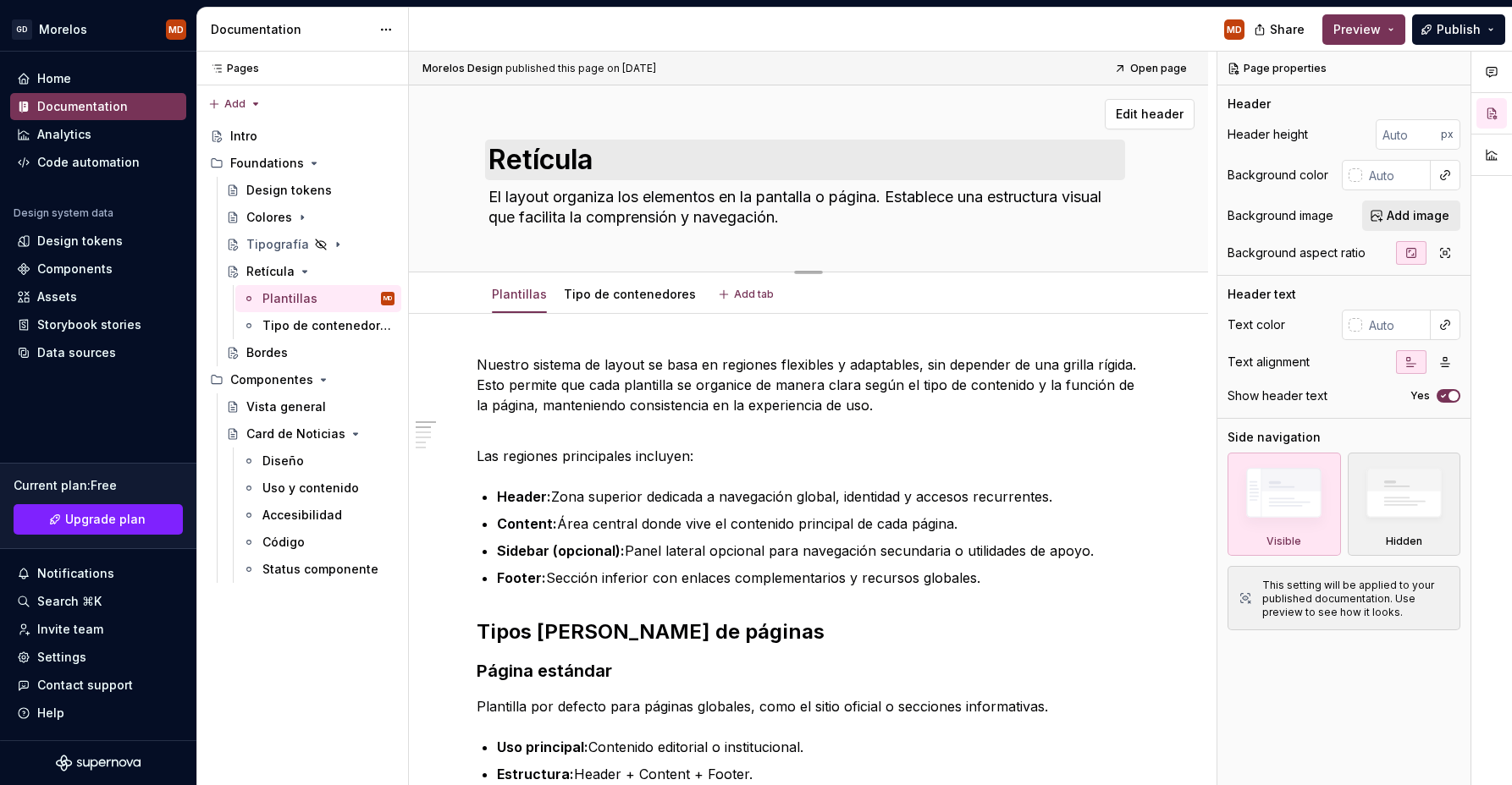
type textarea "El layout organiza los elementos en la pantalla o página. Establece una estruct…"
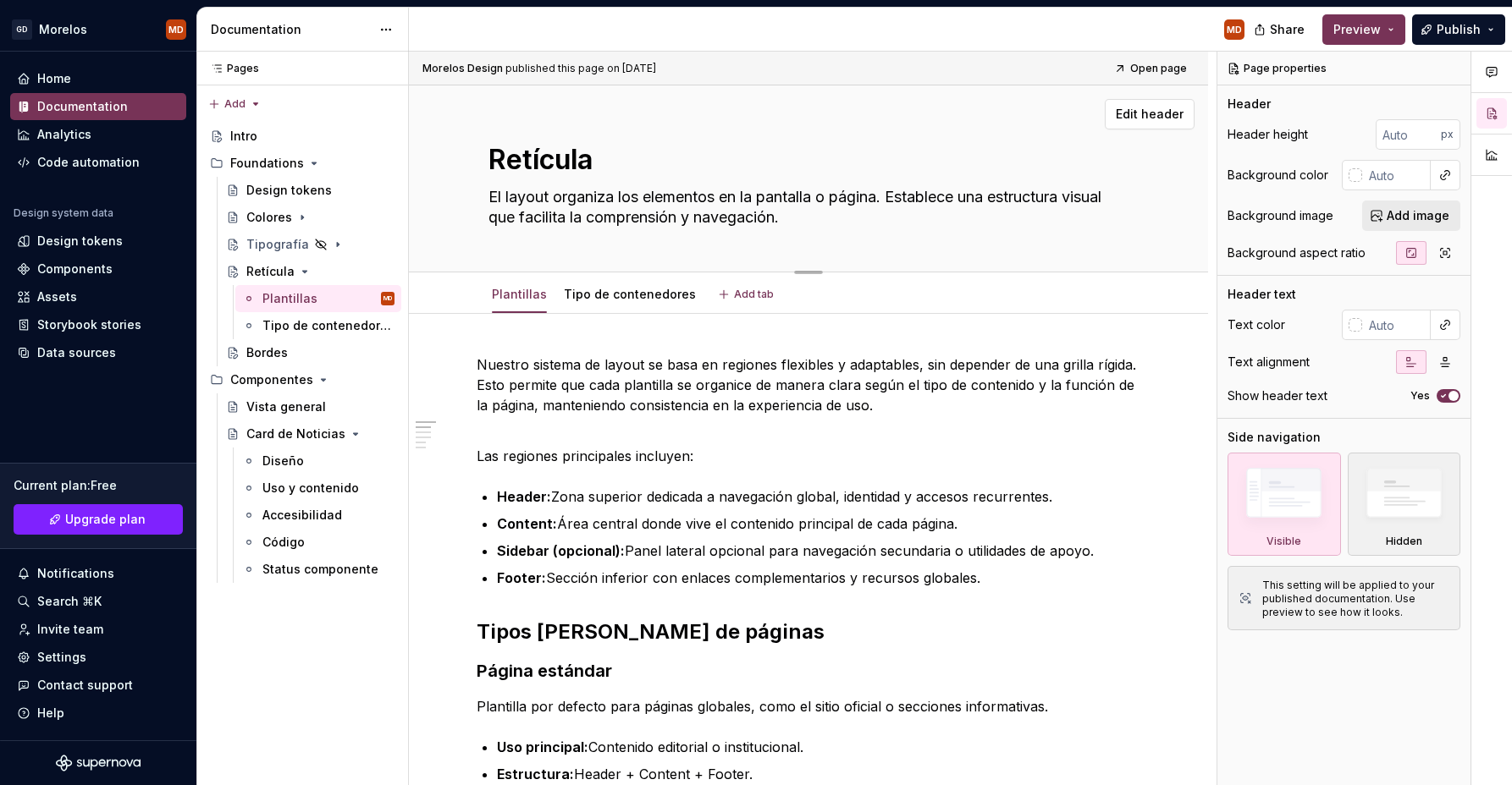
click at [554, 158] on textarea "Retícula" at bounding box center [805, 160] width 640 height 41
type textarea "*"
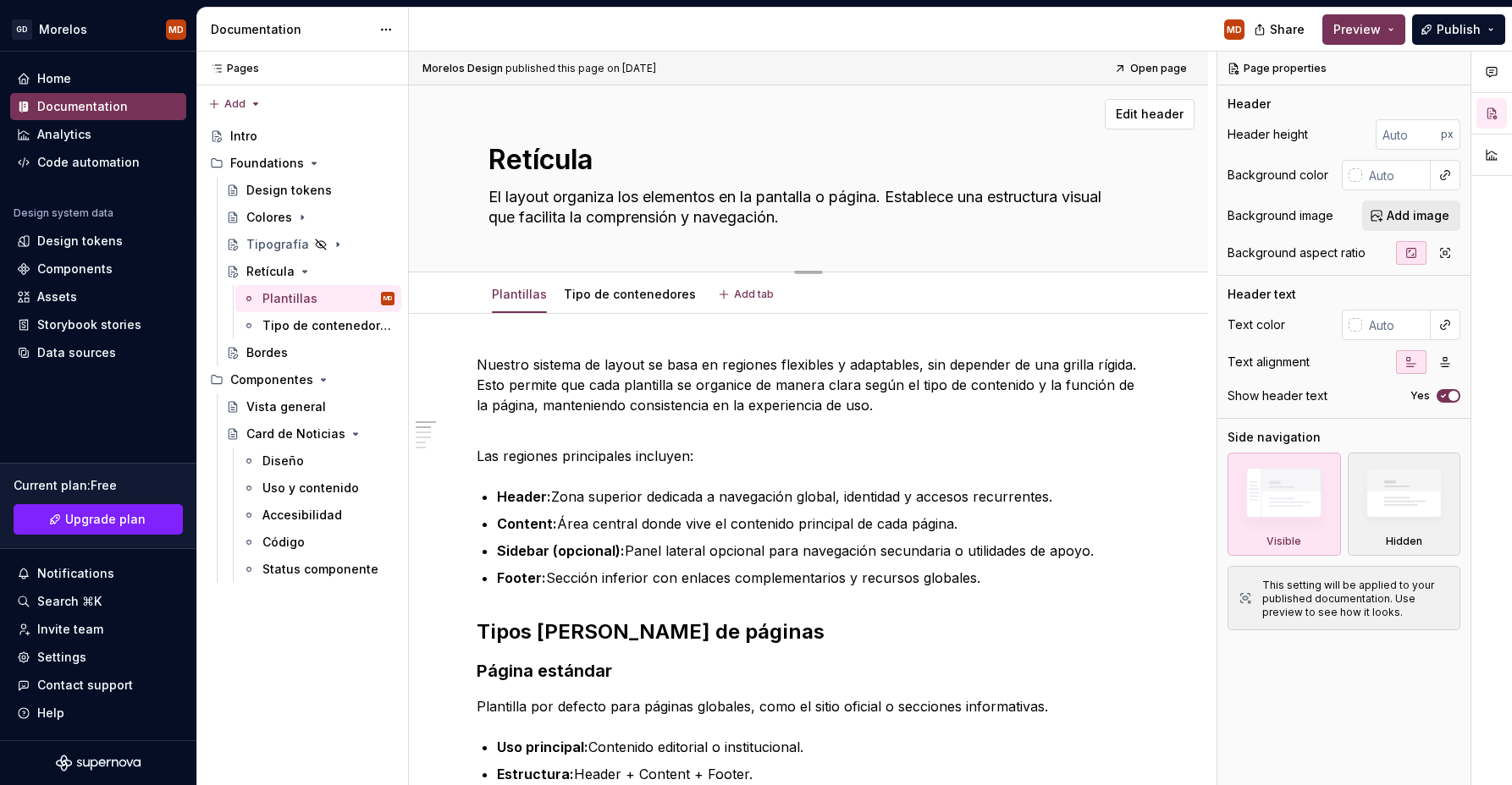
type textarea "L"
type textarea "*"
type textarea "La"
type textarea "*"
type textarea "Lay"
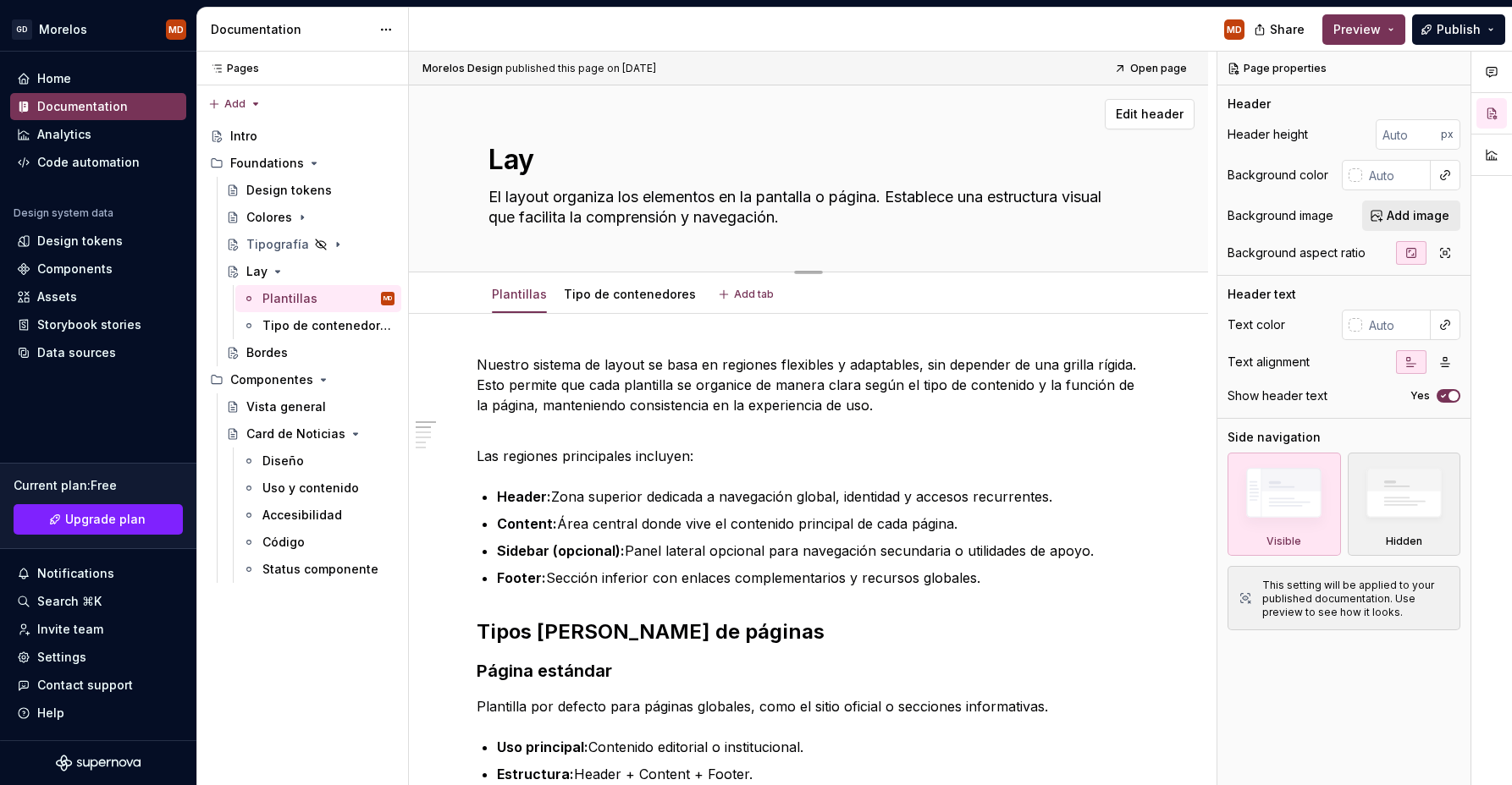
type textarea "*"
type textarea "Layo"
type textarea "*"
type textarea "Layou"
type textarea "*"
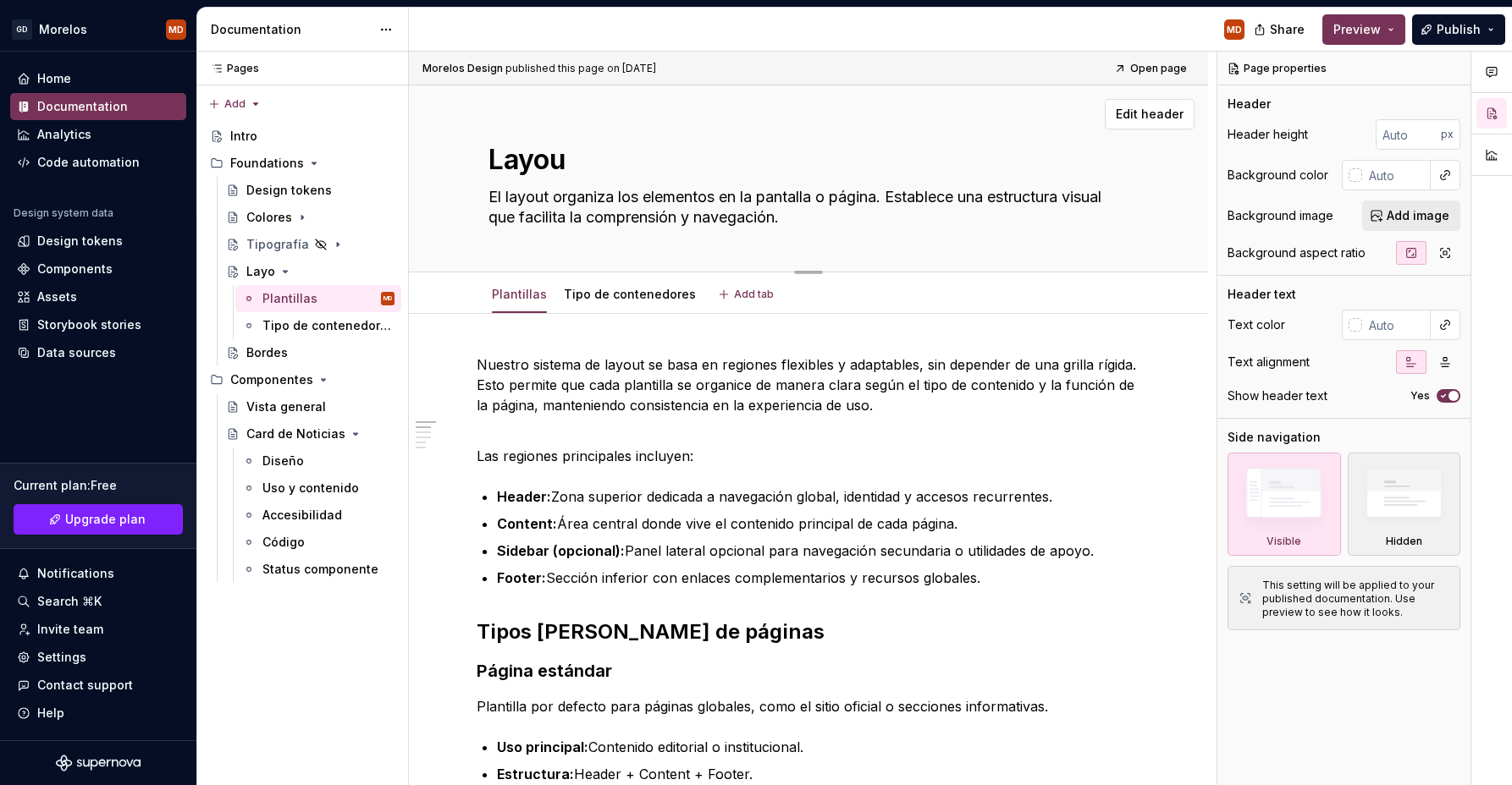
type textarea "Layout"
type textarea "*"
type textarea "Layout"
click at [276, 352] on div "Bordes" at bounding box center [267, 352] width 41 height 17
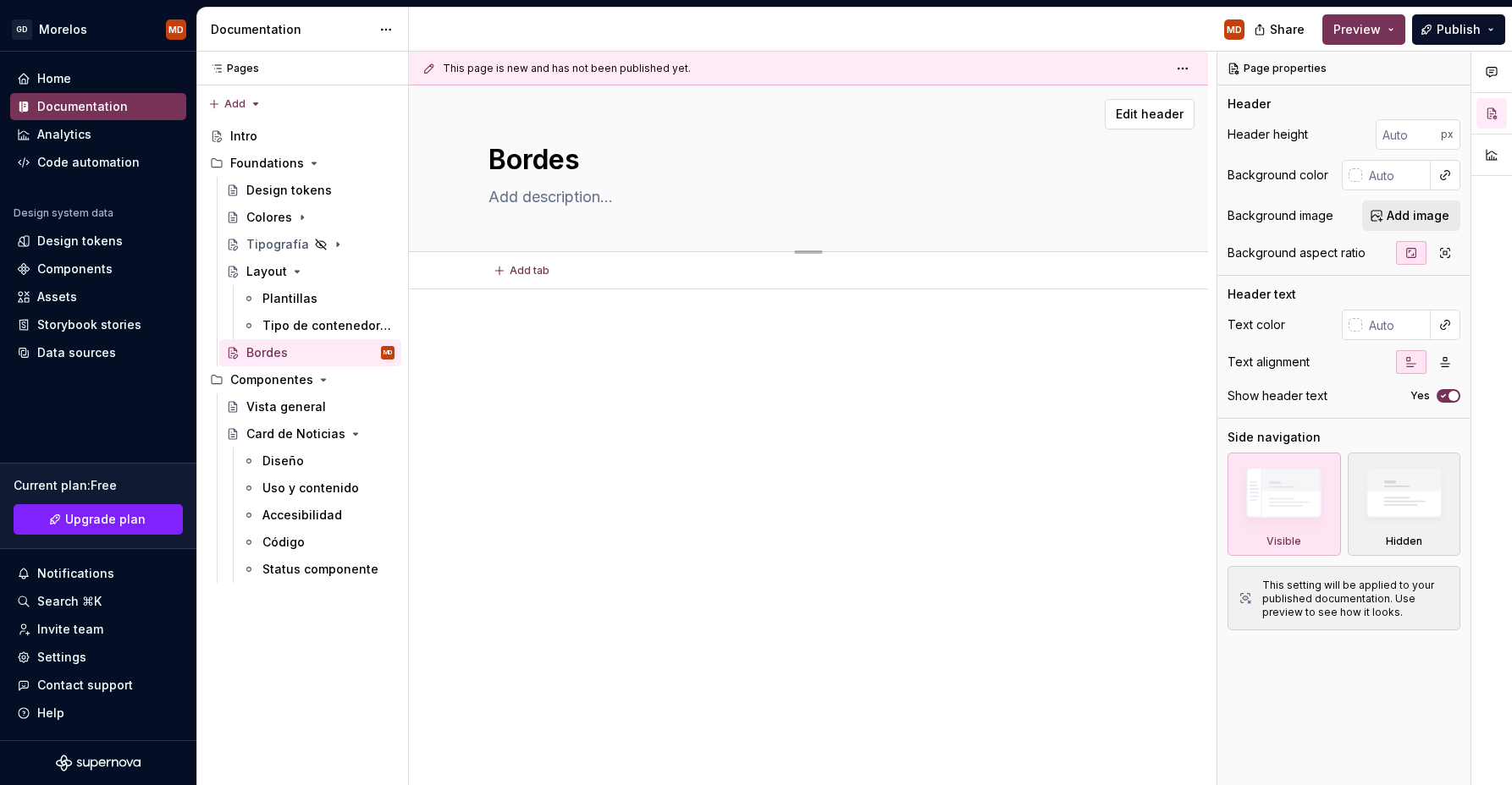
click at [621, 201] on textarea at bounding box center [805, 197] width 640 height 27
paste textarea "Los bordes redondeados aportan suavidad y coherencia a los componentes. Contrib…"
type textarea "*"
type textarea "Los bordes redondeados aportan suavidad y coherencia a los componentes. Contrib…"
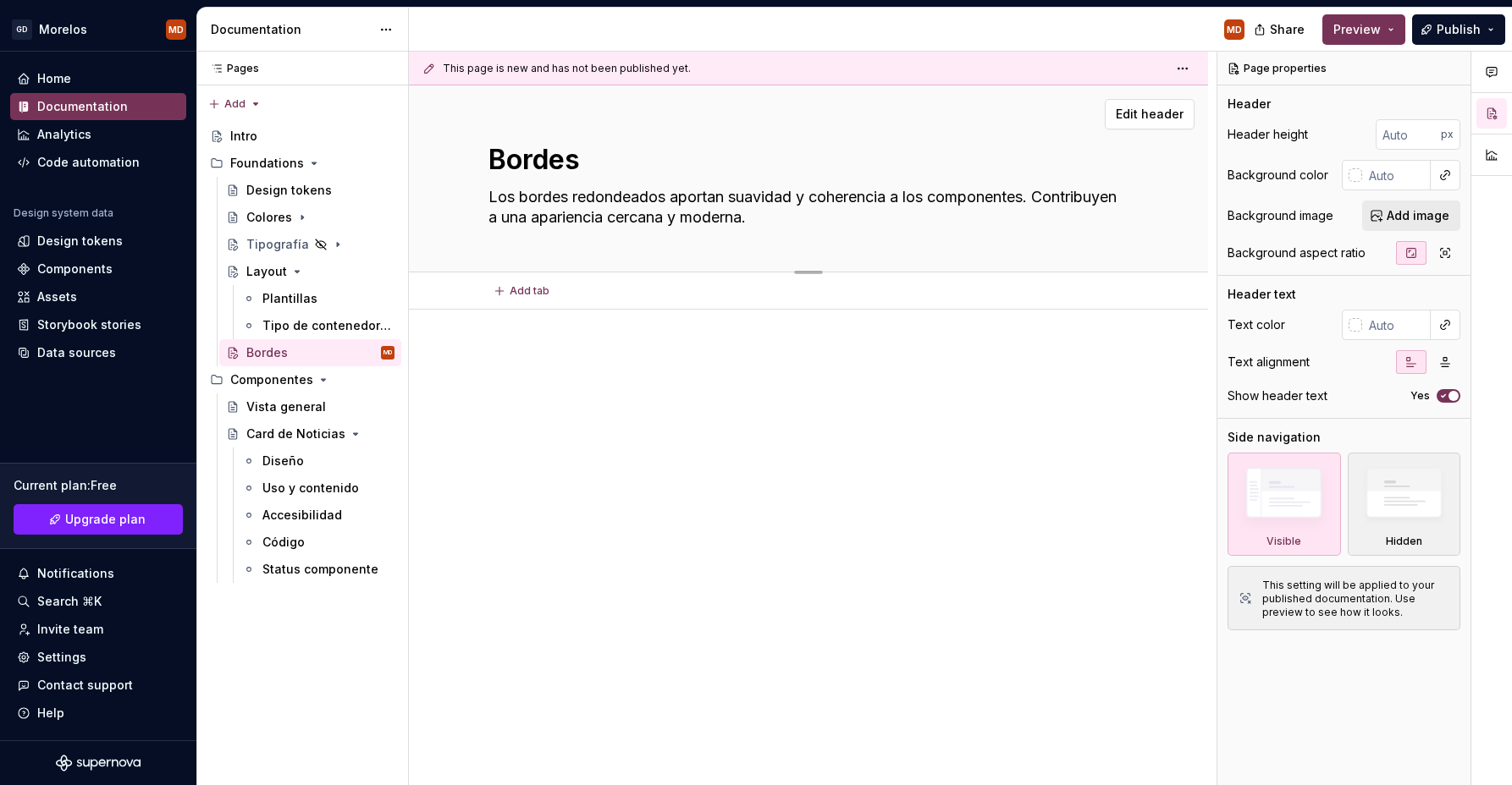
click at [637, 194] on textarea "Los bordes redondeados aportan suavidad y coherencia a los componentes. Contrib…" at bounding box center [805, 207] width 640 height 48
type textarea "*"
type textarea "Los bordes aportan suavidad y coherencia a los componentes. Contribuyen a una a…"
type textarea "*"
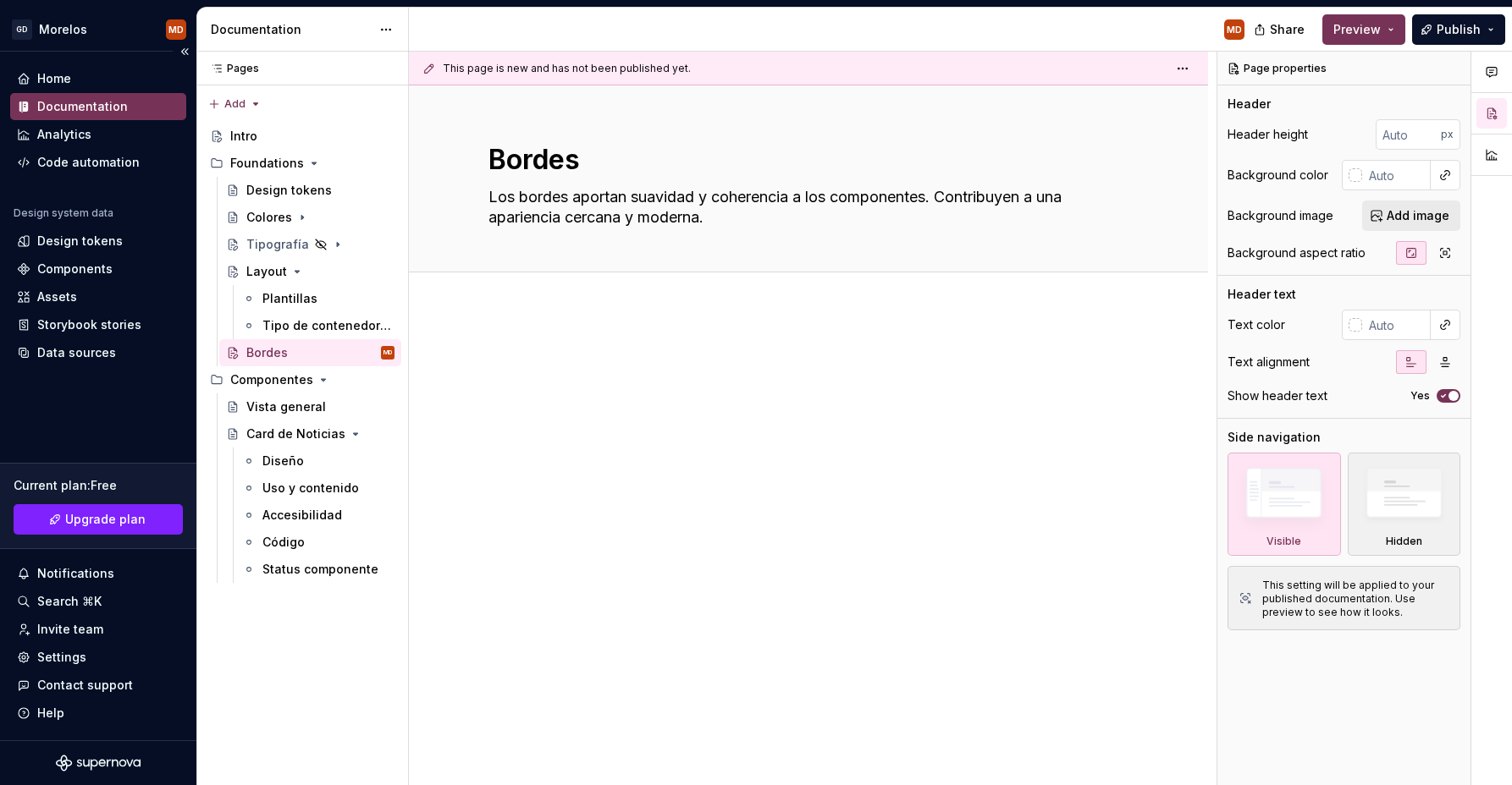
type textarea "Los bordes aportan suavidad y coherencia a los componentes. Contribuyen a una a…"
click at [382, 165] on button "Page tree" at bounding box center [383, 163] width 23 height 23
type textarea "*"
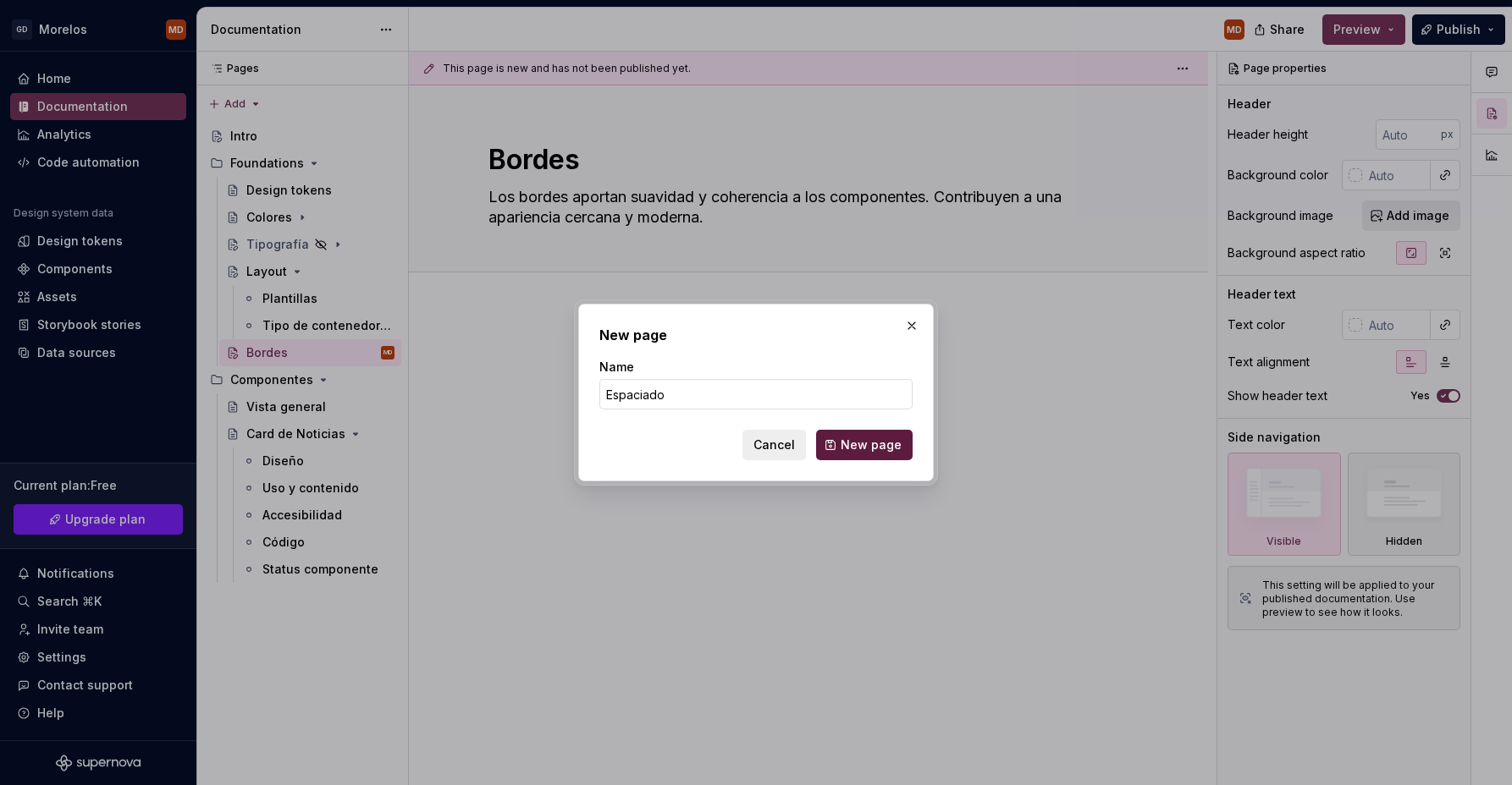
type input "Espaciado"
click at [873, 444] on span "New page" at bounding box center [871, 444] width 61 height 17
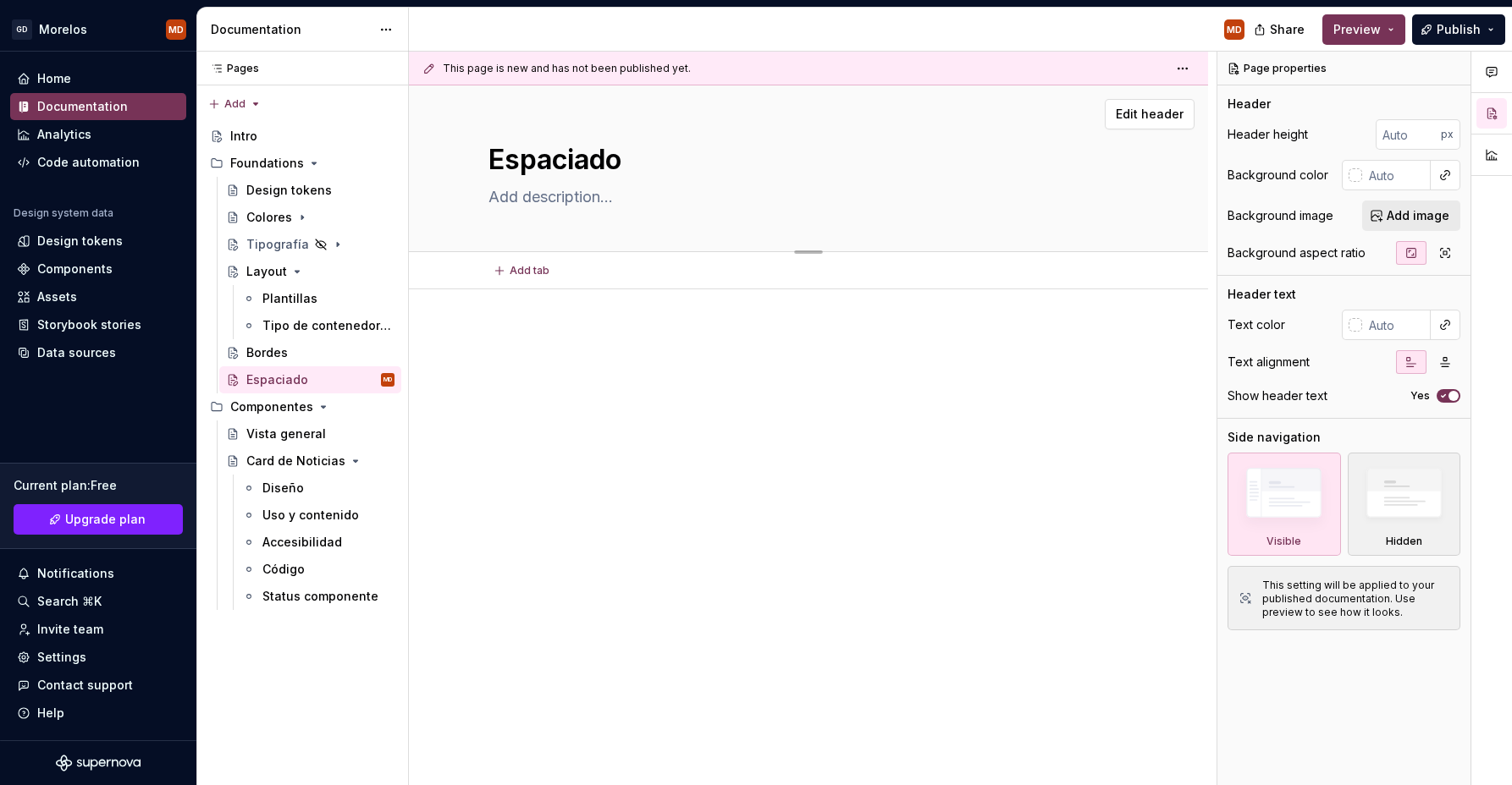
click at [543, 189] on textarea at bounding box center [805, 197] width 640 height 27
paste textarea "El espaciado regula las distancias entre elementos. [PERSON_NAME] a mantener el…"
type textarea "*"
type textarea "El espaciado regula las distancias entre elementos. [PERSON_NAME] a mantener el…"
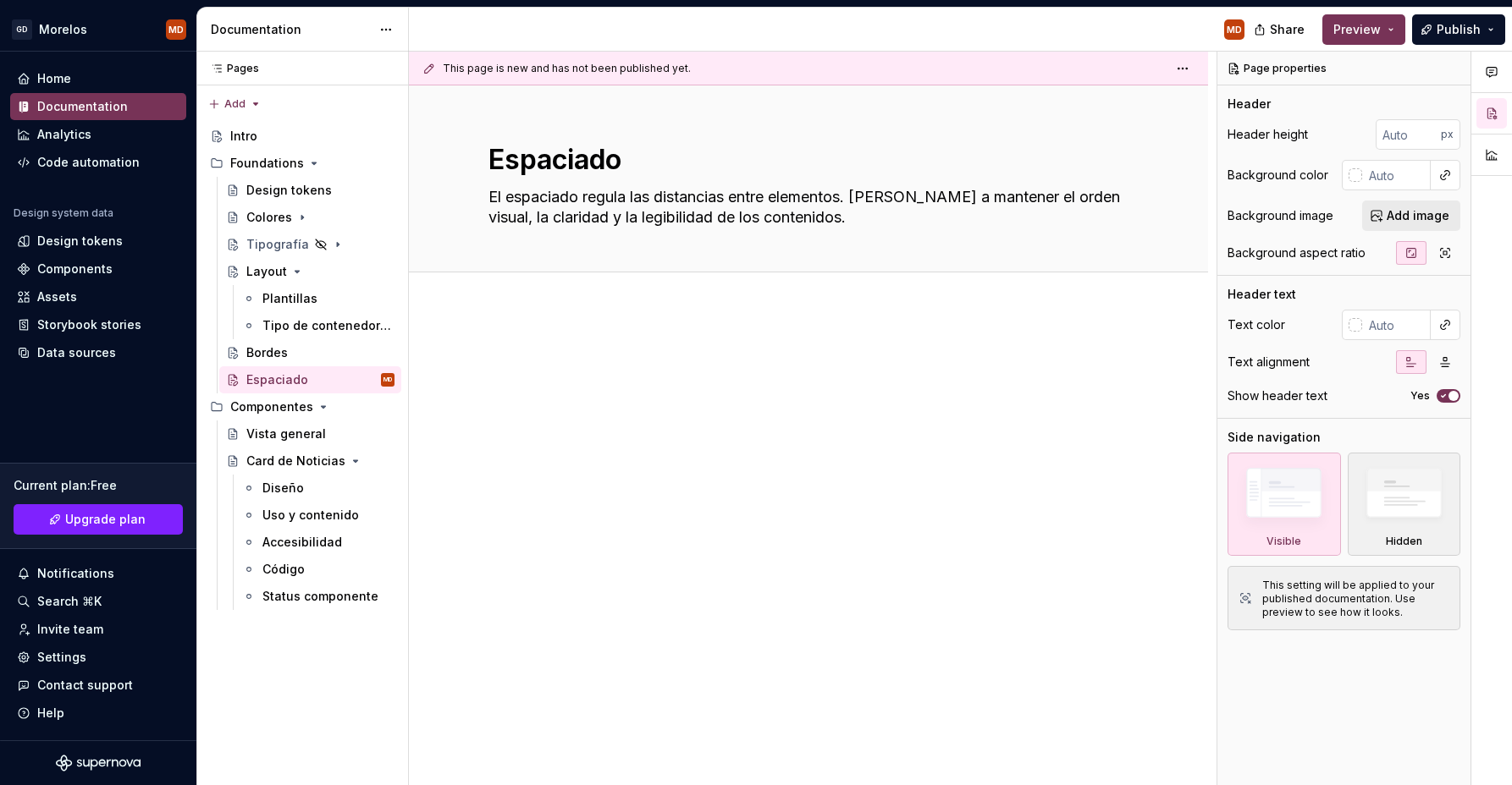
type textarea "*"
type textarea "El espaciado regula las distancias entre elementos. [PERSON_NAME] a mantener el…"
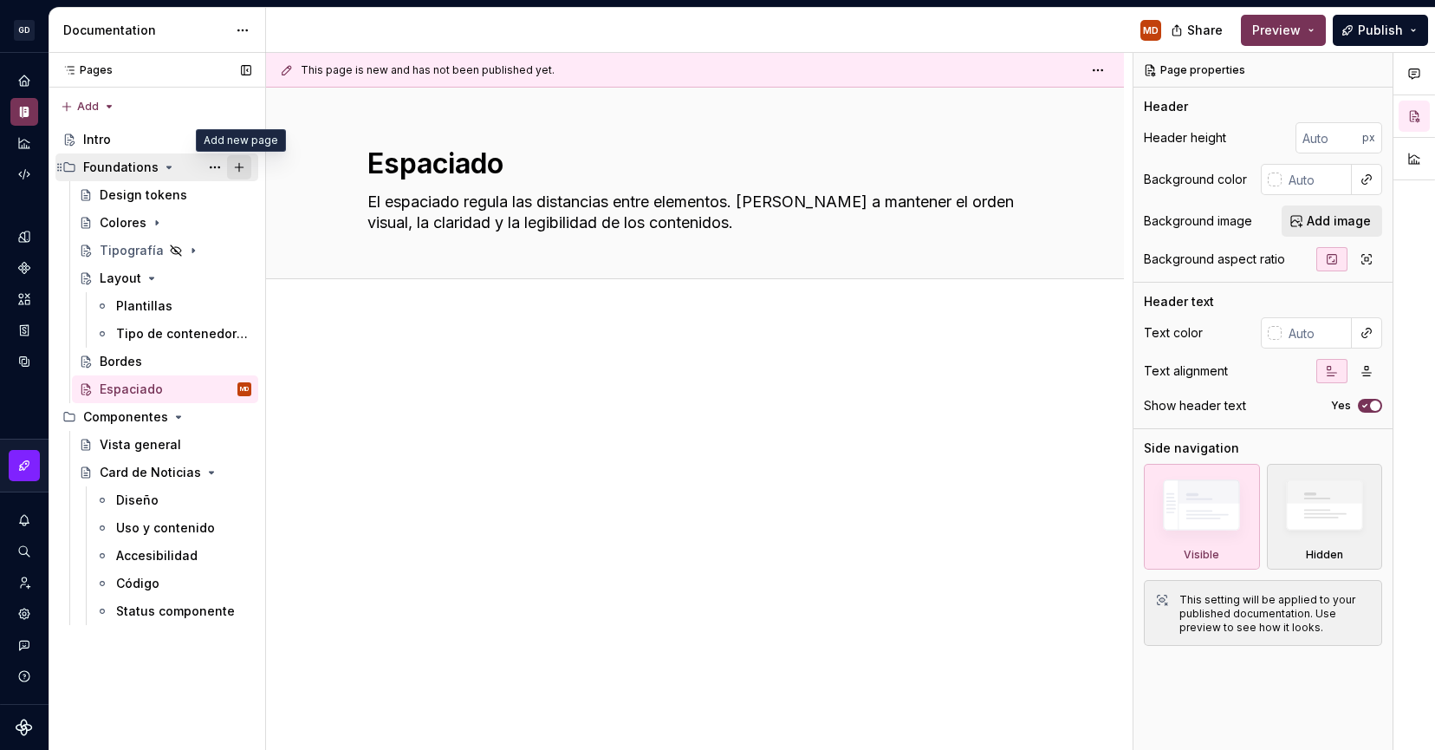
click at [231, 162] on button "Page tree" at bounding box center [239, 167] width 24 height 24
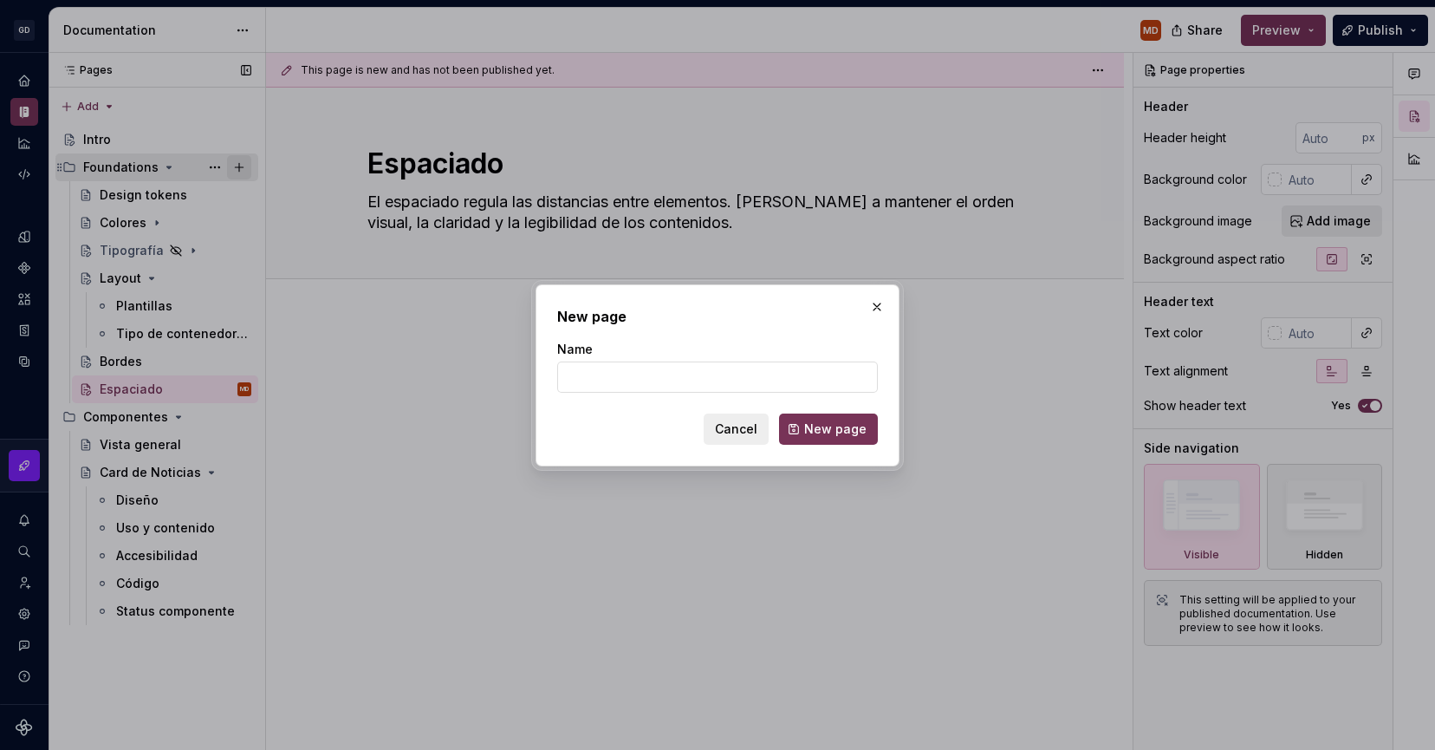
type textarea "*"
type input "S"
type input "Elevación"
click at [860, 416] on button "New page" at bounding box center [828, 428] width 99 height 31
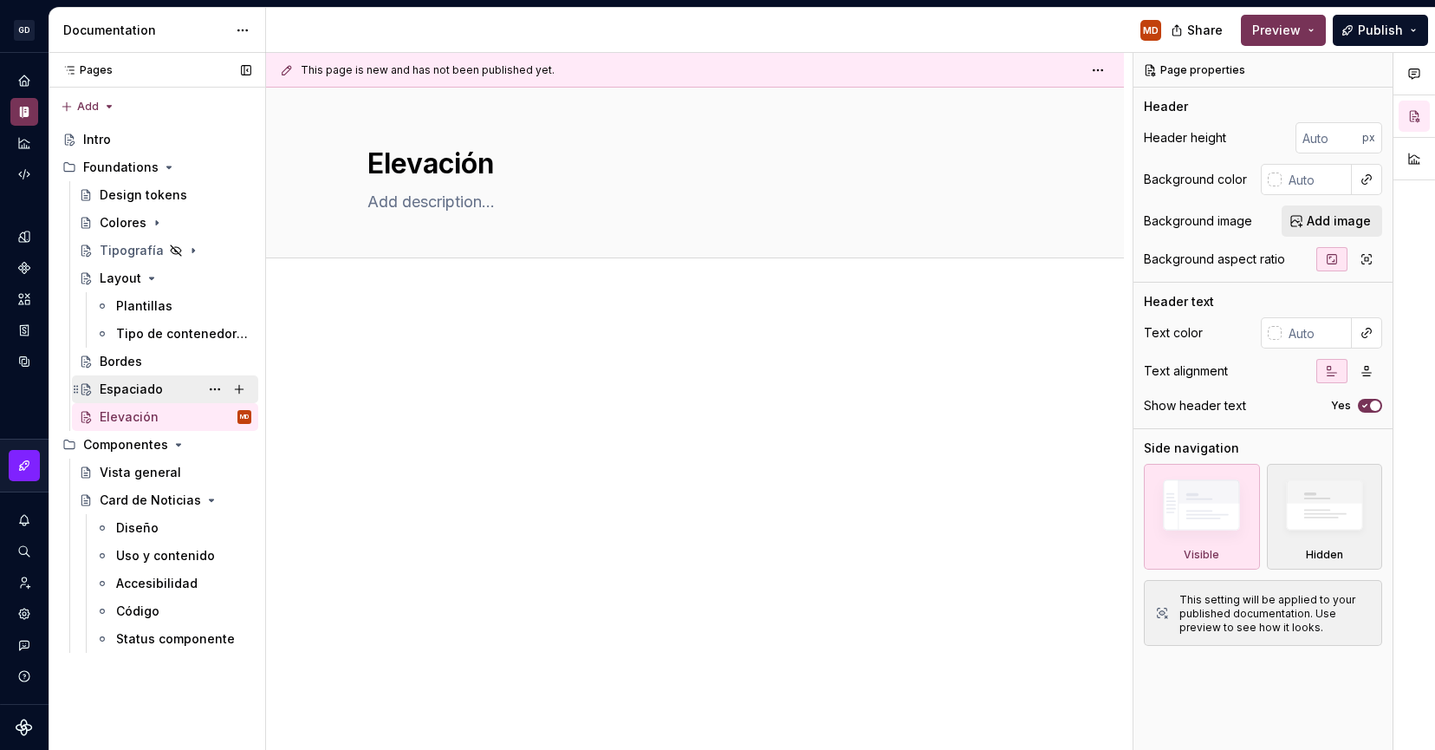
click at [149, 382] on div "Espaciado" at bounding box center [131, 388] width 63 height 17
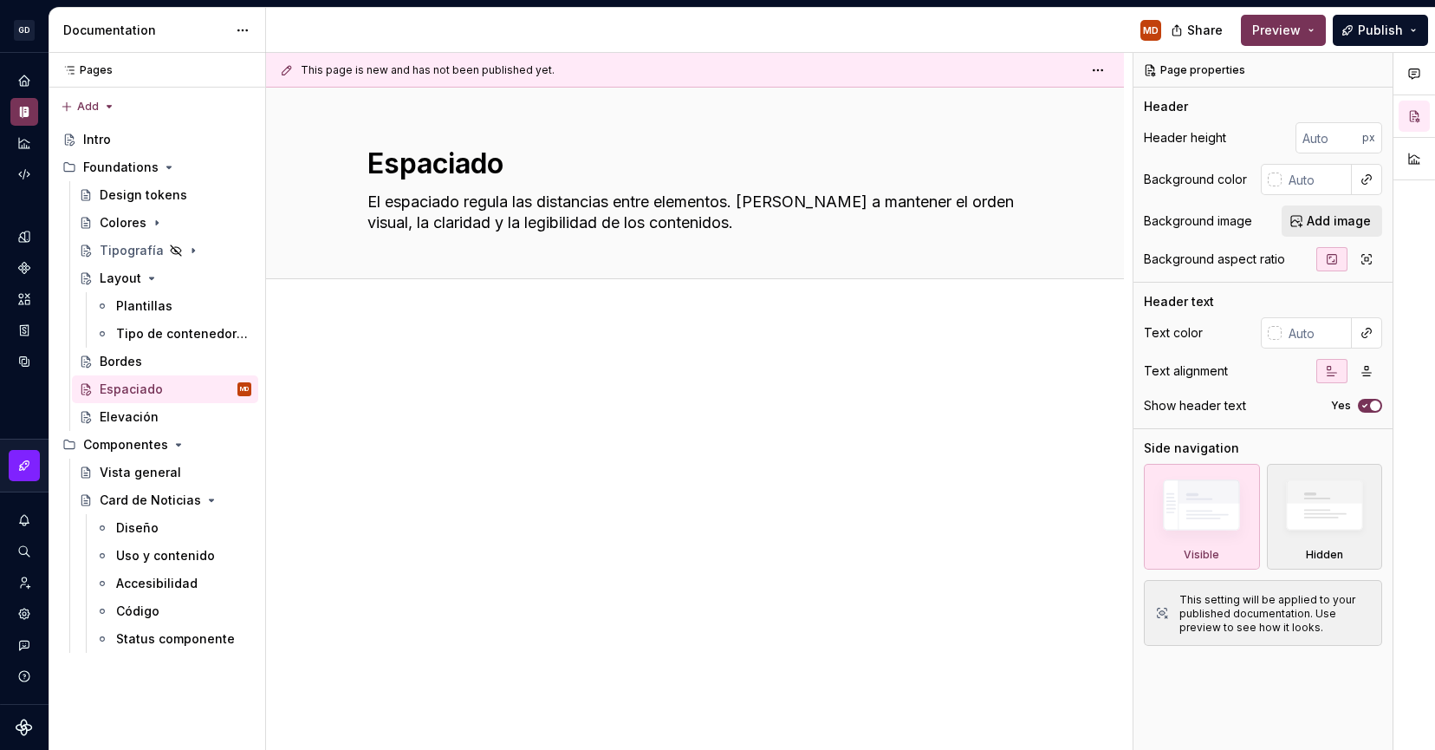
type textarea "*"
